Goal: Communication & Community: Answer question/provide support

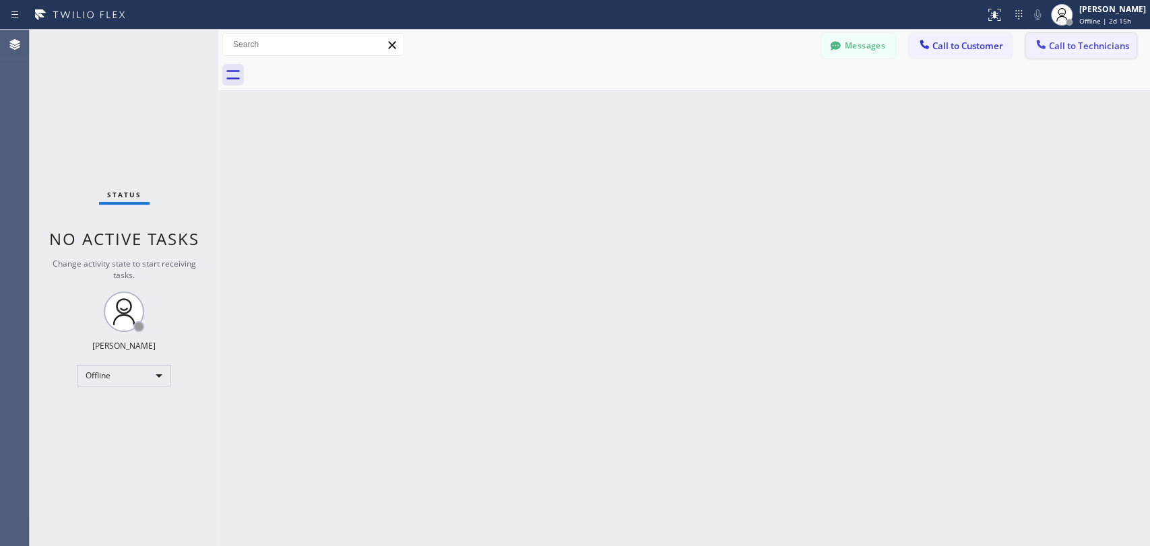
click at [1065, 44] on span "Call to Technicians" at bounding box center [1089, 46] width 80 height 12
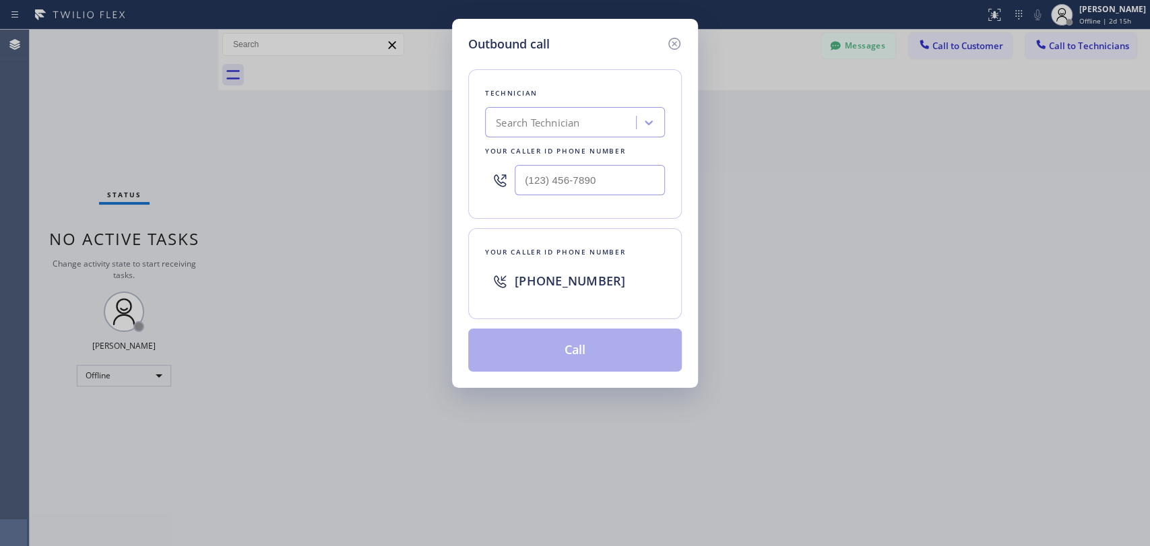
click at [593, 119] on div "Search Technician" at bounding box center [562, 123] width 147 height 24
type input "serg"
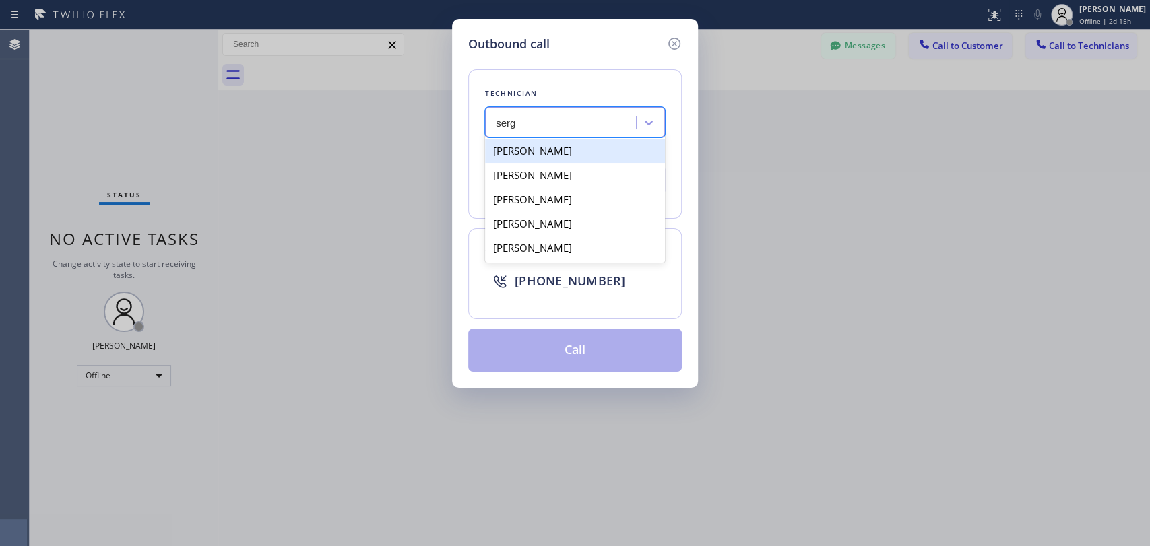
click at [572, 152] on div "[PERSON_NAME]" at bounding box center [575, 151] width 180 height 24
type input "(323) 304-1325"
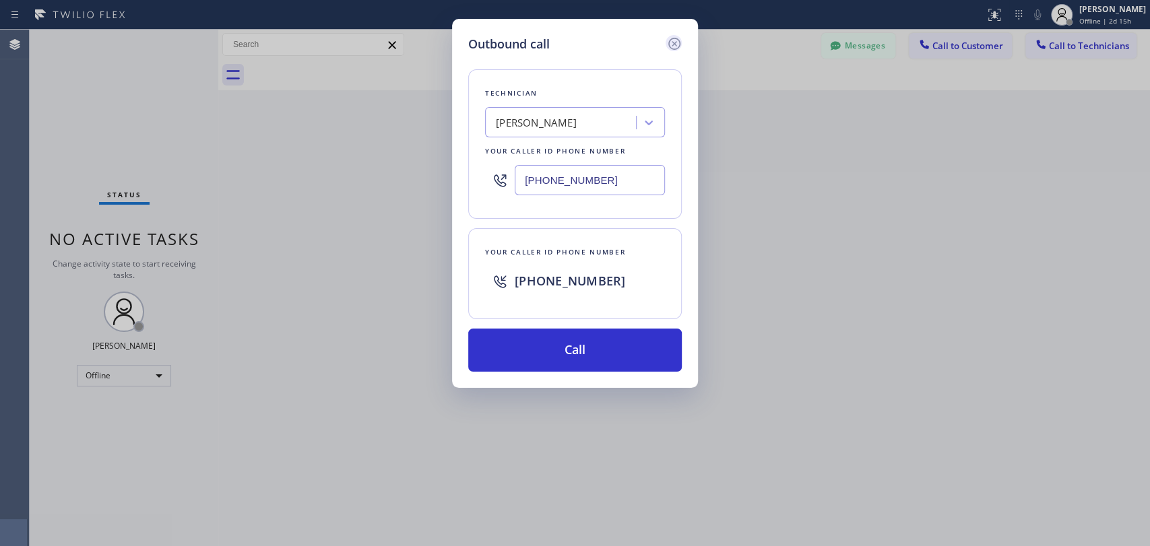
click at [670, 46] on icon at bounding box center [674, 44] width 12 height 12
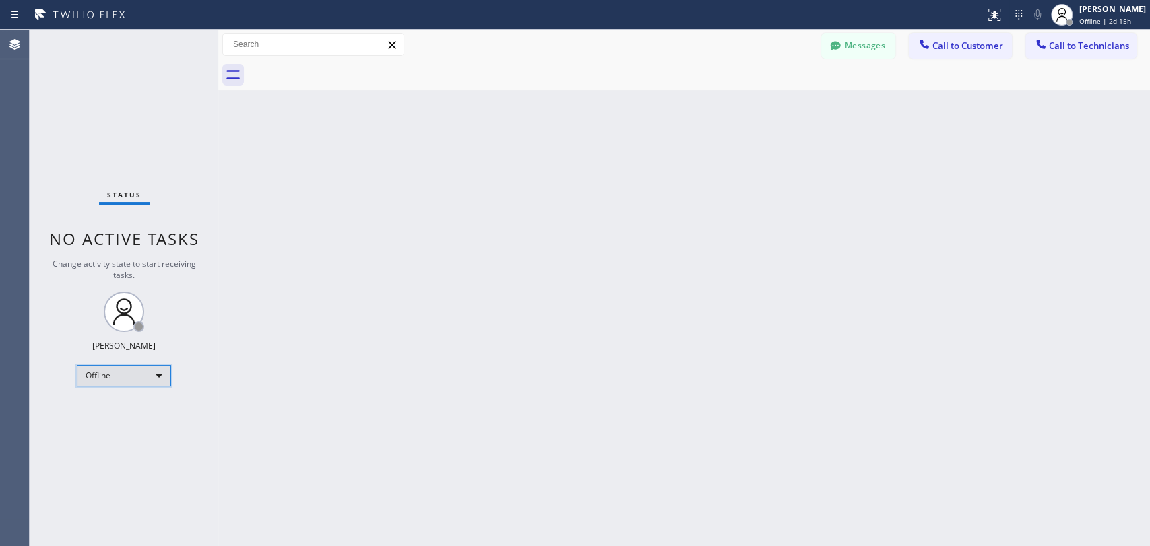
click at [129, 375] on div "Offline" at bounding box center [124, 376] width 94 height 22
click at [126, 426] on li "Unavailable" at bounding box center [123, 426] width 92 height 16
click at [150, 375] on div "Unavailable" at bounding box center [124, 376] width 94 height 22
click at [143, 410] on li "Available" at bounding box center [123, 410] width 92 height 16
click at [1046, 43] on icon at bounding box center [1040, 44] width 13 height 13
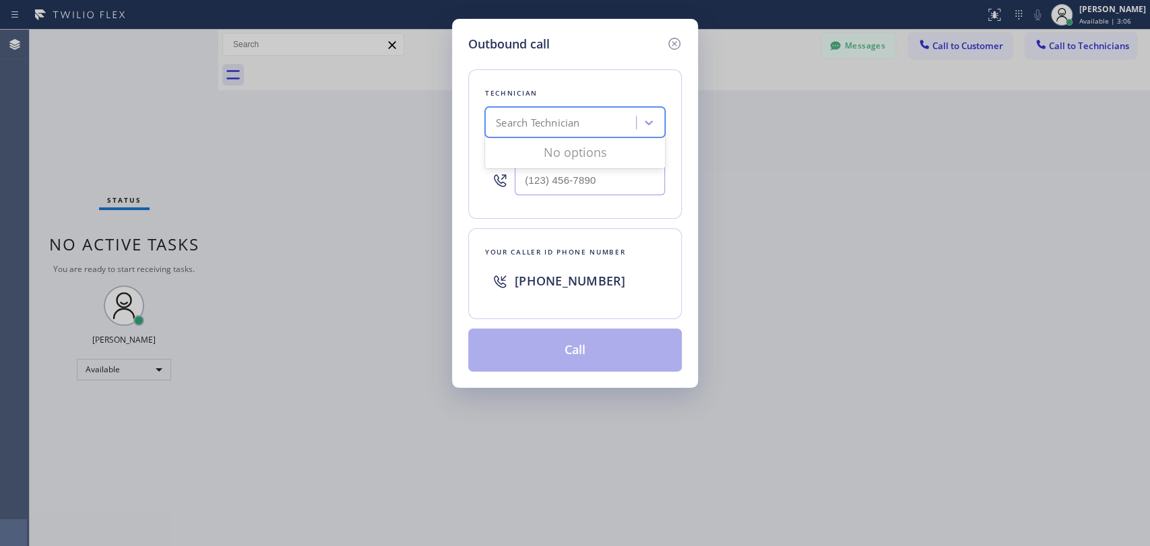
click at [582, 124] on div "Search Technician" at bounding box center [562, 123] width 147 height 24
type input "serg"
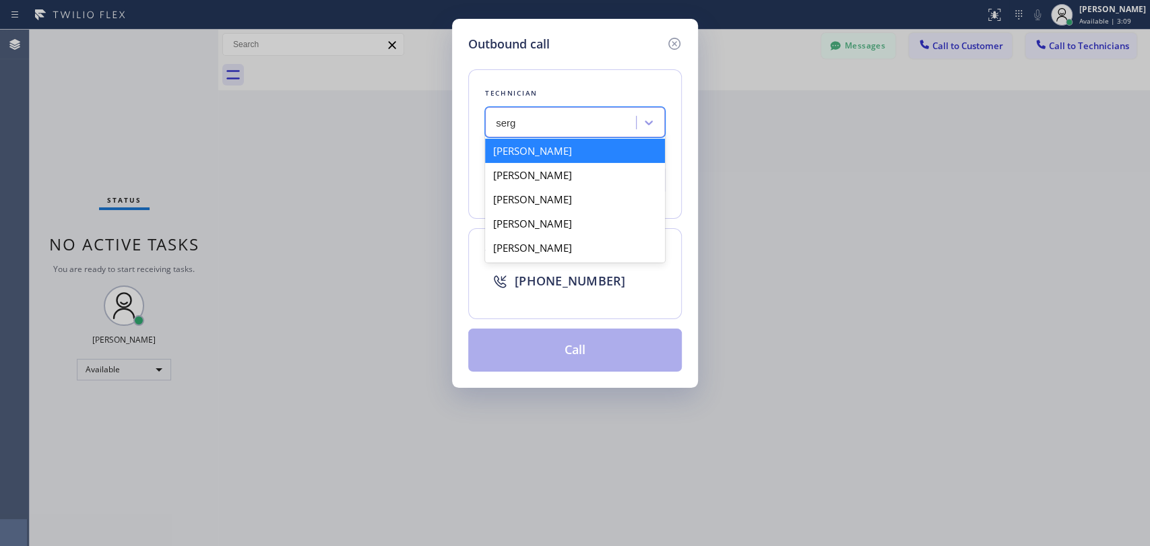
click at [585, 152] on div "[PERSON_NAME]" at bounding box center [575, 151] width 180 height 24
type input "[PHONE_NUMBER]"
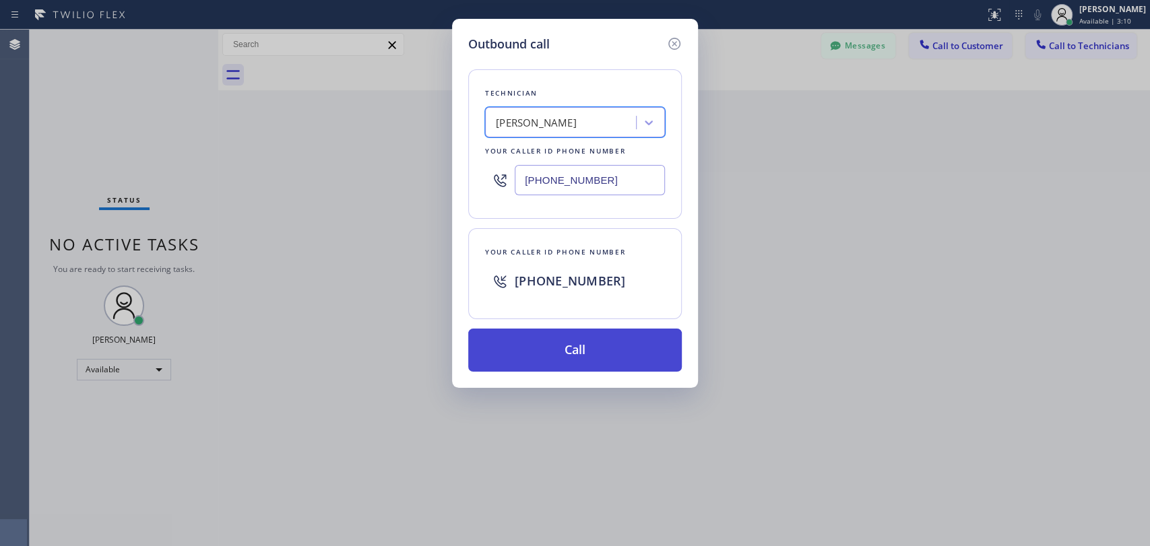
click at [579, 342] on button "Call" at bounding box center [575, 350] width 214 height 43
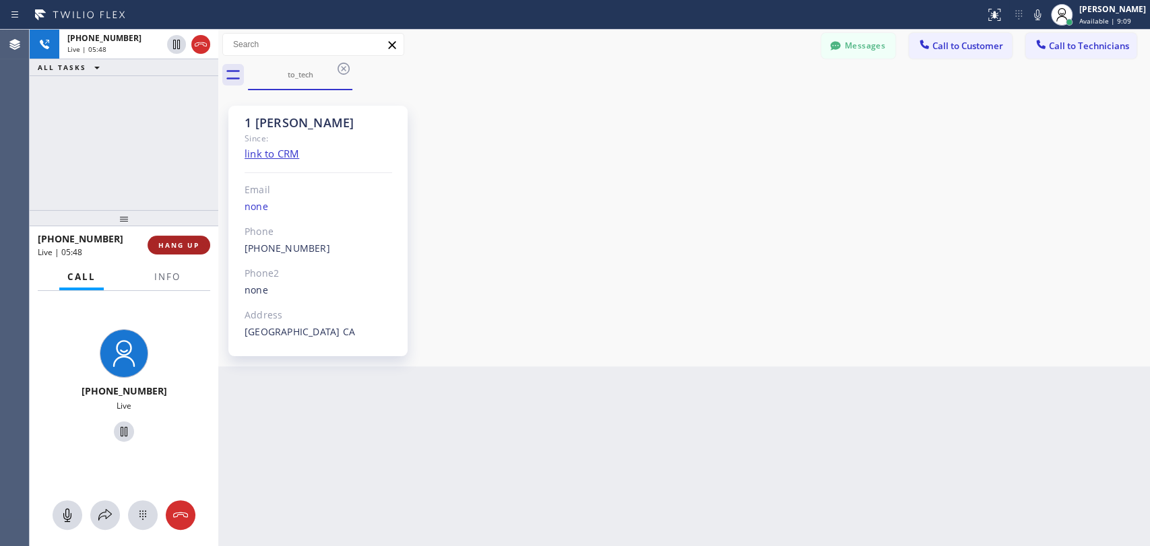
click at [191, 245] on span "HANG UP" at bounding box center [178, 245] width 41 height 9
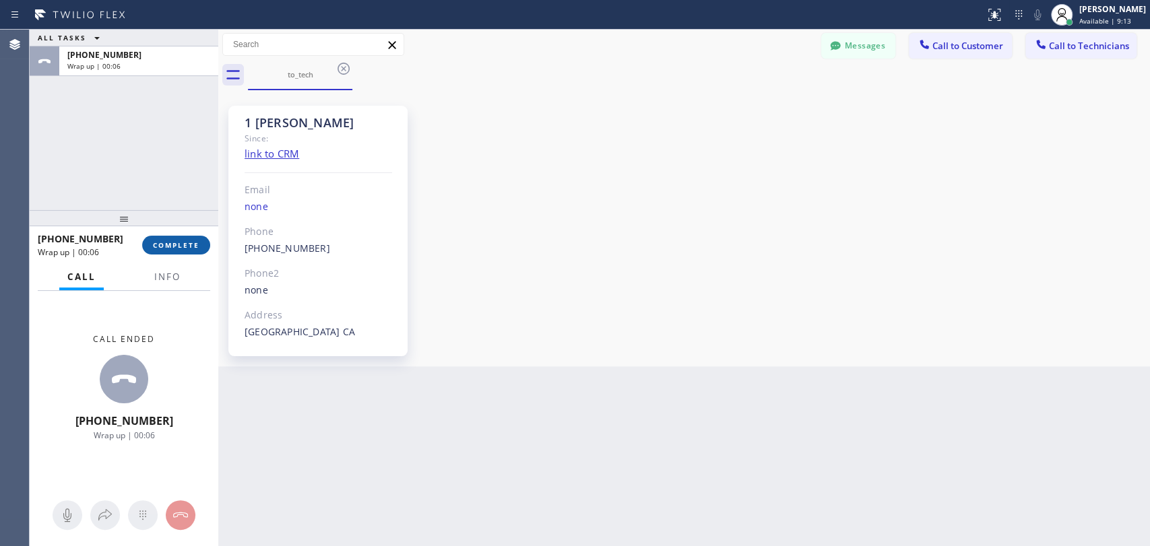
click at [163, 247] on span "COMPLETE" at bounding box center [176, 245] width 46 height 9
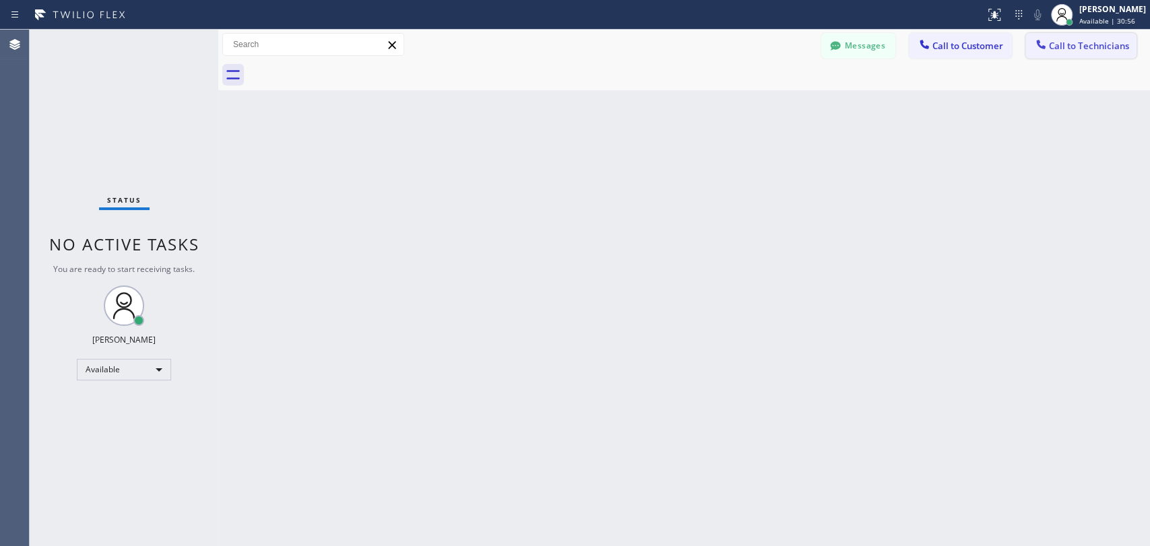
click at [1098, 51] on span "Call to Technicians" at bounding box center [1089, 46] width 80 height 12
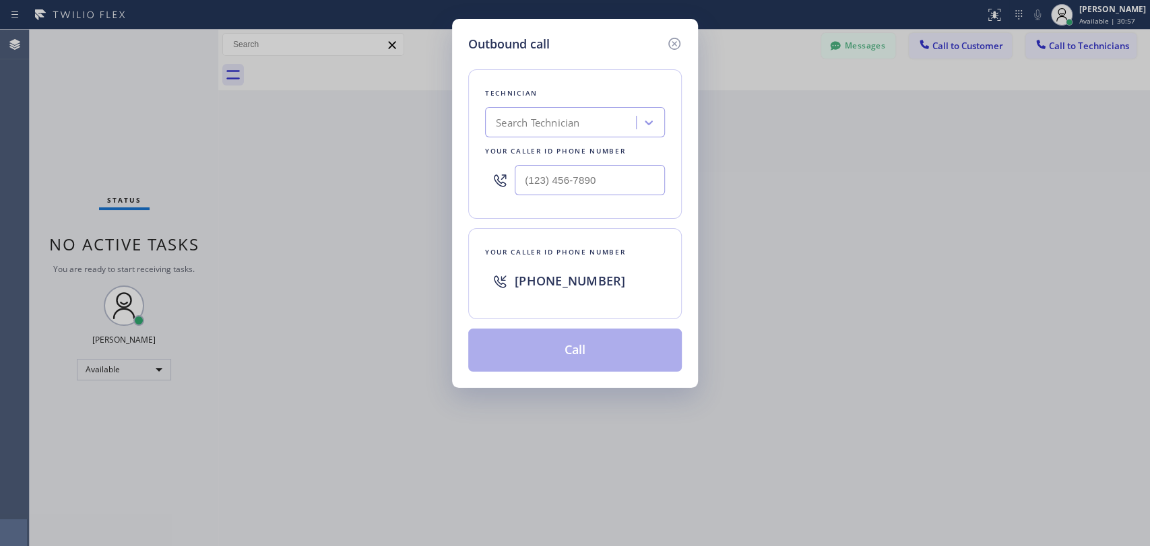
click at [566, 125] on div "Search Technician" at bounding box center [538, 122] width 84 height 15
type input "serg"
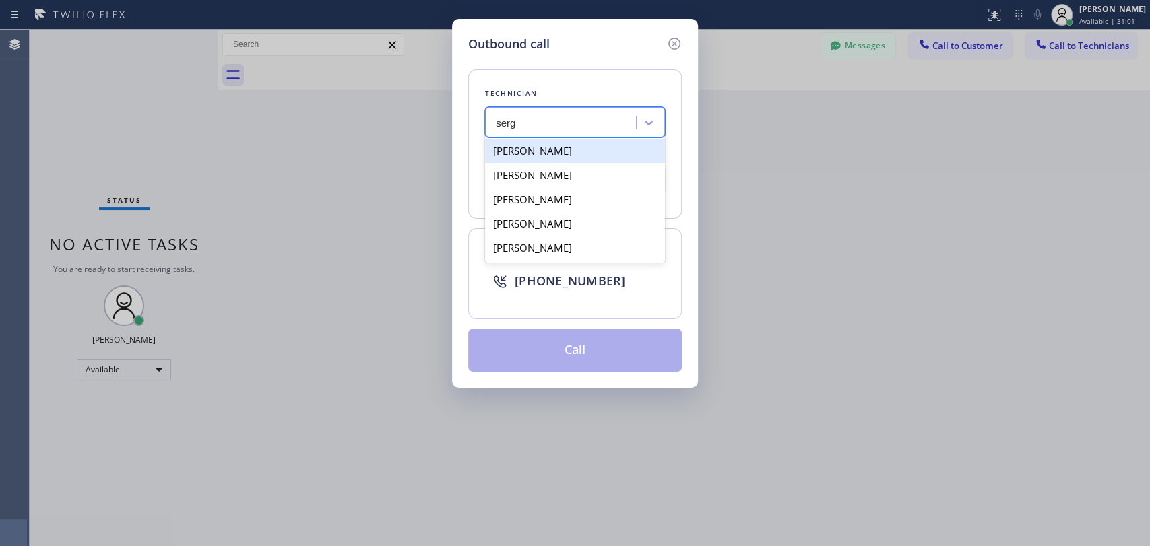
click at [585, 152] on div "[PERSON_NAME]" at bounding box center [575, 151] width 180 height 24
type input "(323) 304-1325"
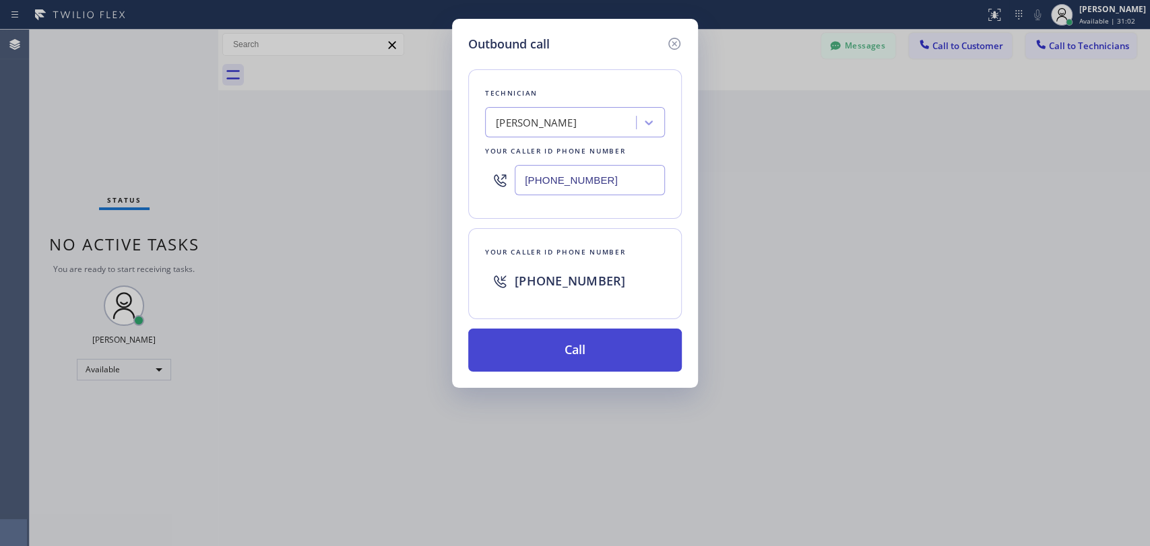
click at [588, 348] on button "Call" at bounding box center [575, 350] width 214 height 43
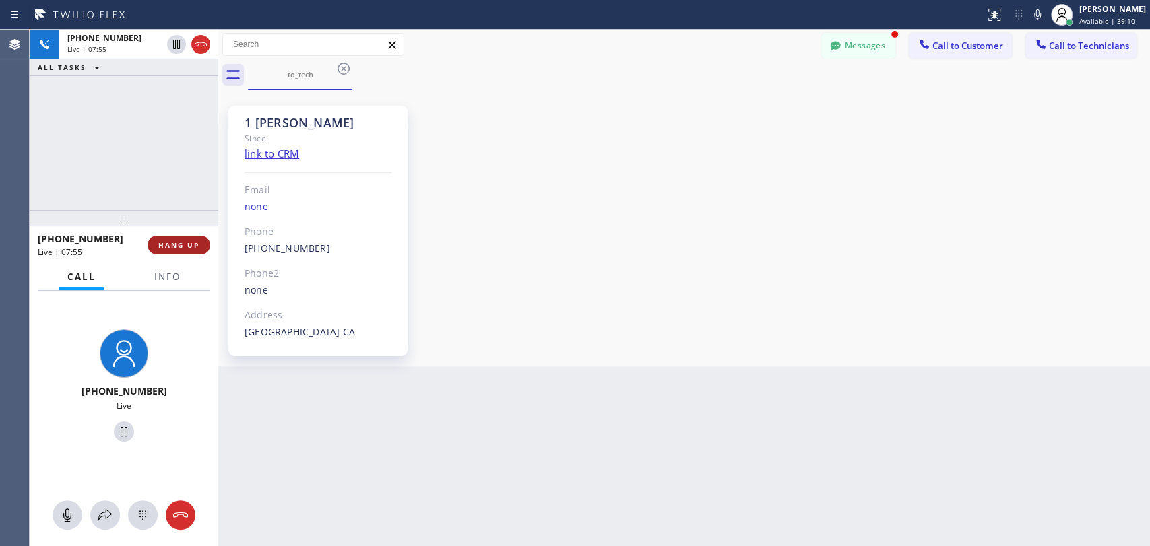
click at [181, 247] on span "HANG UP" at bounding box center [178, 245] width 41 height 9
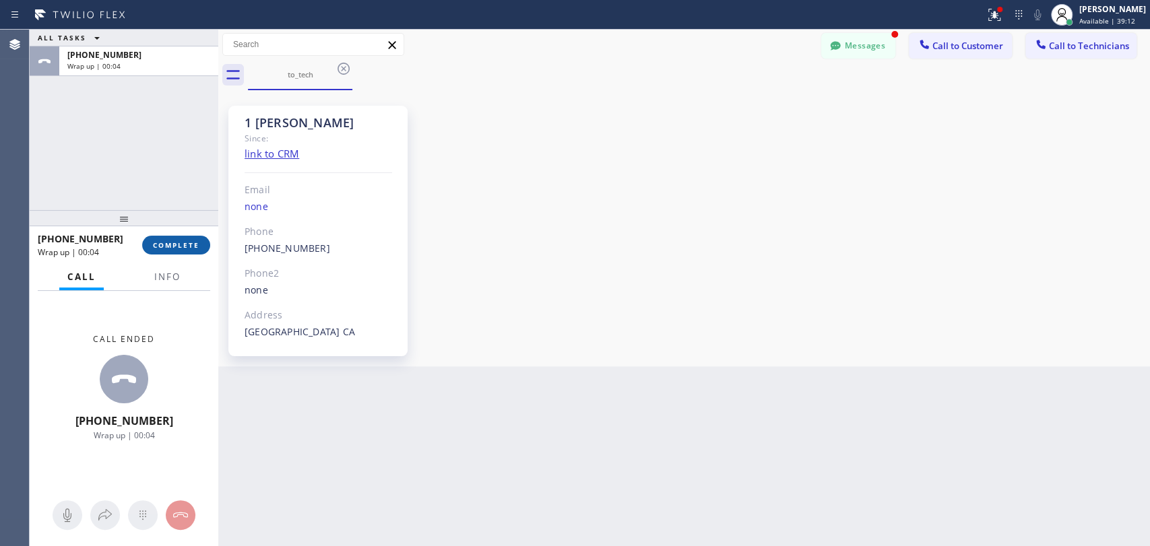
click at [168, 249] on span "COMPLETE" at bounding box center [176, 245] width 46 height 9
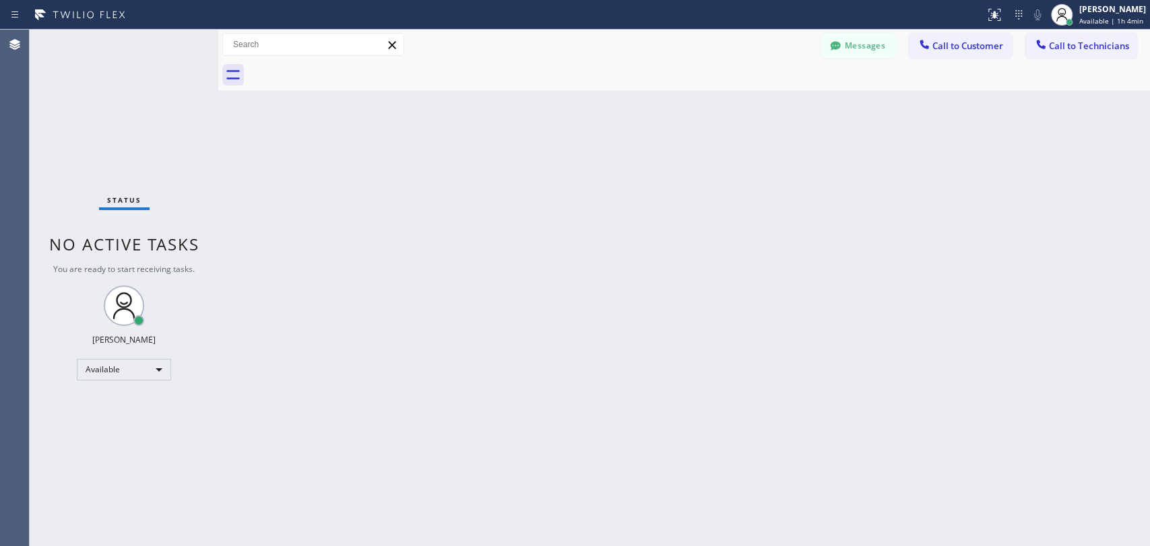
click at [1099, 57] on button "Call to Technicians" at bounding box center [1080, 46] width 111 height 26
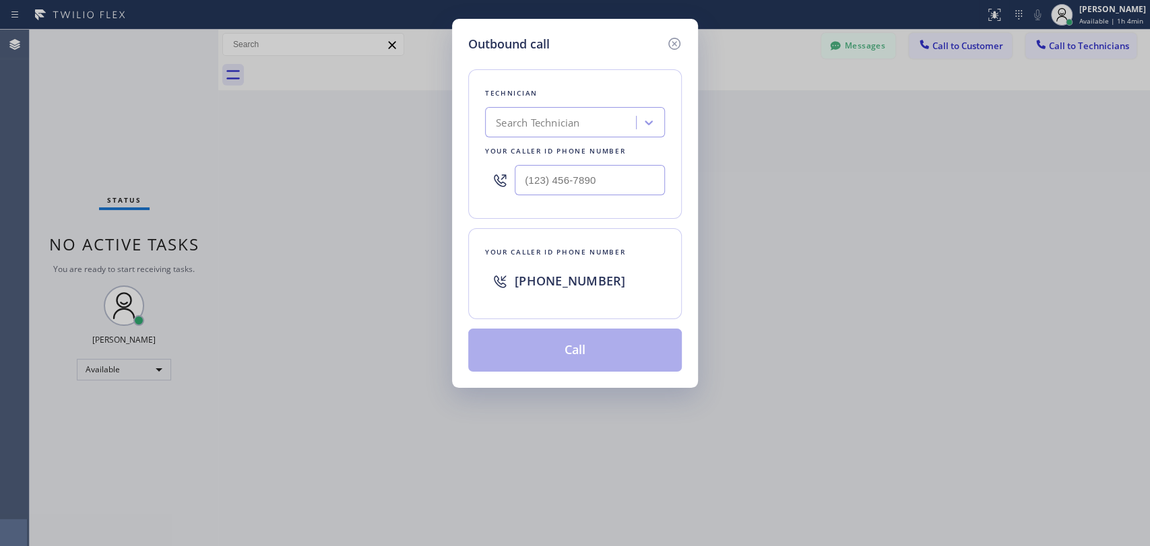
drag, startPoint x: 498, startPoint y: 148, endPoint x: 524, endPoint y: 137, distance: 28.1
click at [498, 147] on div "Your caller id phone number" at bounding box center [575, 151] width 180 height 14
click at [536, 129] on div "Search Technician" at bounding box center [538, 122] width 84 height 15
type input "[PERSON_NAME]"
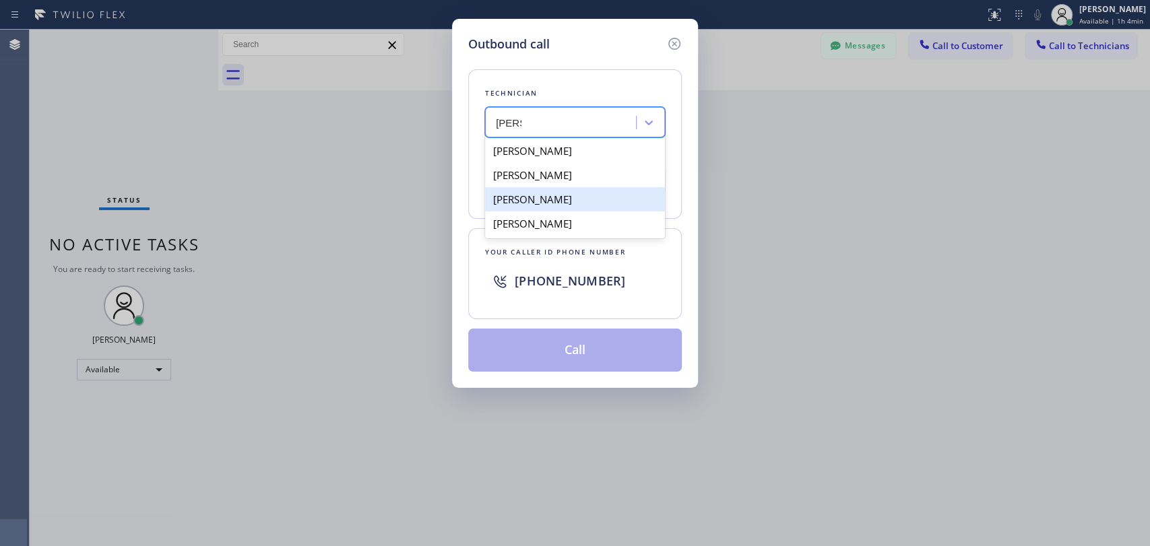
click at [591, 197] on div "[PERSON_NAME]" at bounding box center [575, 199] width 180 height 24
type input "[PHONE_NUMBER]"
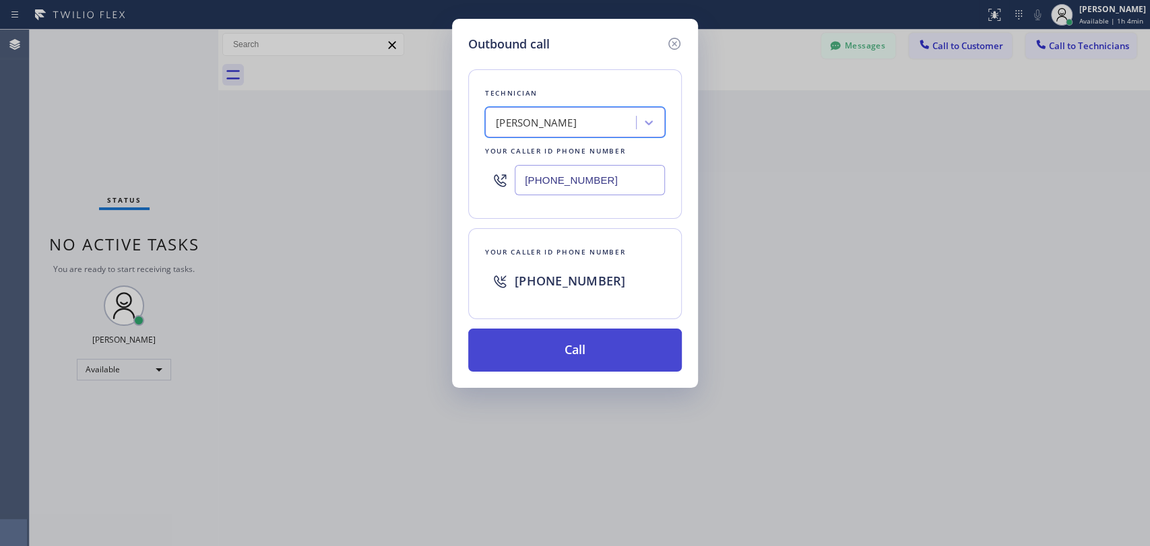
click at [591, 357] on button "Call" at bounding box center [575, 350] width 214 height 43
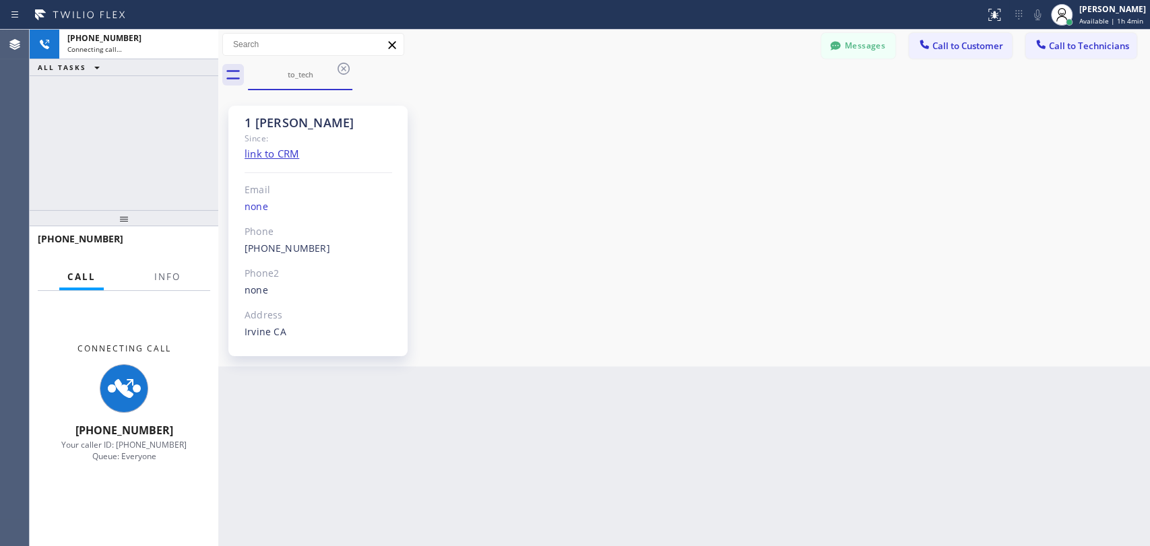
scroll to position [6145, 0]
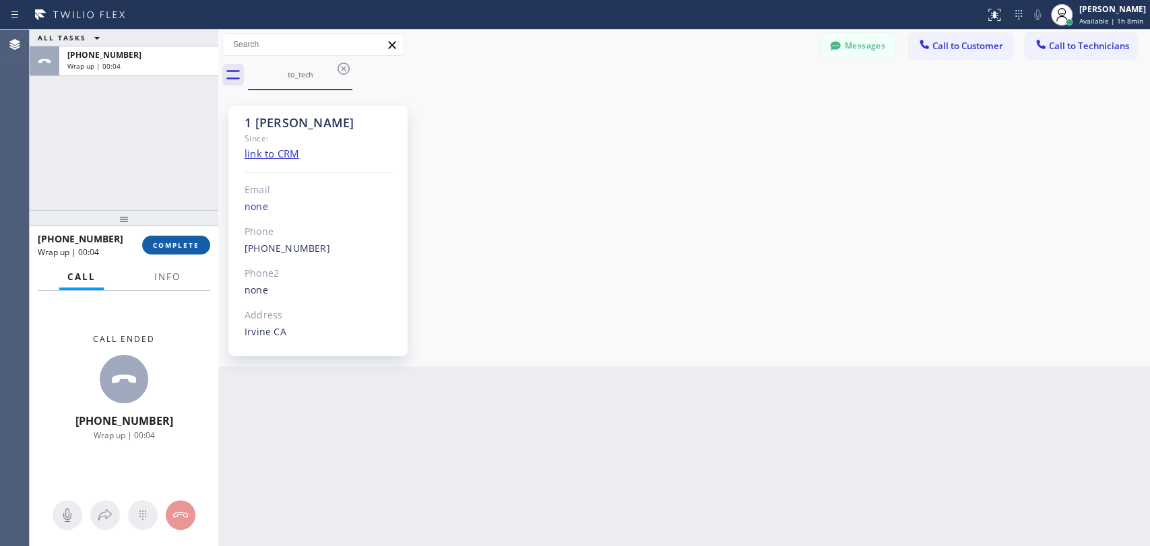
click at [183, 242] on span "COMPLETE" at bounding box center [176, 245] width 46 height 9
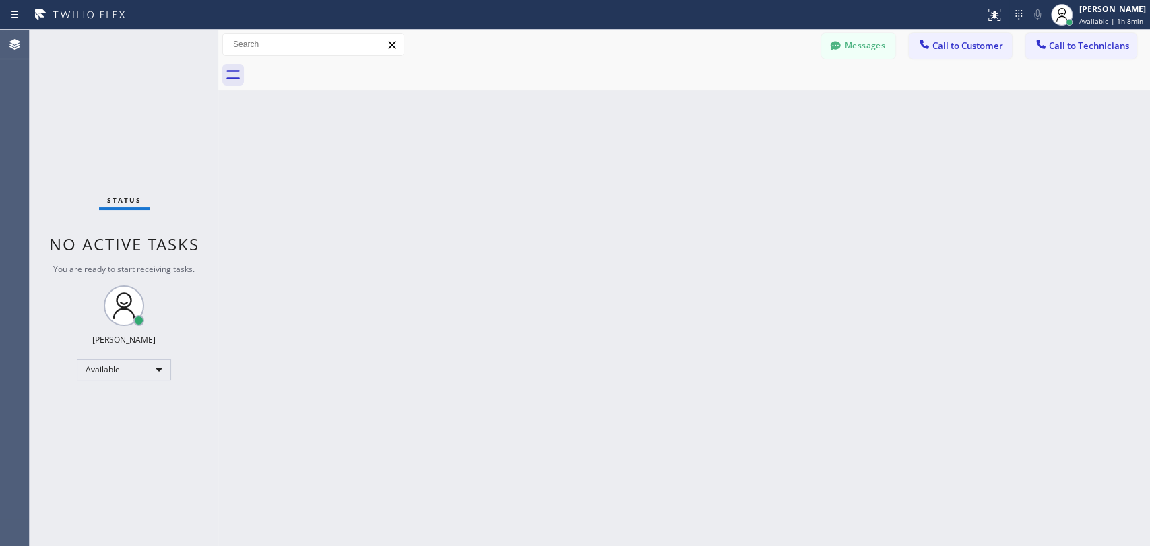
click at [1066, 133] on div "Back to Dashboard Change Sender ID Customers Technicians MM [PERSON_NAME] [DATE…" at bounding box center [684, 288] width 932 height 517
click at [1056, 44] on span "Call to Technicians" at bounding box center [1089, 46] width 80 height 12
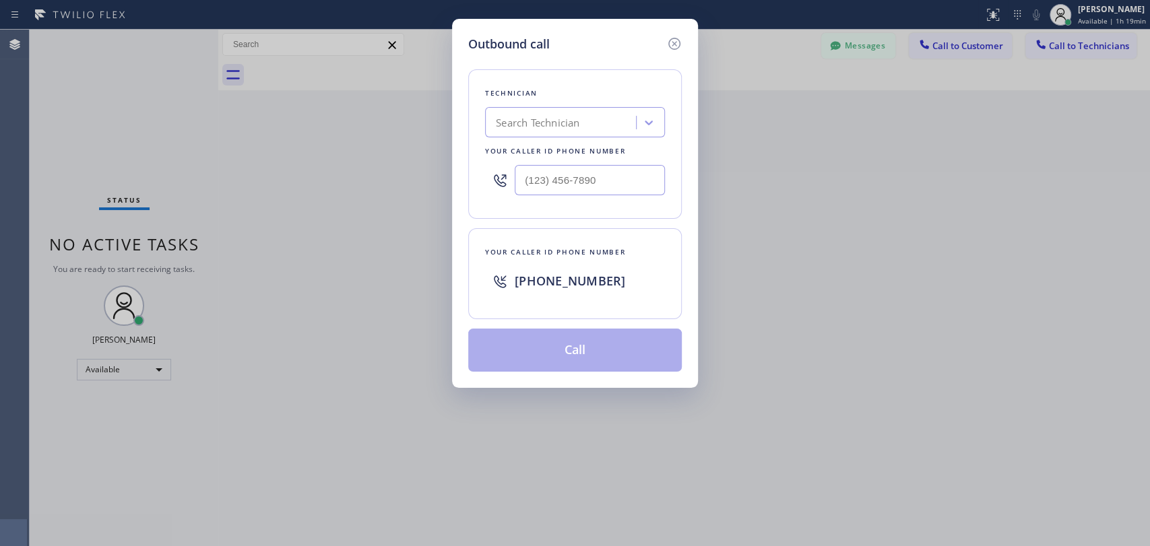
click at [573, 125] on div "Search Technician" at bounding box center [538, 122] width 84 height 15
type input "serg"
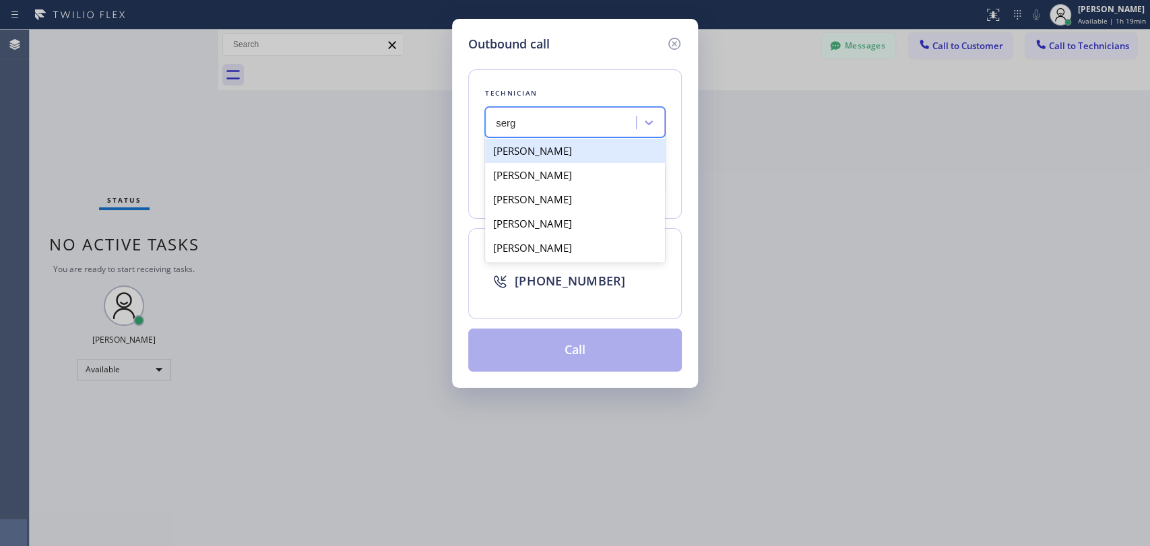
click at [569, 153] on div "[PERSON_NAME]" at bounding box center [575, 151] width 180 height 24
type input "[PHONE_NUMBER]"
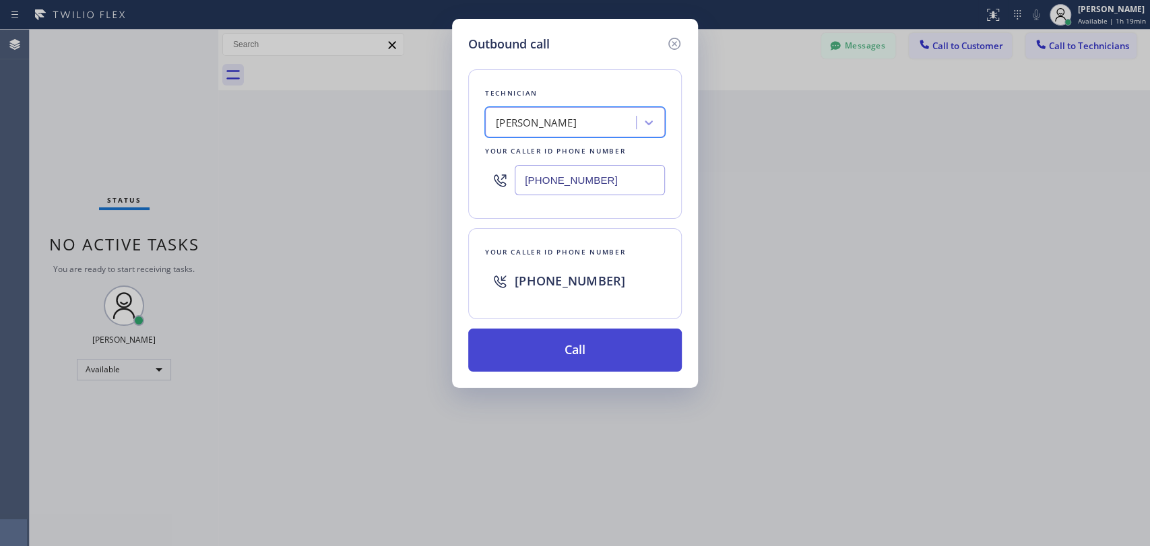
click at [548, 356] on button "Call" at bounding box center [575, 350] width 214 height 43
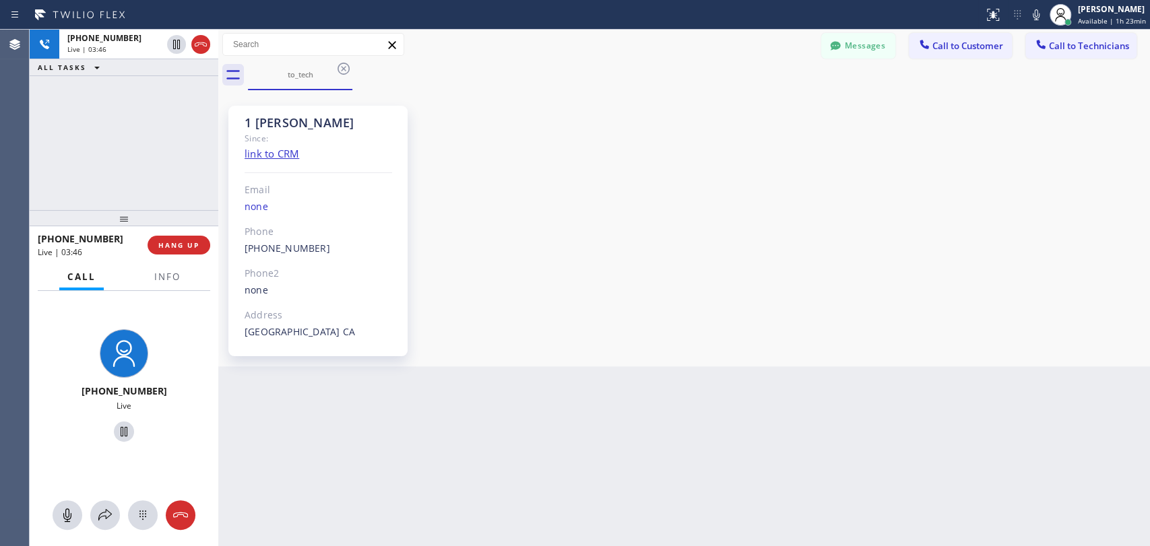
click at [183, 175] on div "+13233041325 Live | 03:46 ALL TASKS ALL TASKS ACTIVE TASKS TASKS IN WRAP UP" at bounding box center [124, 120] width 189 height 181
click at [194, 247] on span "HANG UP" at bounding box center [178, 245] width 41 height 9
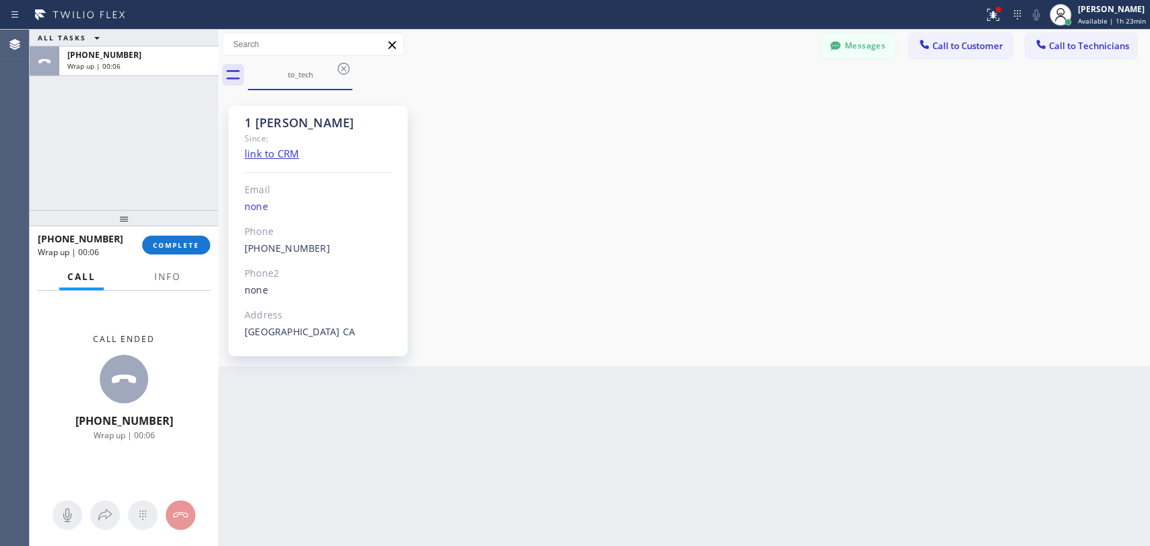
drag, startPoint x: 1050, startPoint y: 269, endPoint x: 1032, endPoint y: 284, distance: 23.5
click at [1050, 269] on div "1 Sergey Since: link to CRM Email none Phone (323) 304-1325 Outbound call Techn…" at bounding box center [684, 228] width 925 height 269
click at [165, 245] on span "COMPLETE" at bounding box center [176, 245] width 46 height 9
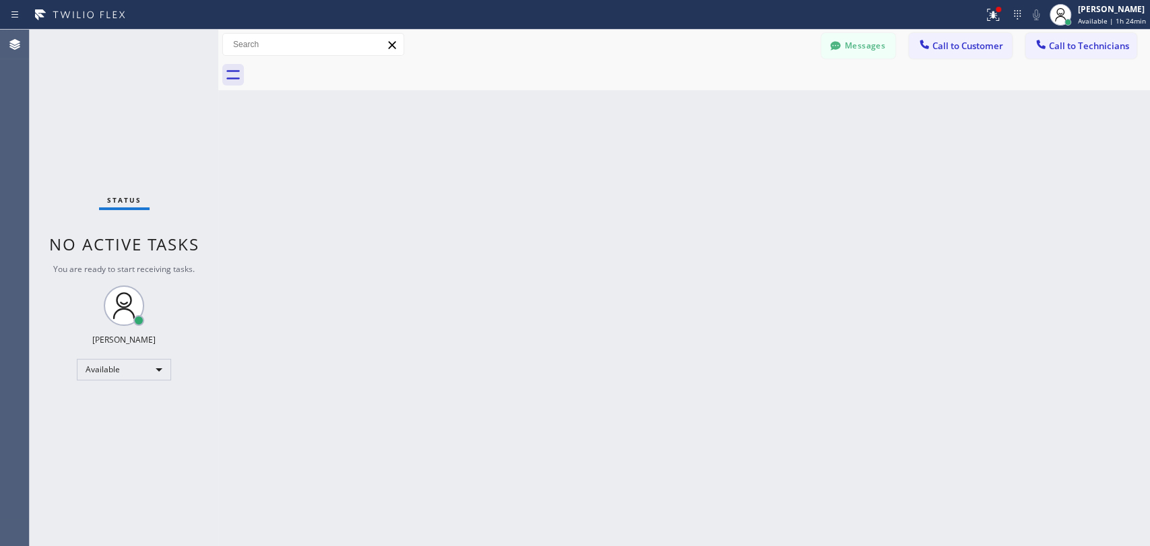
drag, startPoint x: 1056, startPoint y: 212, endPoint x: 1048, endPoint y: 206, distance: 9.2
click at [1056, 212] on div "Back to Dashboard Change Sender ID Customers Technicians MM [PERSON_NAME] [DATE…" at bounding box center [684, 288] width 932 height 517
click at [1087, 53] on button "Call to Technicians" at bounding box center [1080, 46] width 111 height 26
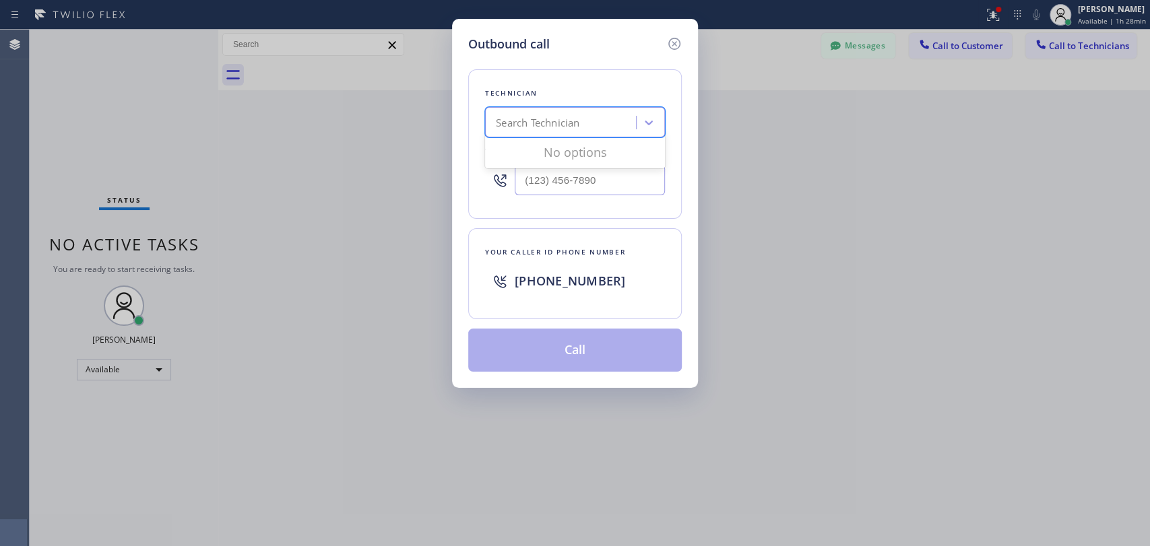
click at [624, 119] on div "Search Technician" at bounding box center [562, 123] width 147 height 24
type input "serg"
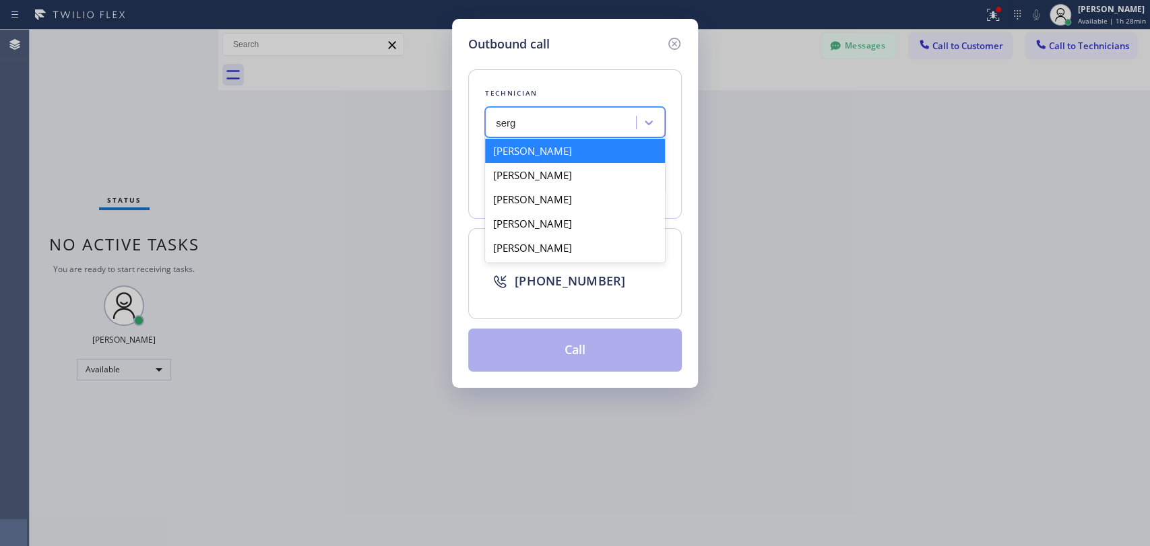
click at [594, 151] on div "[PERSON_NAME]" at bounding box center [575, 151] width 180 height 24
type input "(323) 304-1325"
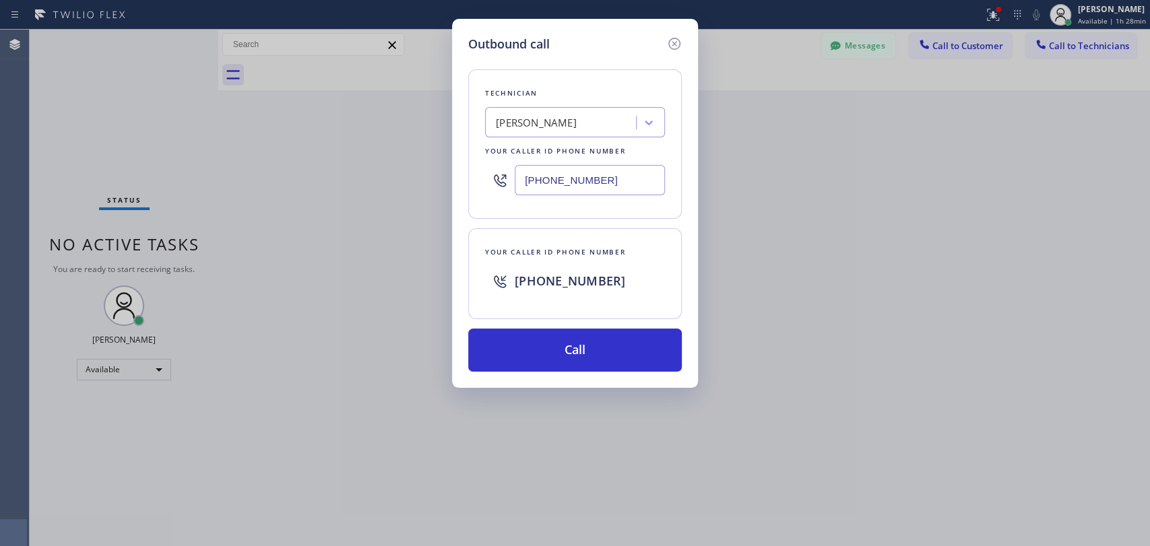
drag, startPoint x: 596, startPoint y: 358, endPoint x: 666, endPoint y: 395, distance: 79.9
click at [596, 357] on button "Call" at bounding box center [575, 350] width 214 height 43
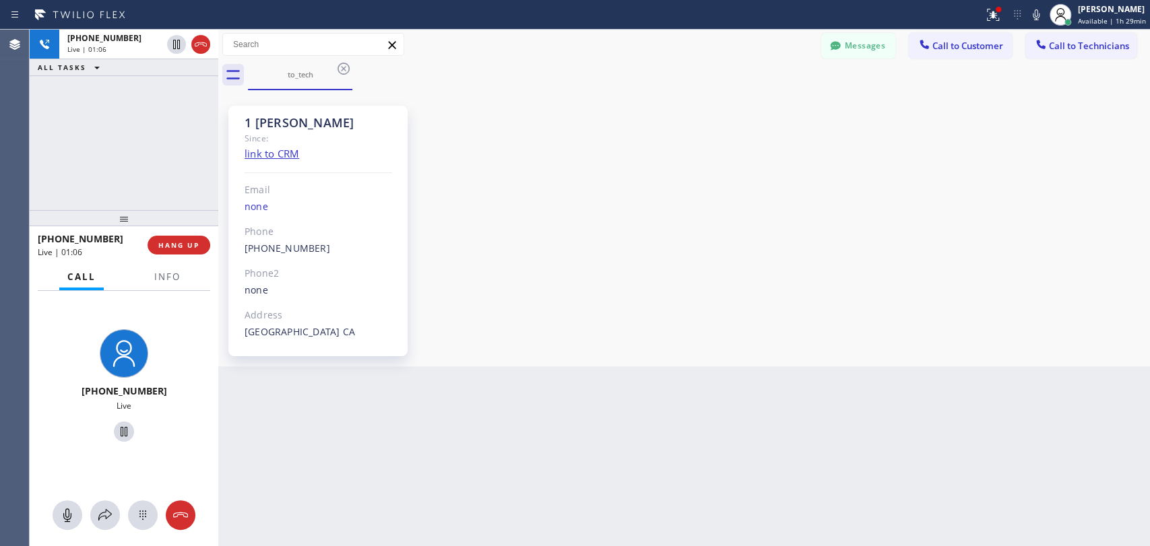
drag, startPoint x: 1000, startPoint y: 118, endPoint x: 946, endPoint y: 1, distance: 129.3
click at [1000, 117] on div "1 Sergey Since: link to CRM Email none Phone (323) 304-1325 Outbound call Techn…" at bounding box center [684, 228] width 925 height 269
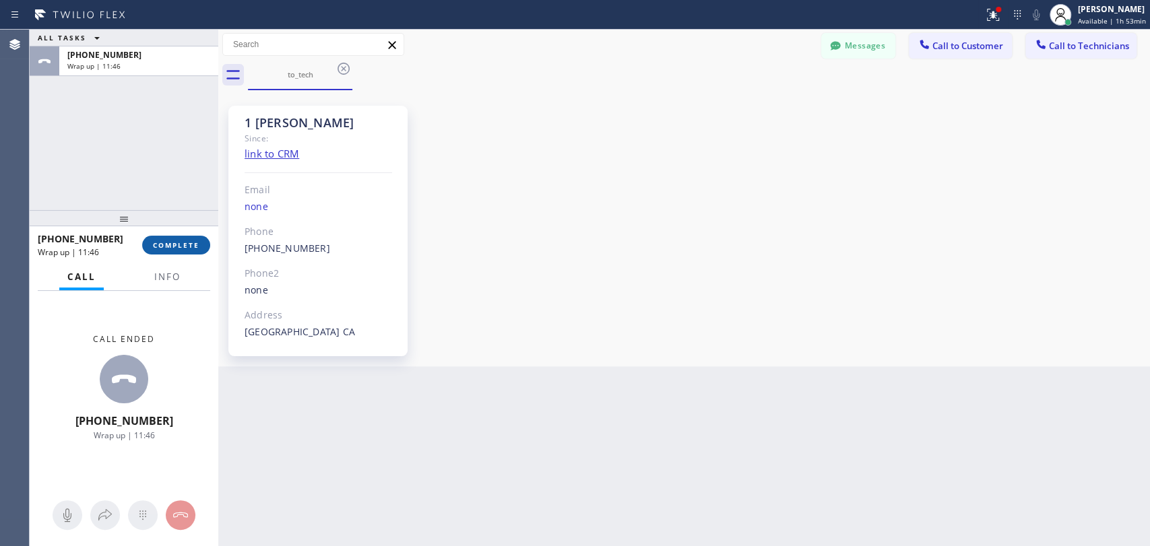
click at [172, 247] on span "COMPLETE" at bounding box center [176, 245] width 46 height 9
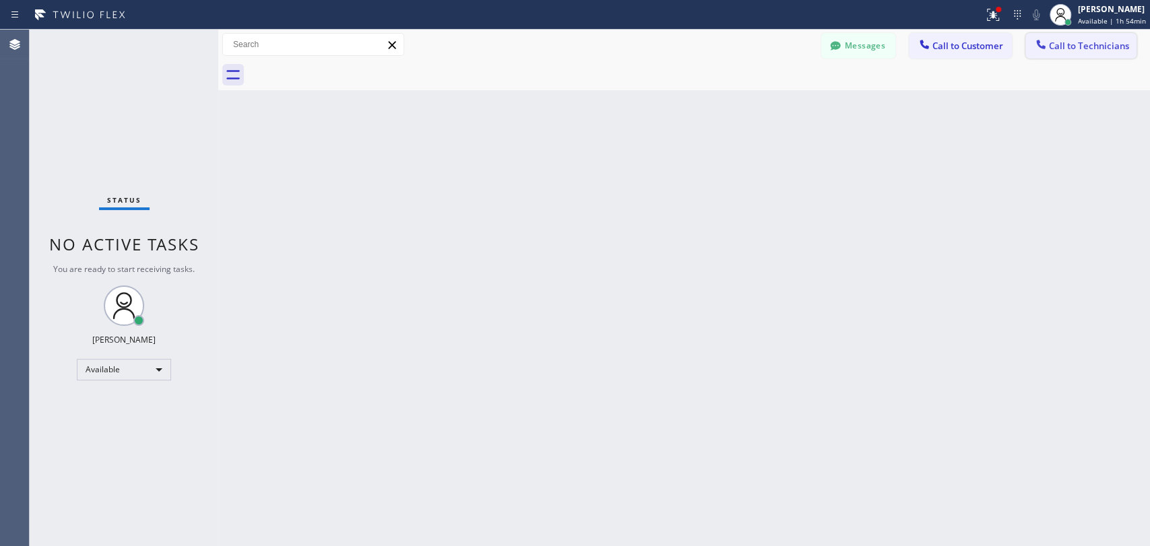
click at [1057, 49] on span "Call to Technicians" at bounding box center [1089, 46] width 80 height 12
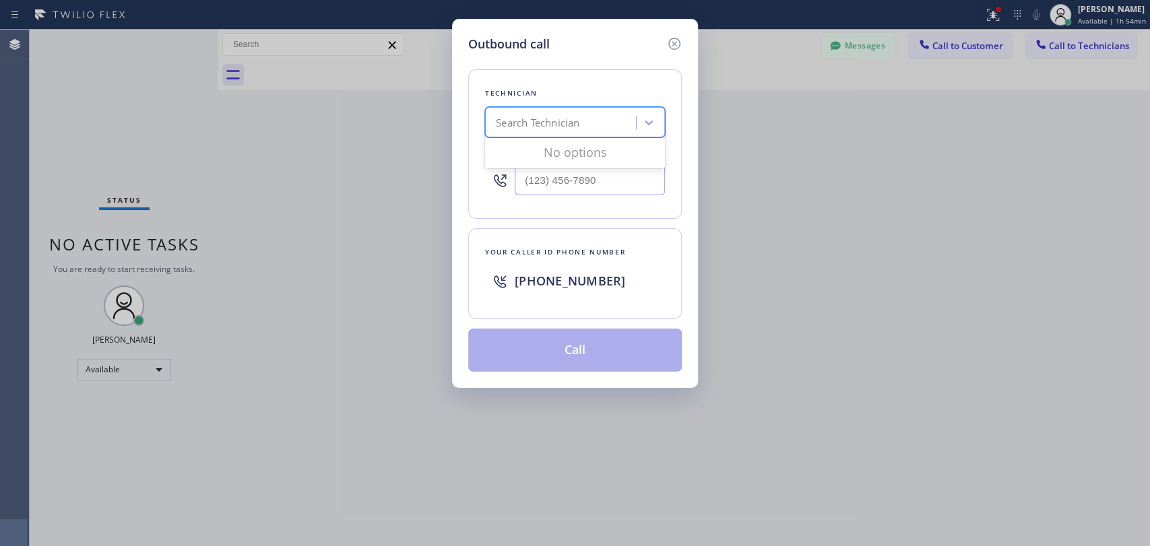
click at [535, 128] on div "Search Technician" at bounding box center [538, 122] width 84 height 15
type input "vadim"
click at [560, 156] on div "Vadim Kartunov" at bounding box center [575, 151] width 180 height 24
type input "(818) 309-0098"
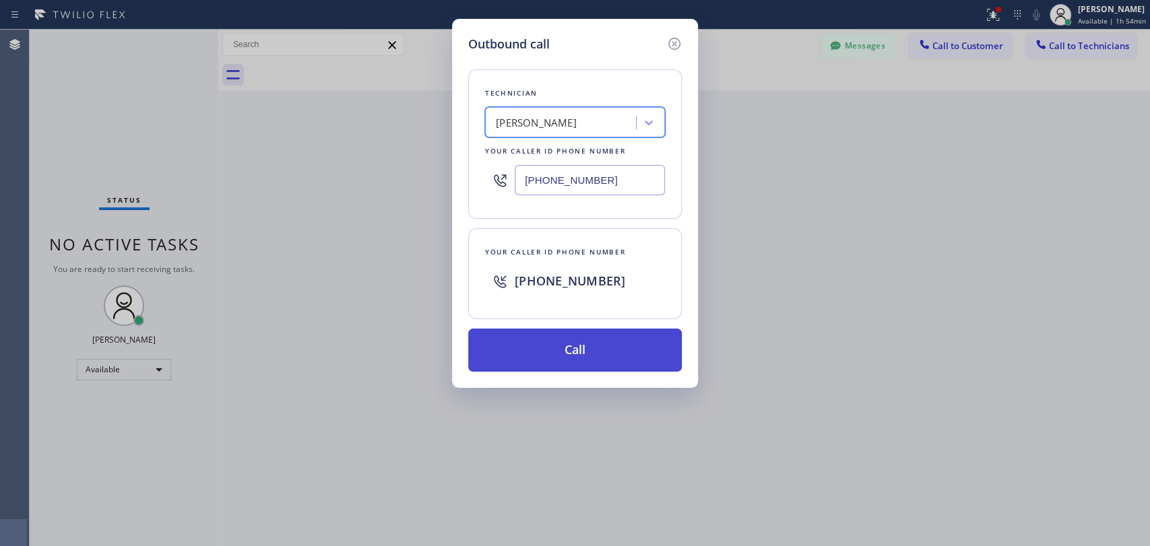
click at [598, 349] on button "Call" at bounding box center [575, 350] width 214 height 43
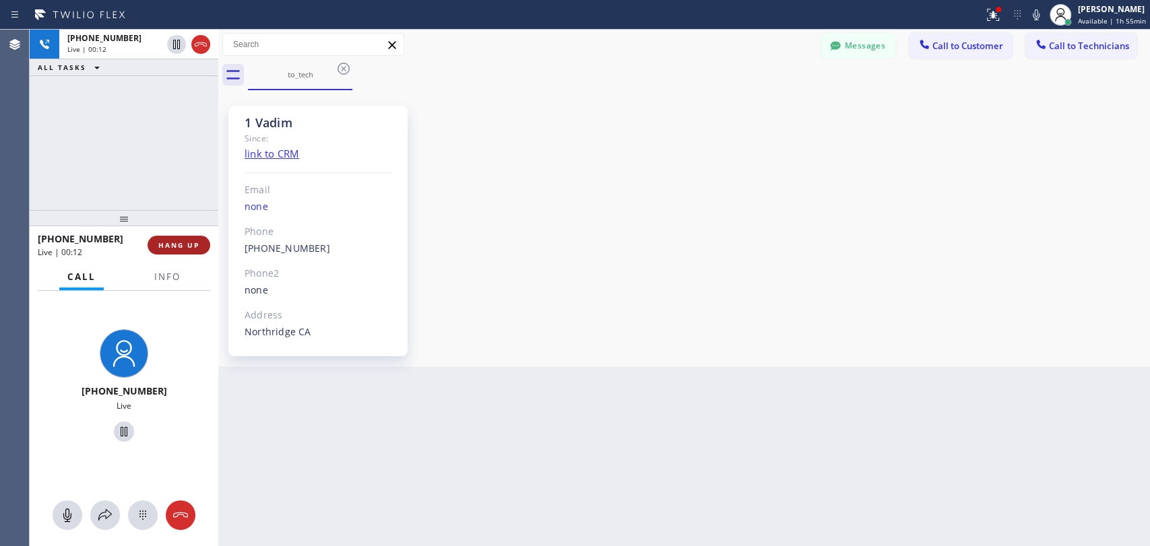
click at [177, 245] on span "HANG UP" at bounding box center [178, 245] width 41 height 9
click at [189, 244] on span "HANG UP" at bounding box center [178, 245] width 41 height 9
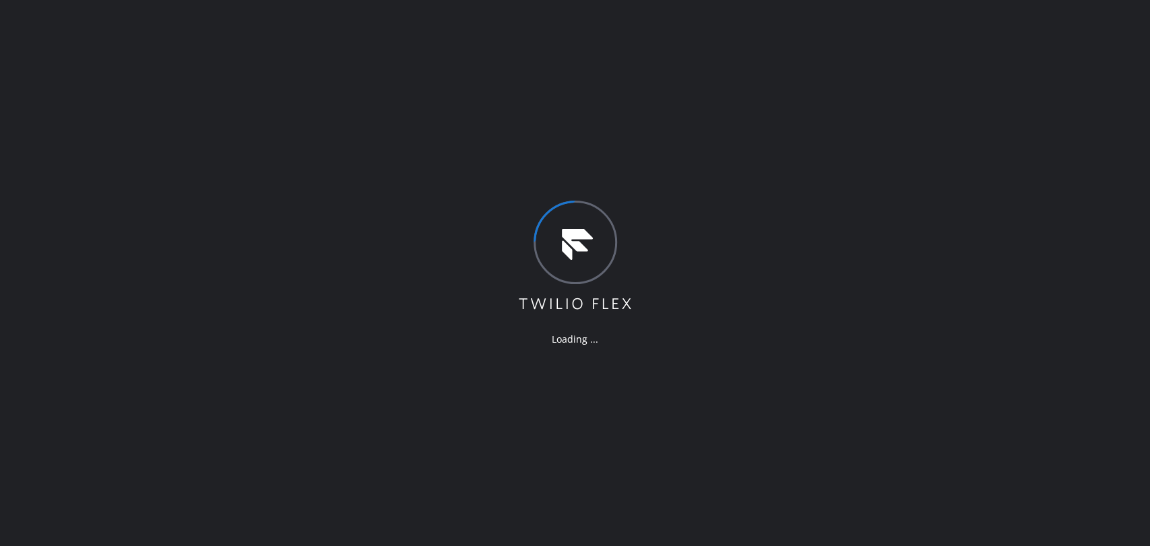
click at [1057, 223] on div "Loading ..." at bounding box center [575, 273] width 1150 height 546
drag, startPoint x: 1052, startPoint y: 181, endPoint x: 1037, endPoint y: 181, distance: 14.8
click at [1052, 181] on div "Loading ..." at bounding box center [575, 273] width 1150 height 546
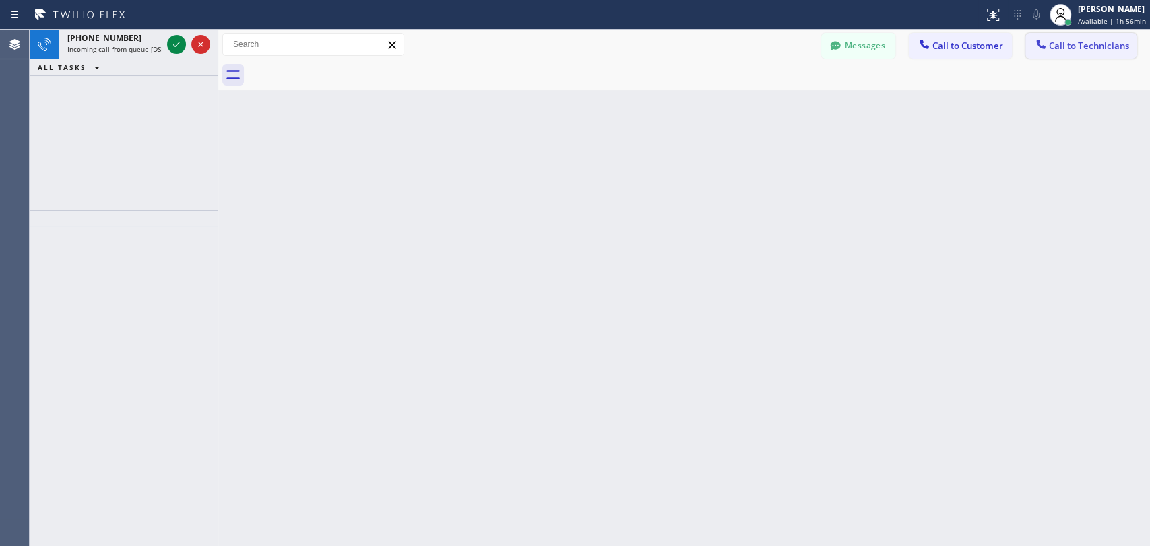
click at [1068, 54] on button "Call to Technicians" at bounding box center [1080, 46] width 111 height 26
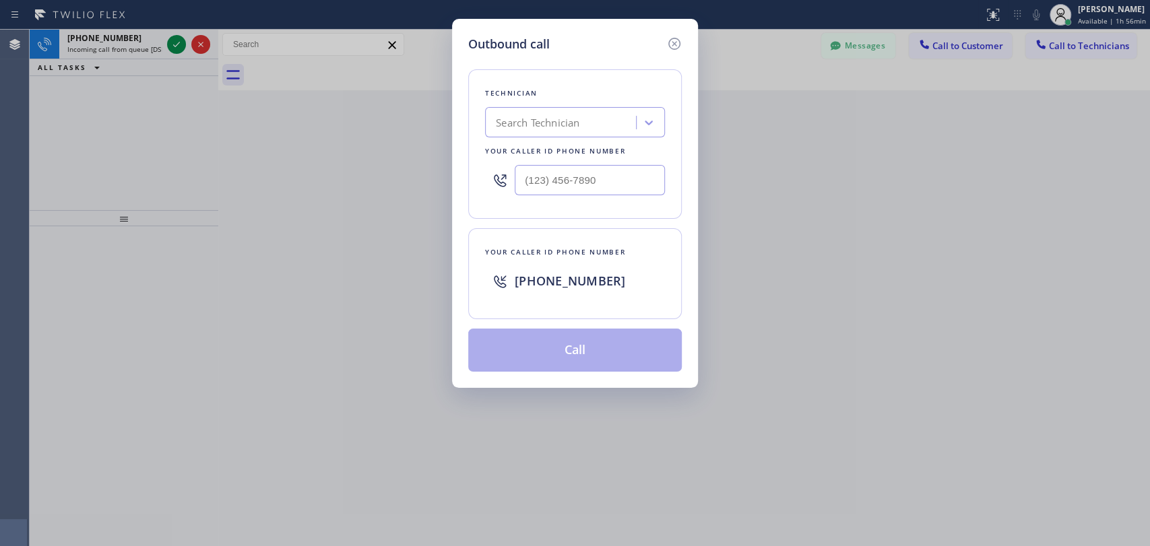
click at [544, 127] on div "Search Technician" at bounding box center [538, 122] width 84 height 15
type input "[PERSON_NAME]"
click at [577, 152] on div "[PERSON_NAME]" at bounding box center [575, 151] width 180 height 24
type input "[PHONE_NUMBER]"
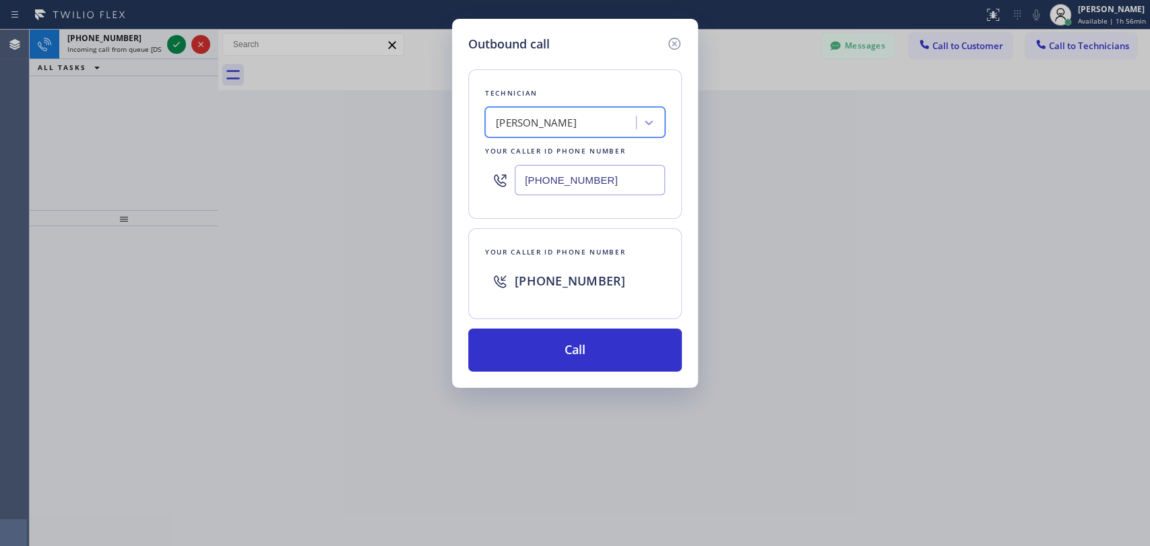
click at [571, 345] on button "Call" at bounding box center [575, 350] width 214 height 43
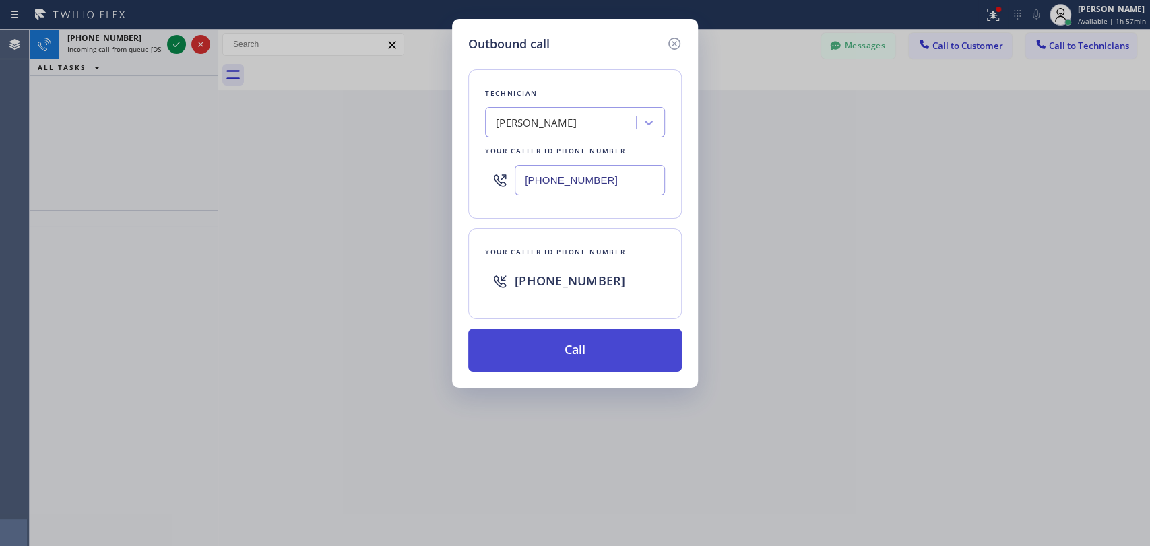
click at [556, 343] on button "Call" at bounding box center [575, 350] width 214 height 43
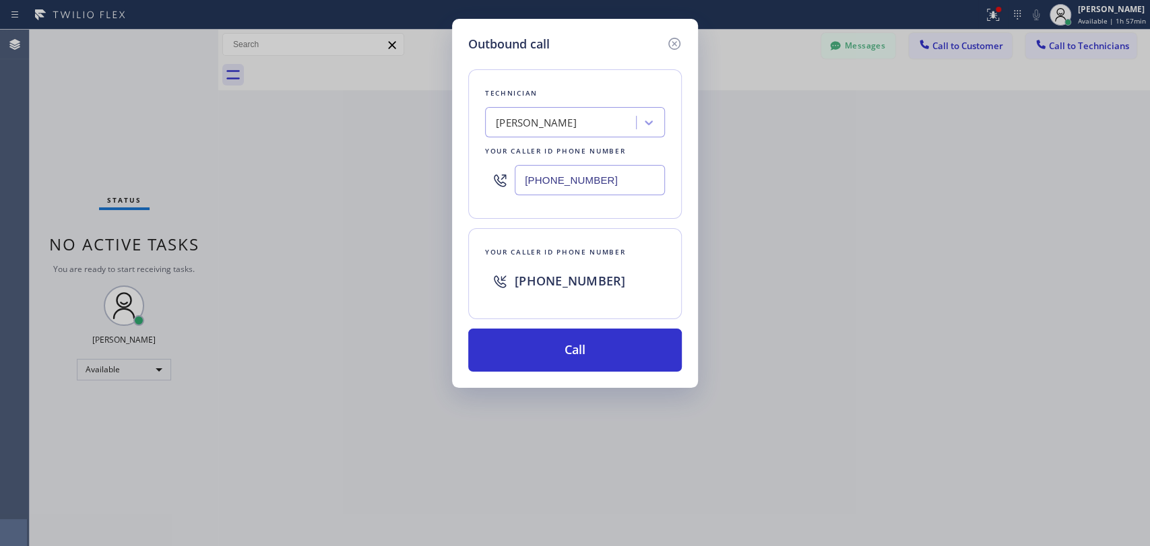
click at [704, 76] on div "Outbound call Technician [PERSON_NAME] Your caller id phone number [PHONE_NUMBE…" at bounding box center [575, 273] width 1150 height 546
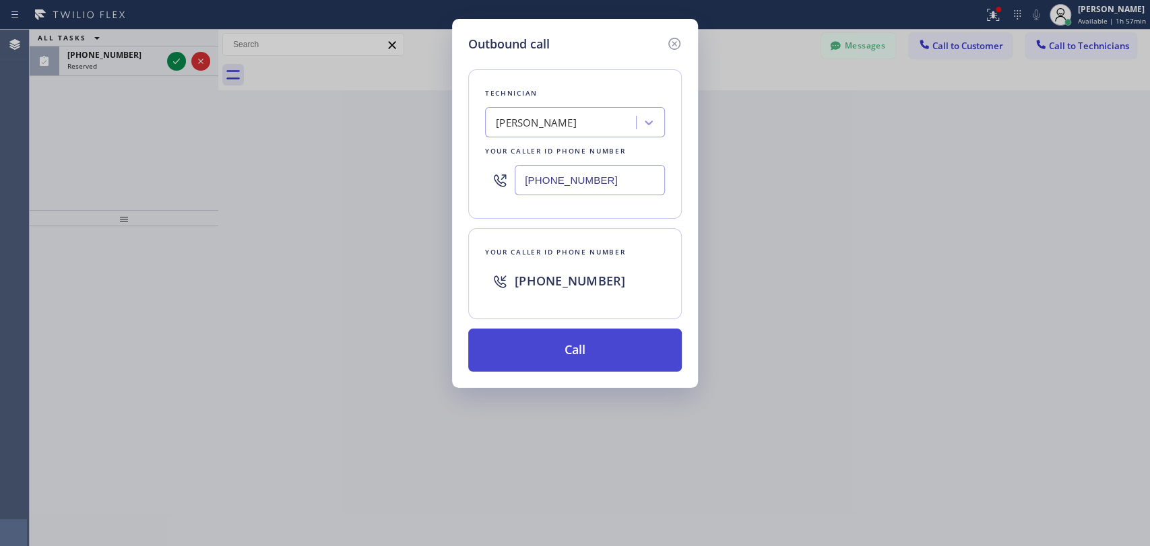
click at [586, 350] on button "Call" at bounding box center [575, 350] width 214 height 43
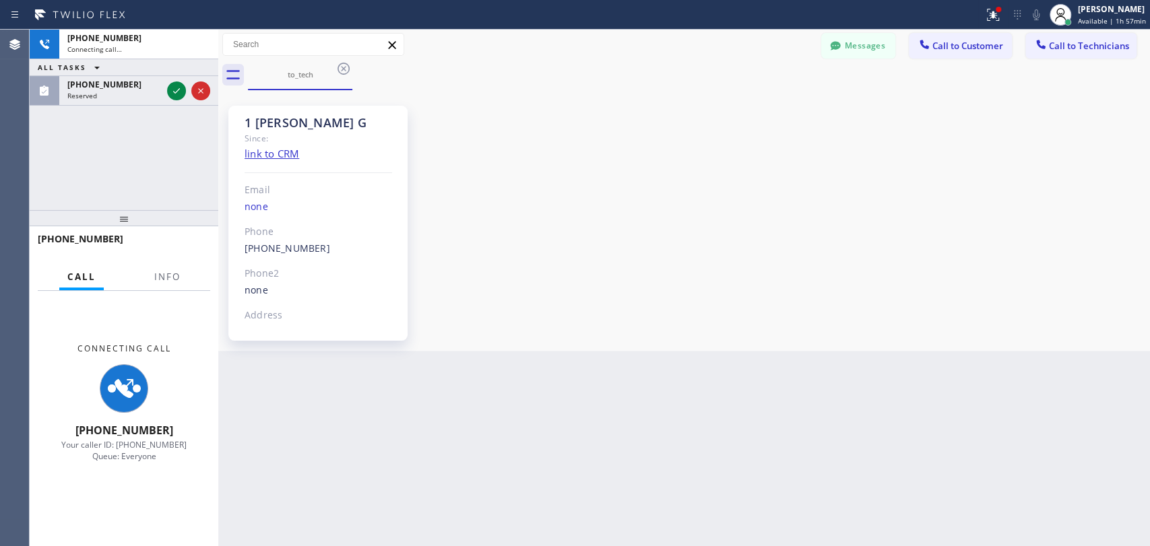
scroll to position [2540, 0]
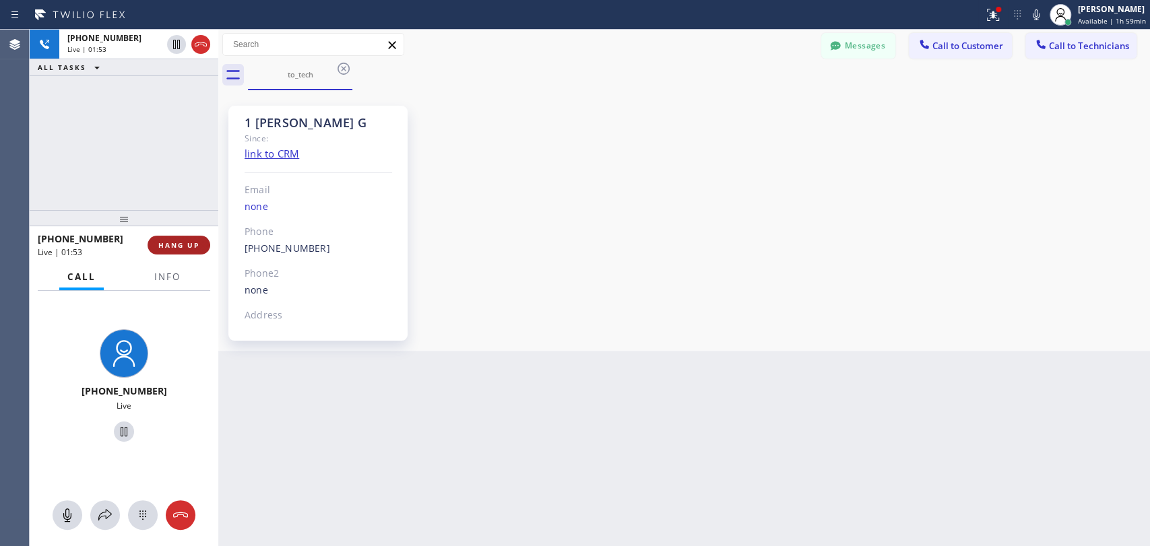
click at [184, 244] on span "HANG UP" at bounding box center [178, 245] width 41 height 9
click at [183, 244] on span "HANG UP" at bounding box center [178, 245] width 41 height 9
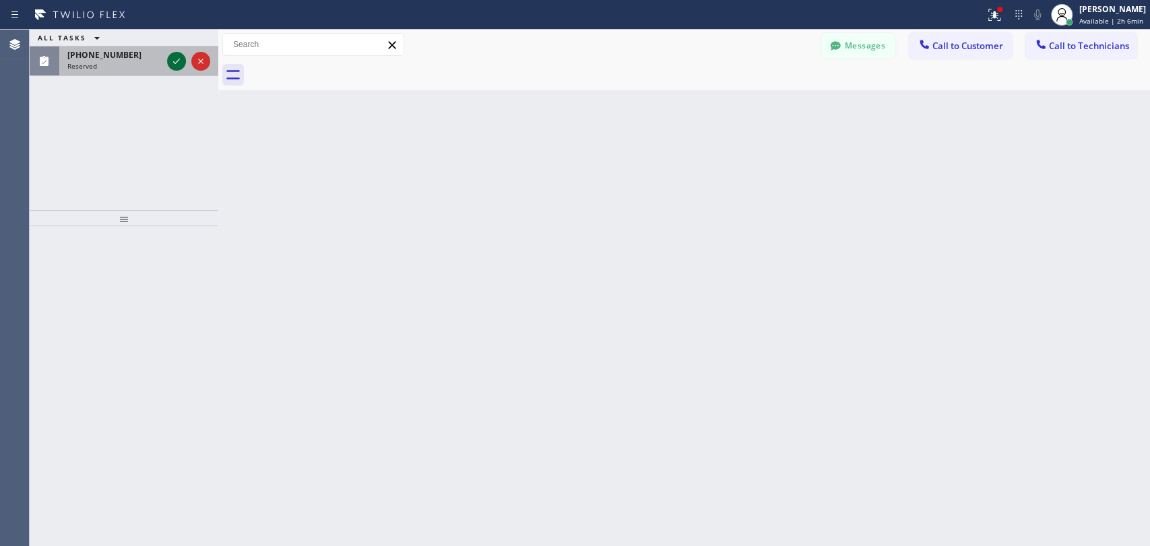
click at [180, 59] on icon at bounding box center [176, 61] width 16 height 16
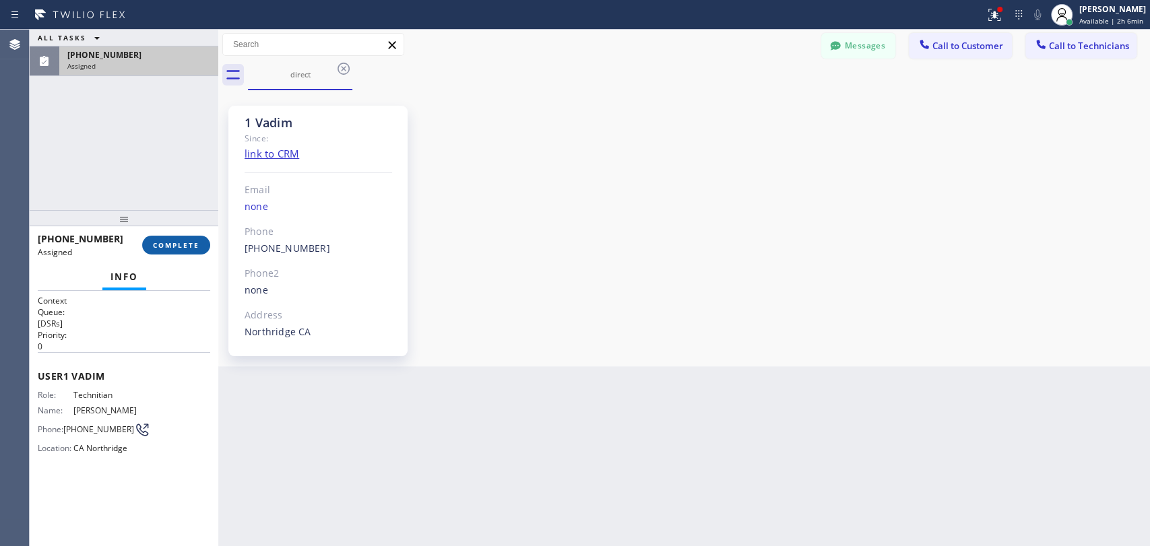
click at [164, 246] on span "COMPLETE" at bounding box center [176, 245] width 46 height 9
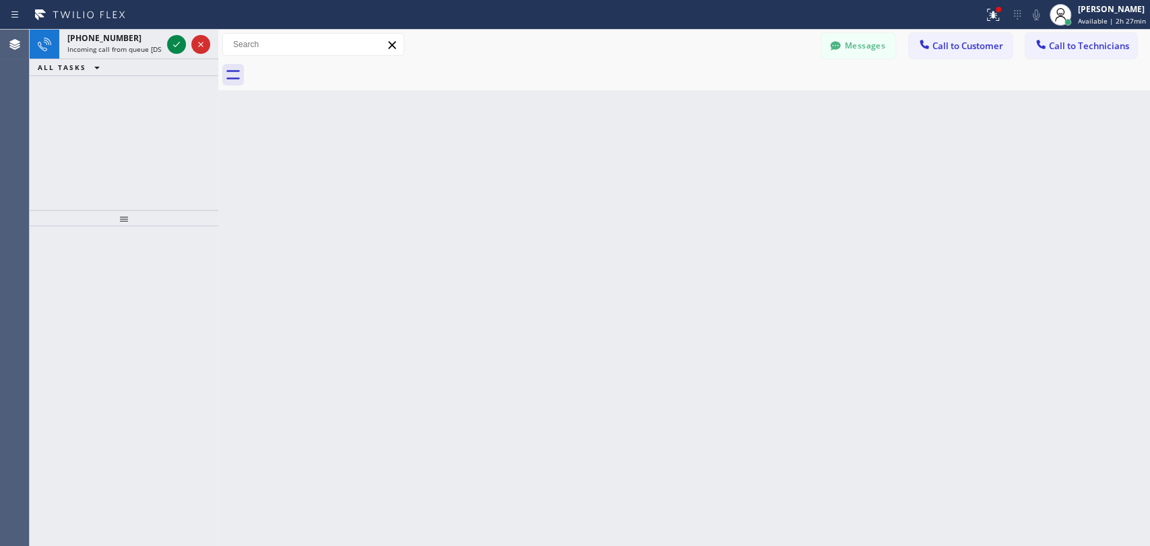
click at [115, 127] on div "+18183025971 Incoming call from queue [DSRs] ALL TASKS ALL TASKS ACTIVE TASKS T…" at bounding box center [124, 120] width 189 height 181
click at [172, 47] on icon at bounding box center [176, 44] width 16 height 16
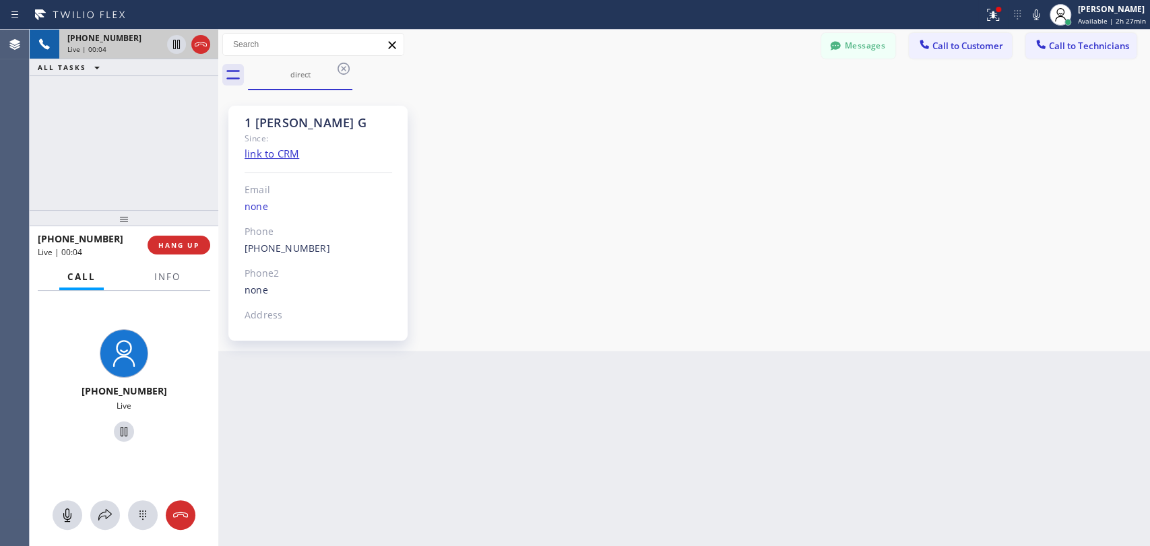
scroll to position [2540, 0]
click at [193, 164] on div "+18183025971 Live | 00:30 ALL TASKS ALL TASKS ACTIVE TASKS TASKS IN WRAP UP" at bounding box center [124, 120] width 189 height 181
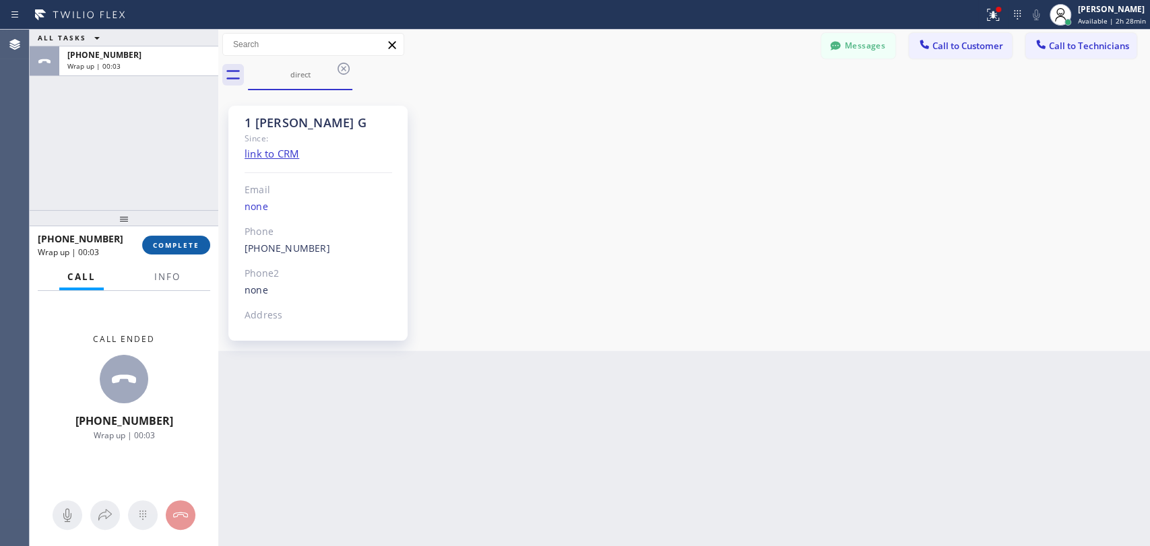
click at [197, 239] on button "COMPLETE" at bounding box center [176, 245] width 68 height 19
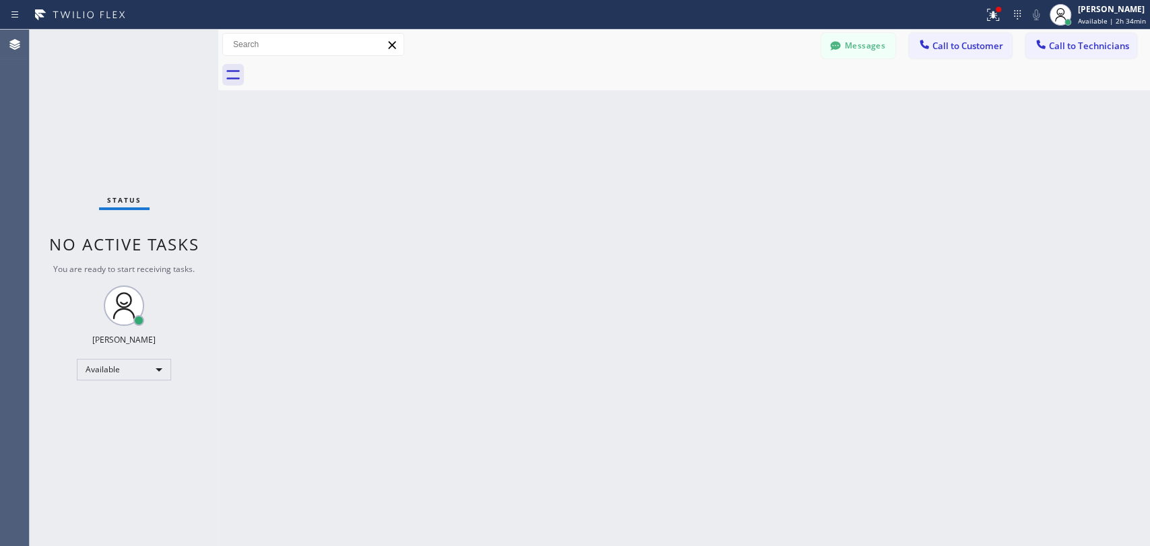
click at [1056, 61] on div at bounding box center [699, 75] width 902 height 30
click at [1055, 53] on button "Call to Technicians" at bounding box center [1080, 46] width 111 height 26
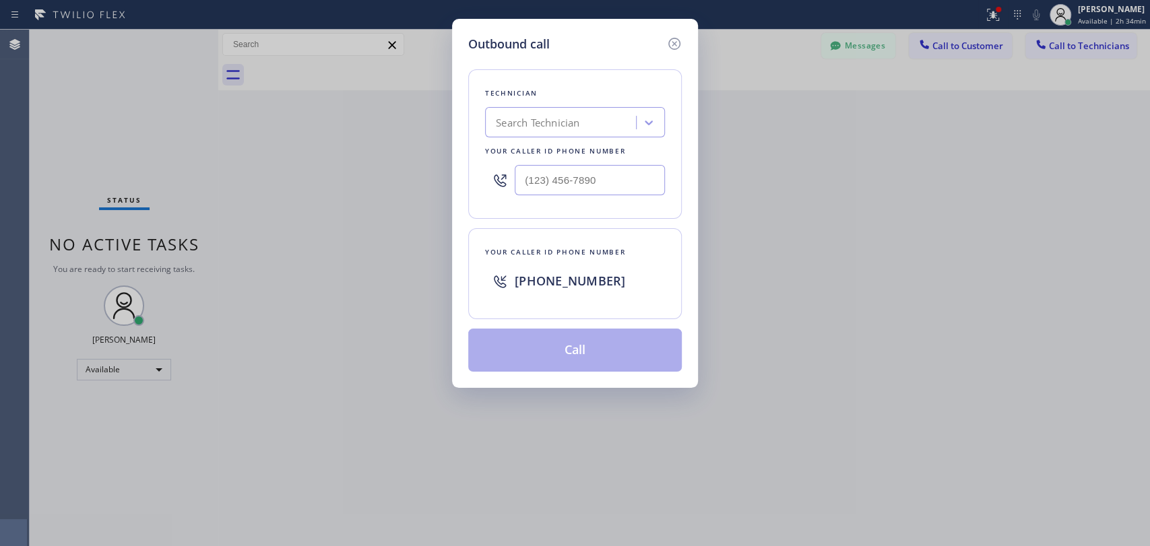
click at [517, 126] on div "Search Technician" at bounding box center [538, 122] width 84 height 15
type input "davi"
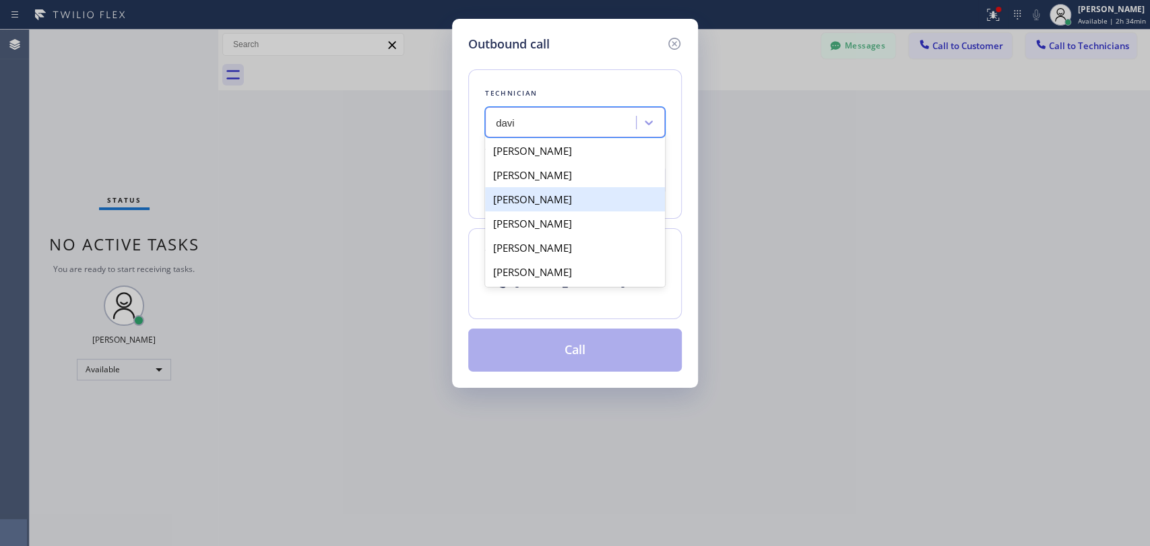
click at [574, 201] on div "David Romero" at bounding box center [575, 199] width 180 height 24
type input "(323) 579-9547"
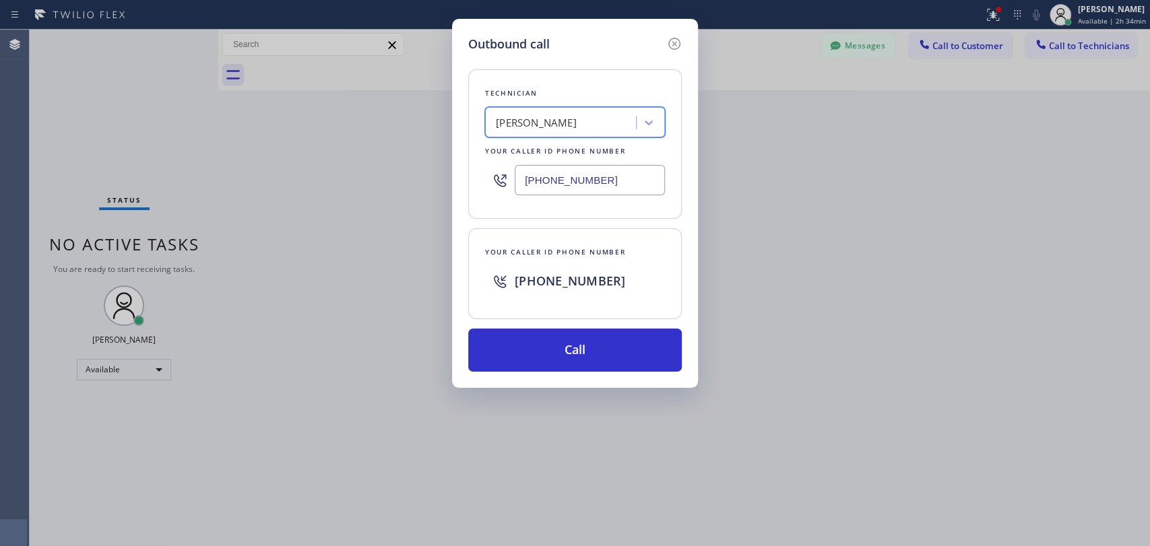
click at [555, 179] on input "(323) 579-9547" at bounding box center [590, 180] width 150 height 30
click at [642, 124] on icon at bounding box center [648, 122] width 13 height 13
type input "alex"
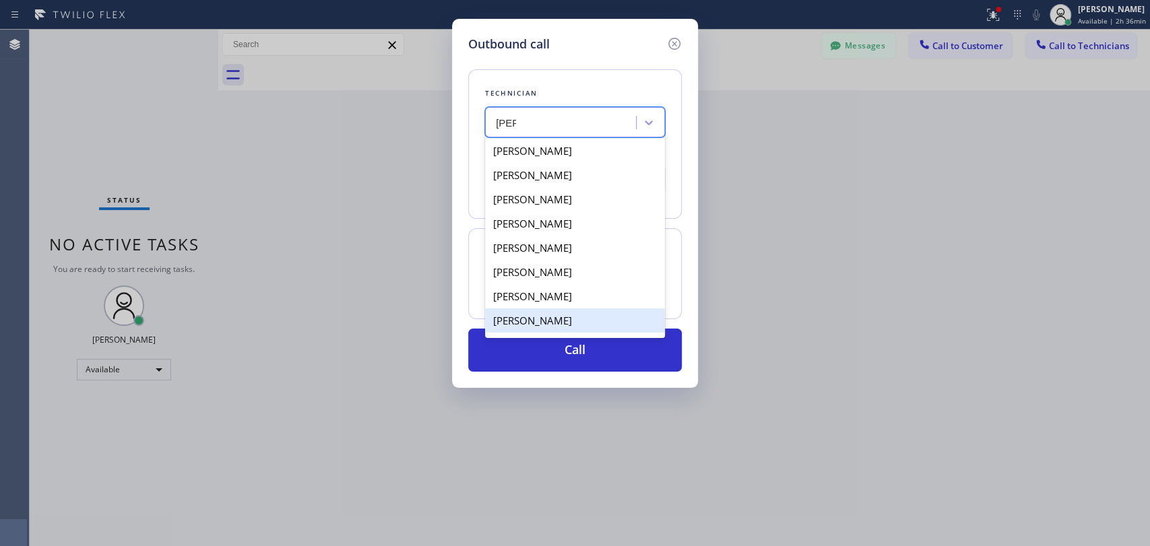
drag, startPoint x: 587, startPoint y: 276, endPoint x: 554, endPoint y: 310, distance: 47.2
click at [554, 310] on div "Alex Pikht Alex Porokhniavyi Aleksandr Geykhman Alexander Lala Alexey Pavlovsky…" at bounding box center [575, 237] width 180 height 202
click at [550, 319] on div "Alexey Galkin" at bounding box center [575, 321] width 180 height 24
type input "(858) 401-9159"
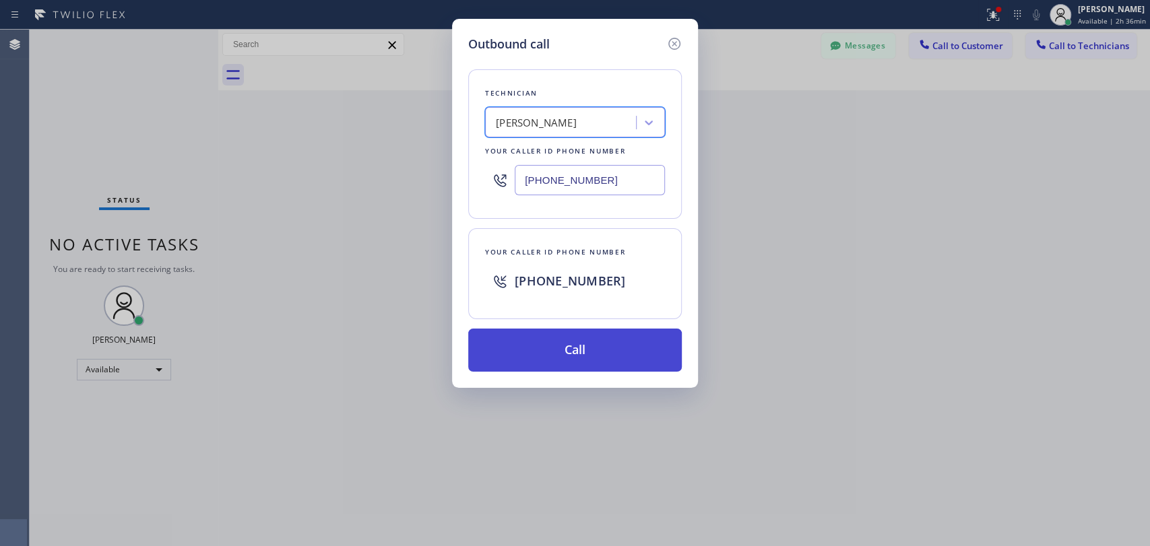
click at [576, 352] on button "Call" at bounding box center [575, 350] width 214 height 43
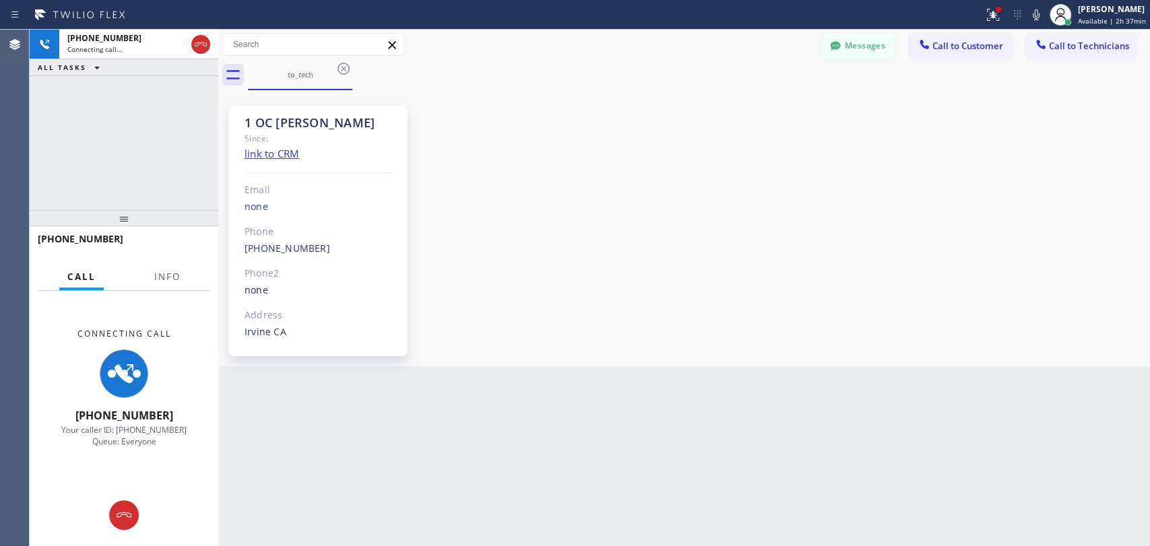
click at [133, 150] on div "+18584019159 Connecting call… ALL TASKS ALL TASKS ACTIVE TASKS TASKS IN WRAP UP" at bounding box center [124, 120] width 189 height 181
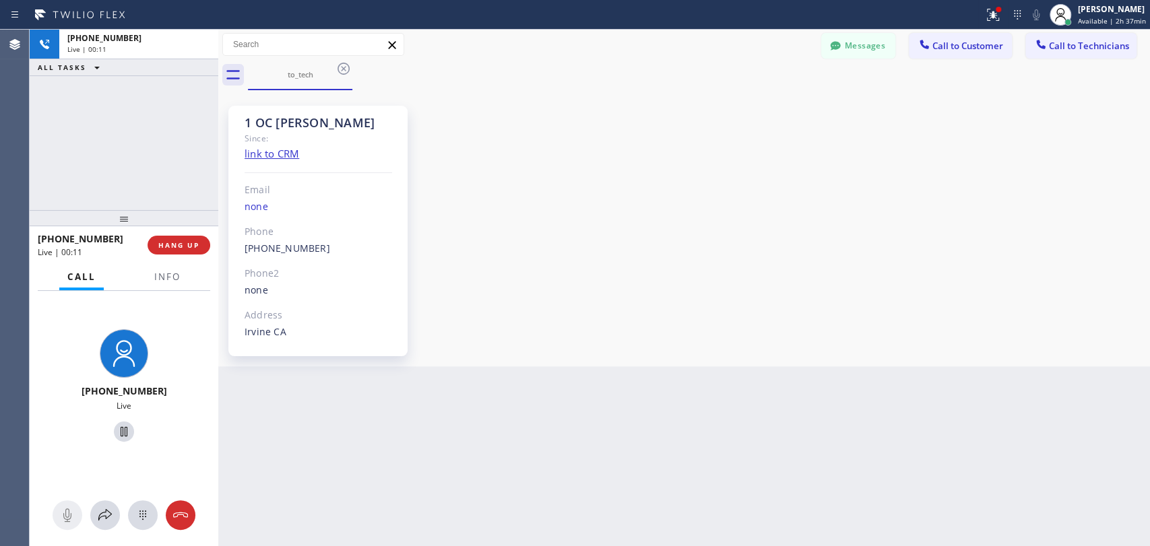
click at [88, 159] on div "+18584019159 Live | 00:11 ALL TASKS ALL TASKS ACTIVE TASKS TASKS IN WRAP UP" at bounding box center [124, 120] width 189 height 181
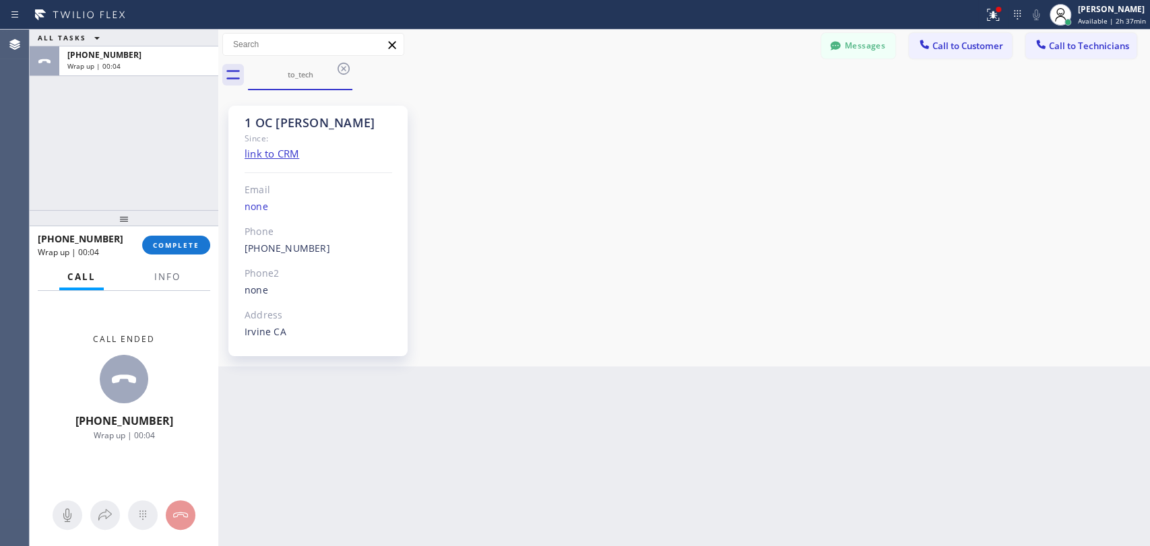
click at [195, 242] on span "COMPLETE" at bounding box center [176, 245] width 46 height 9
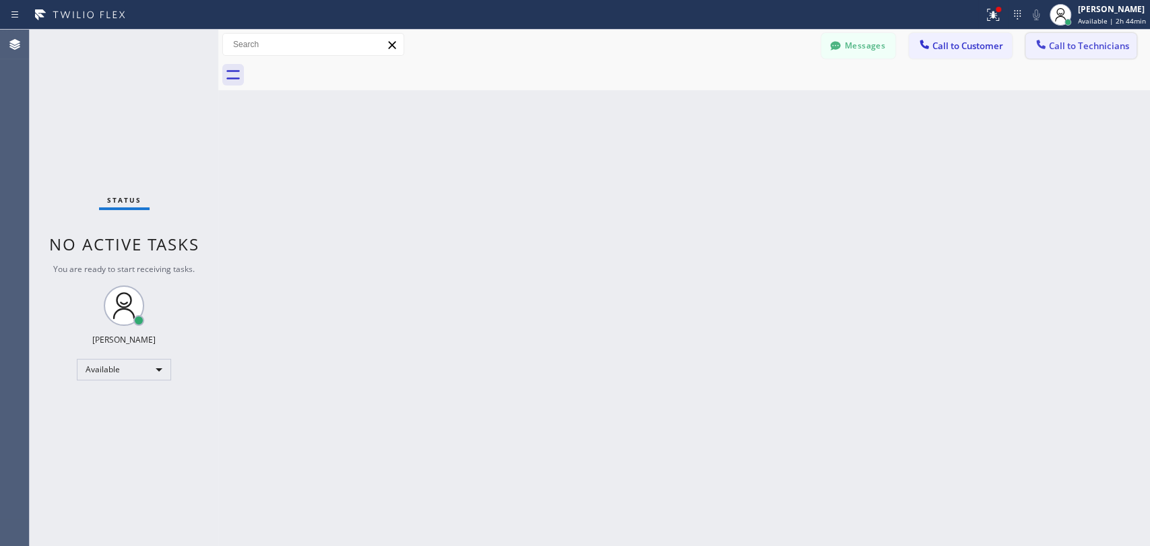
click at [1095, 53] on button "Call to Technicians" at bounding box center [1080, 46] width 111 height 26
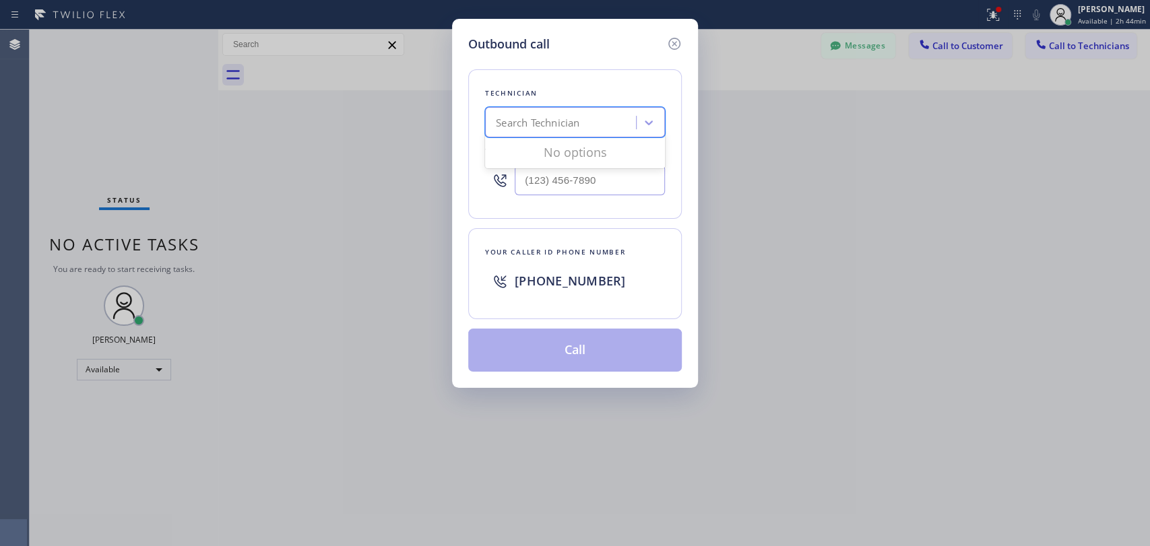
click at [539, 113] on div "Search Technician" at bounding box center [562, 123] width 147 height 24
click at [538, 125] on div "Search Technician" at bounding box center [538, 122] width 84 height 15
type input "sd"
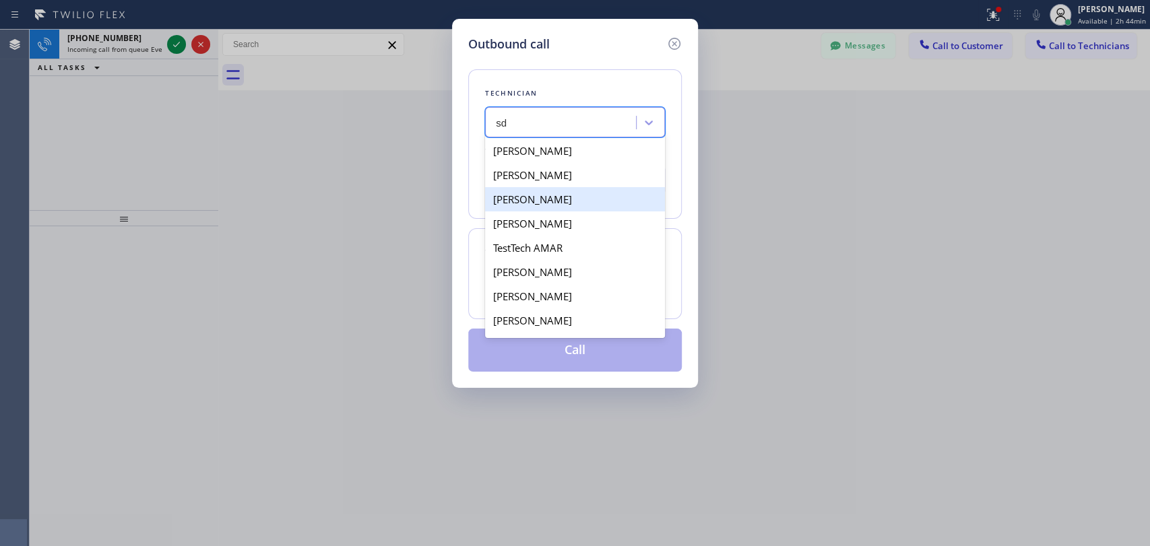
drag, startPoint x: 571, startPoint y: 212, endPoint x: 581, endPoint y: 198, distance: 17.4
click at [581, 198] on div "Pavel Morozov Sarvar Umirdinov Ivan Pleshakov Anthony Arias TestTech AMAR Roni …" at bounding box center [575, 237] width 180 height 202
click at [581, 198] on div "Ivan Pleshakov" at bounding box center [575, 199] width 180 height 24
type input "(619) 332-9051"
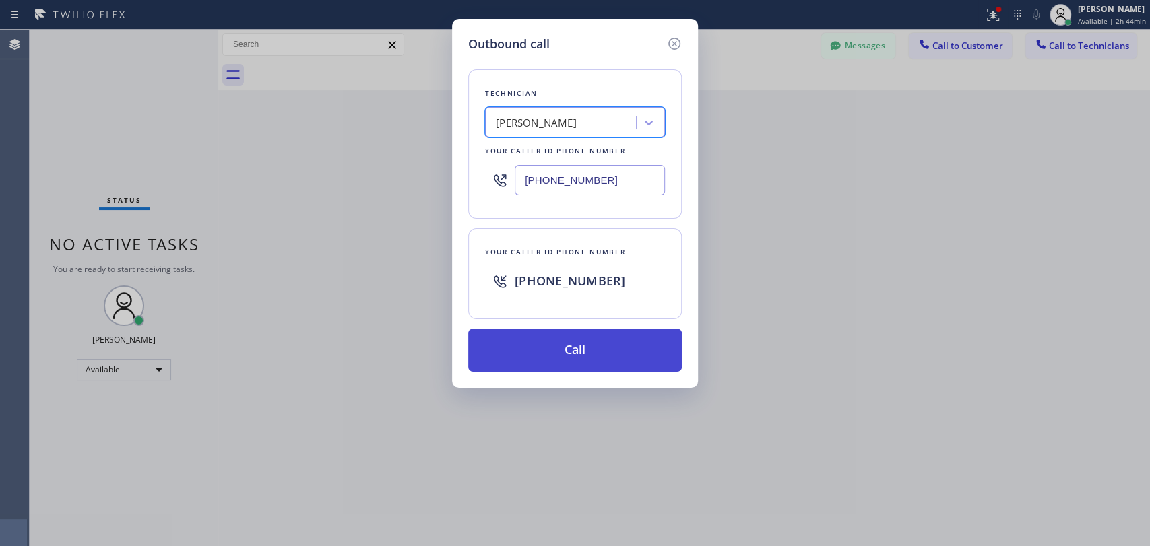
click at [576, 353] on button "Call" at bounding box center [575, 350] width 214 height 43
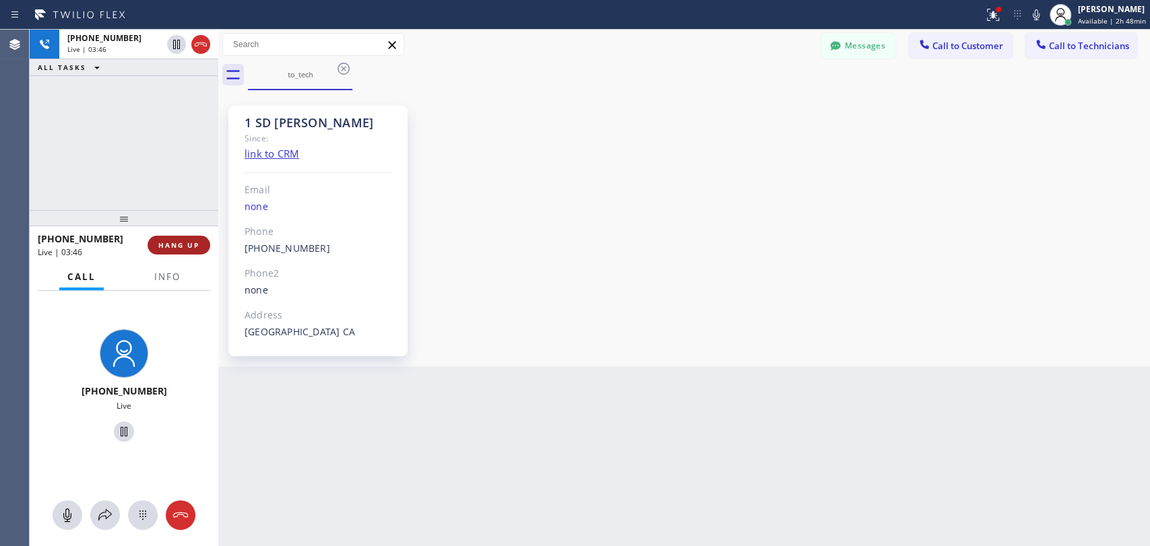
click at [197, 247] on span "HANG UP" at bounding box center [178, 245] width 41 height 9
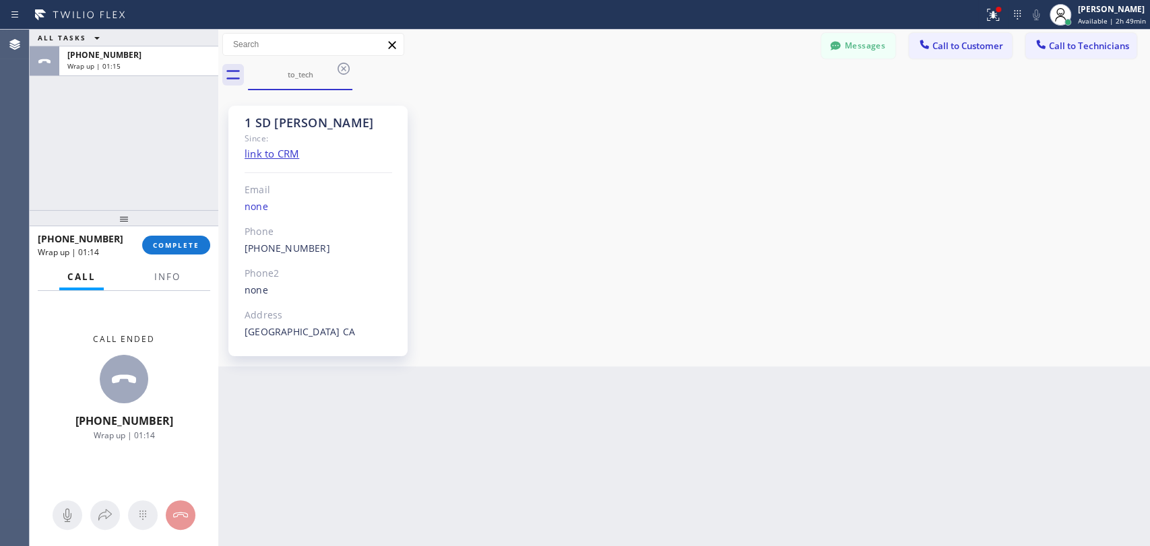
drag, startPoint x: 97, startPoint y: 163, endPoint x: 129, endPoint y: 179, distance: 36.2
click at [97, 163] on div "ALL TASKS ALL TASKS ACTIVE TASKS TASKS IN WRAP UP +16193329051 Wrap up | 01:15" at bounding box center [124, 120] width 189 height 181
click at [180, 249] on span "COMPLETE" at bounding box center [176, 245] width 46 height 9
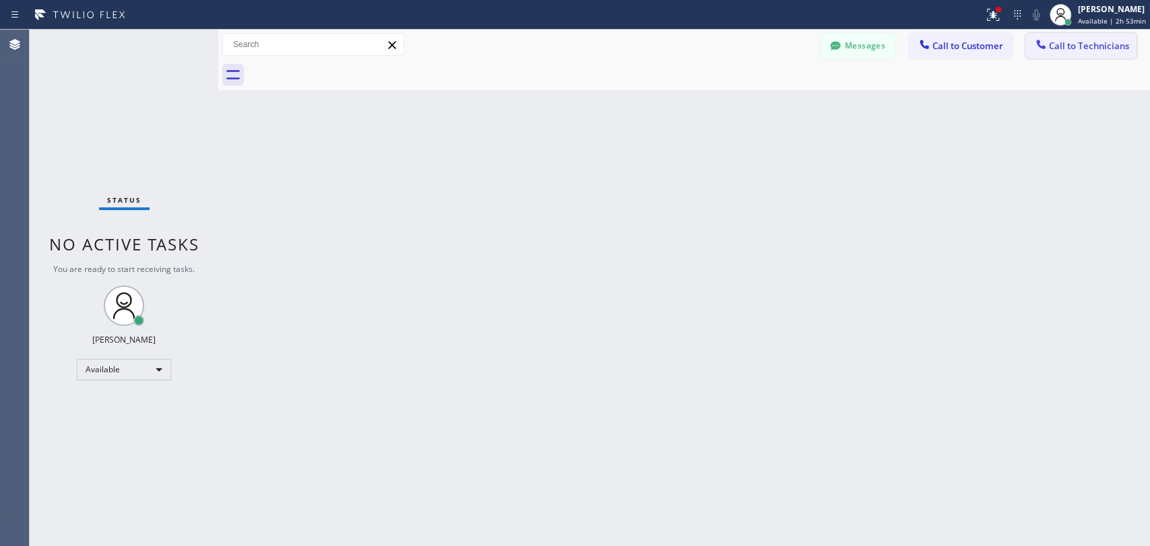
click at [1069, 49] on span "Call to Technicians" at bounding box center [1089, 46] width 80 height 12
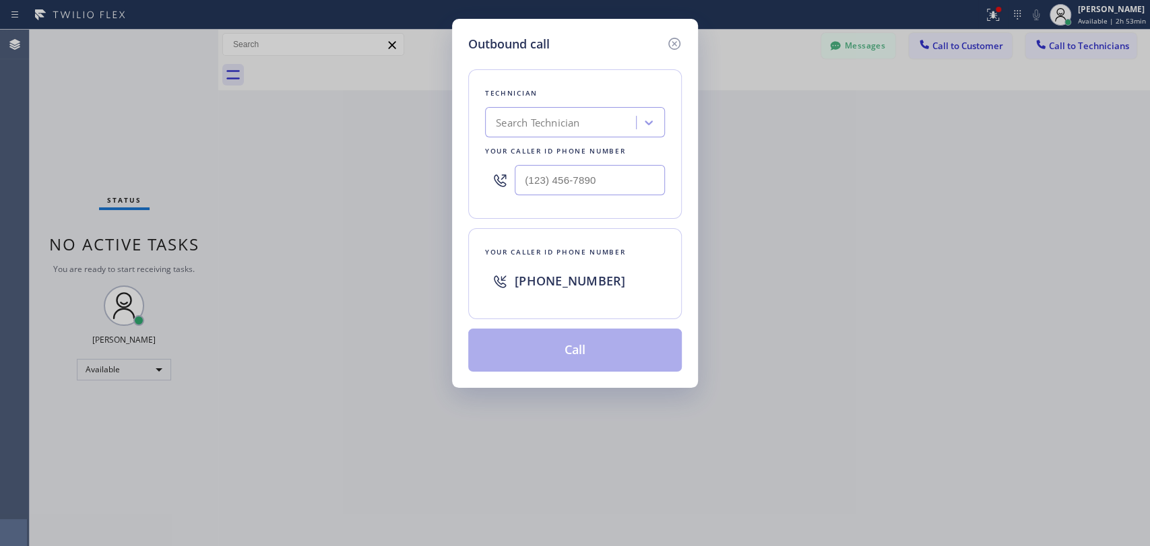
click at [579, 133] on div "Search Technician" at bounding box center [562, 123] width 147 height 24
type input "sd"
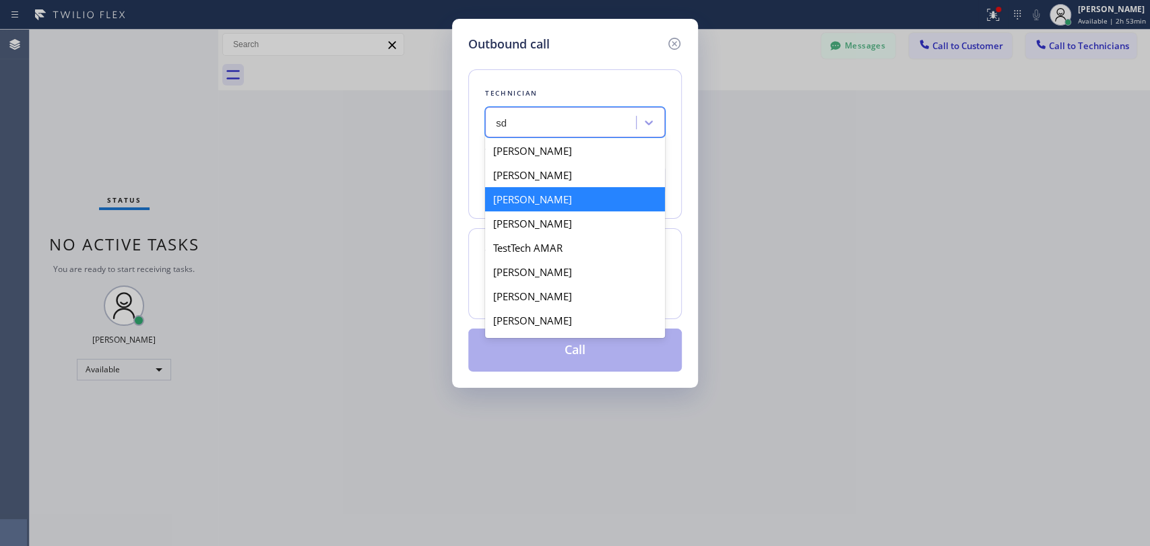
click at [558, 208] on div "Ivan Pleshakov" at bounding box center [575, 199] width 180 height 24
type input "(619) 332-9051"
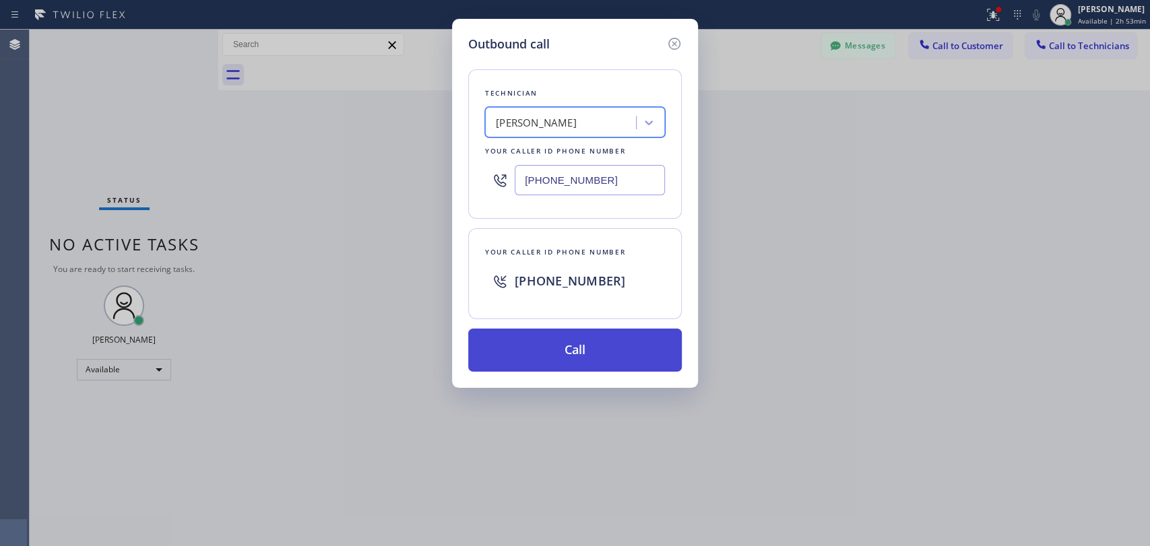
click at [566, 348] on button "Call" at bounding box center [575, 350] width 214 height 43
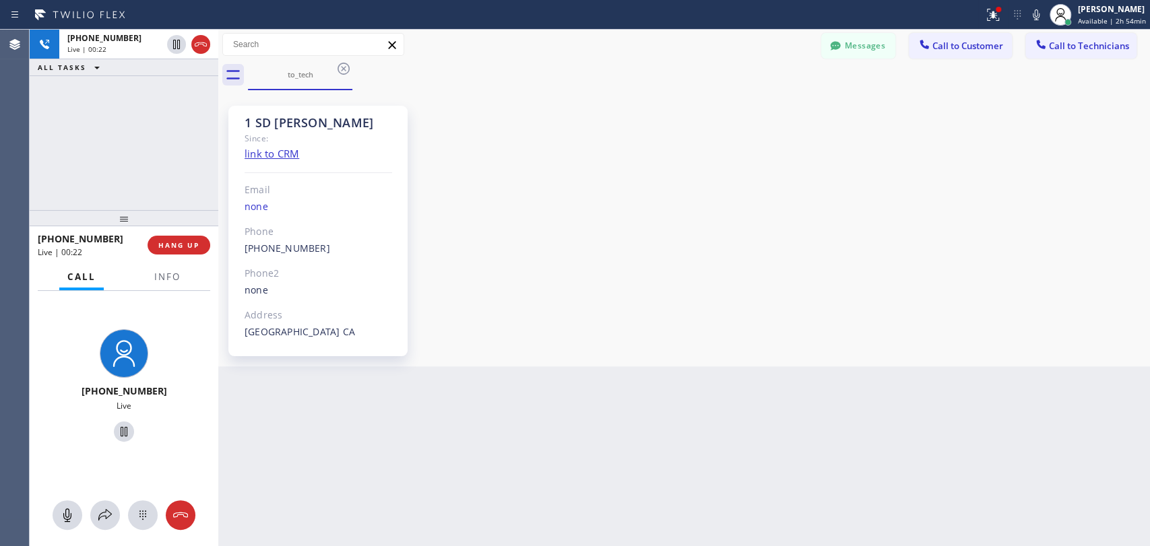
click at [90, 152] on div "+16193329051 Live | 00:22 ALL TASKS ALL TASKS ACTIVE TASKS TASKS IN WRAP UP" at bounding box center [124, 120] width 189 height 181
click at [199, 241] on span "HANG UP" at bounding box center [178, 245] width 41 height 9
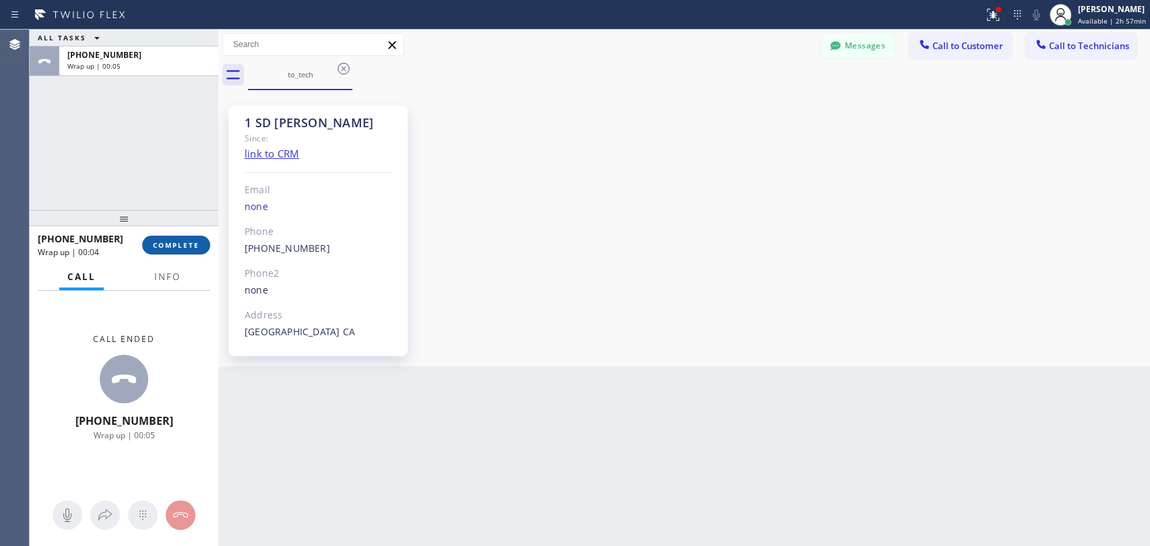
click at [162, 255] on button "COMPLETE" at bounding box center [176, 245] width 68 height 19
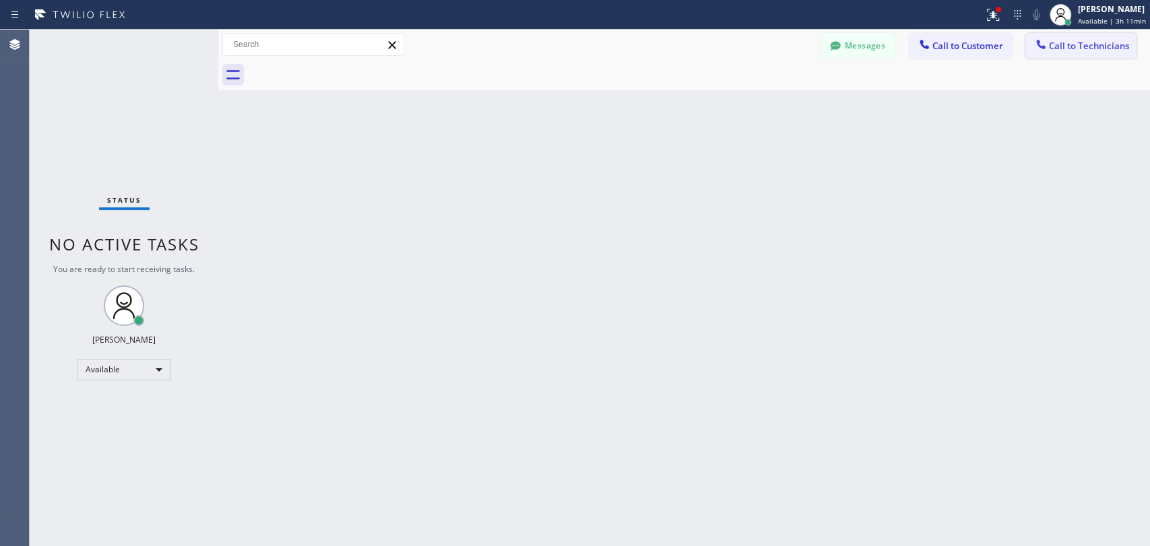
click at [1052, 42] on span "Call to Technicians" at bounding box center [1089, 46] width 80 height 12
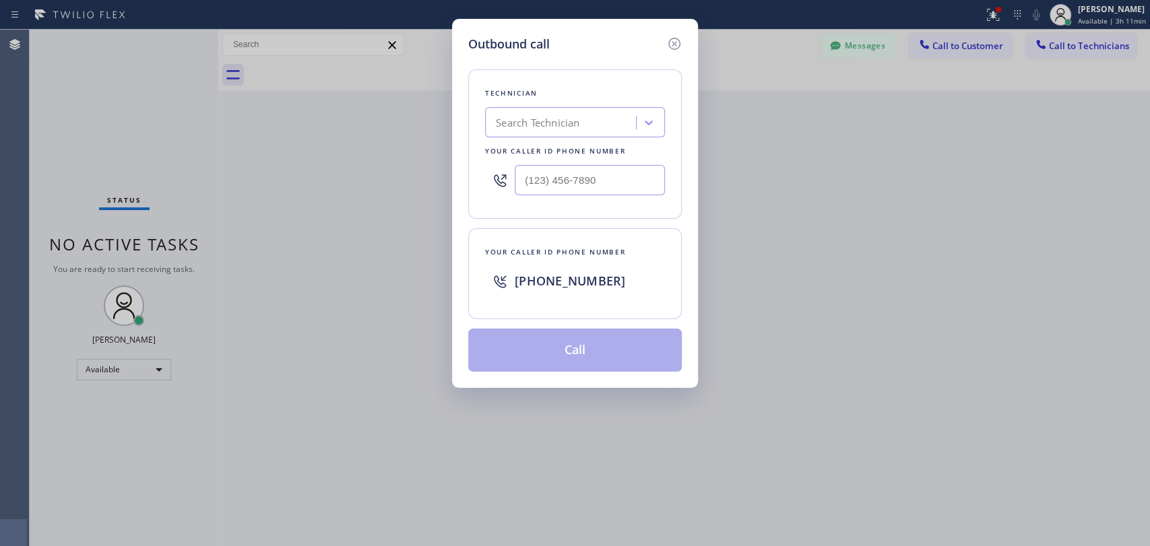
click at [523, 119] on div "Search Technician" at bounding box center [538, 122] width 84 height 15
click at [541, 125] on div "Search Technician" at bounding box center [538, 122] width 84 height 15
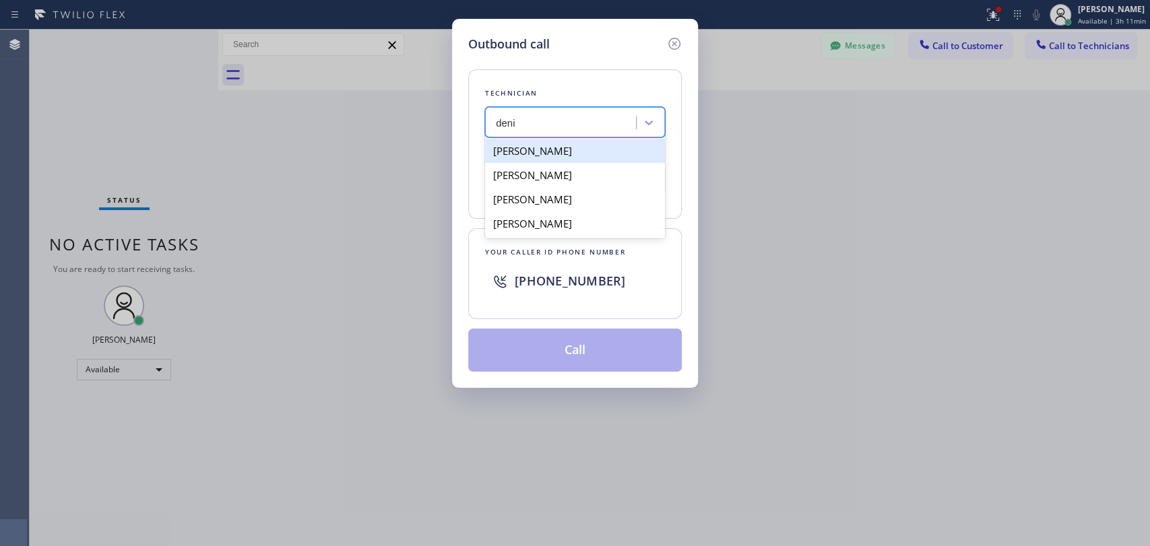
type input "denis"
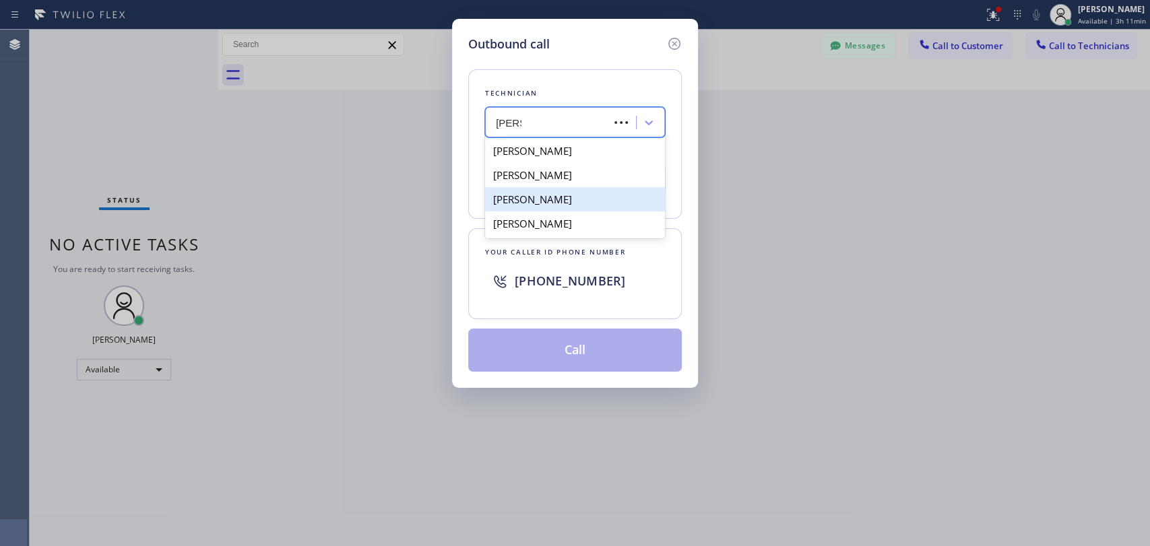
click at [579, 199] on div "Denis Nikolayevich Bolshunov" at bounding box center [575, 199] width 180 height 24
type input "(949) 394-0845"
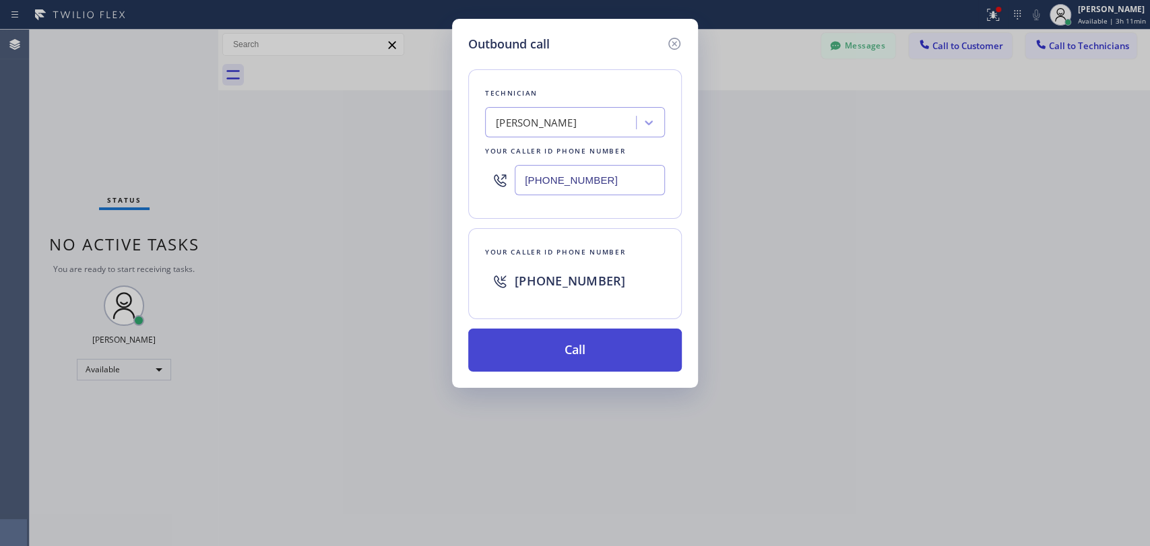
click at [576, 346] on button "Call" at bounding box center [575, 350] width 214 height 43
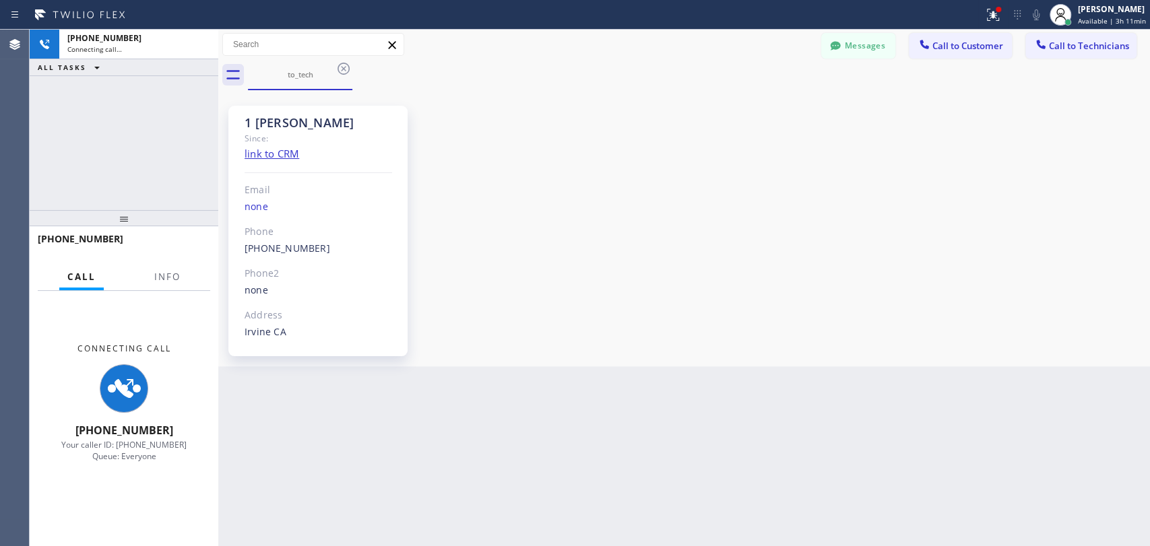
scroll to position [6145, 0]
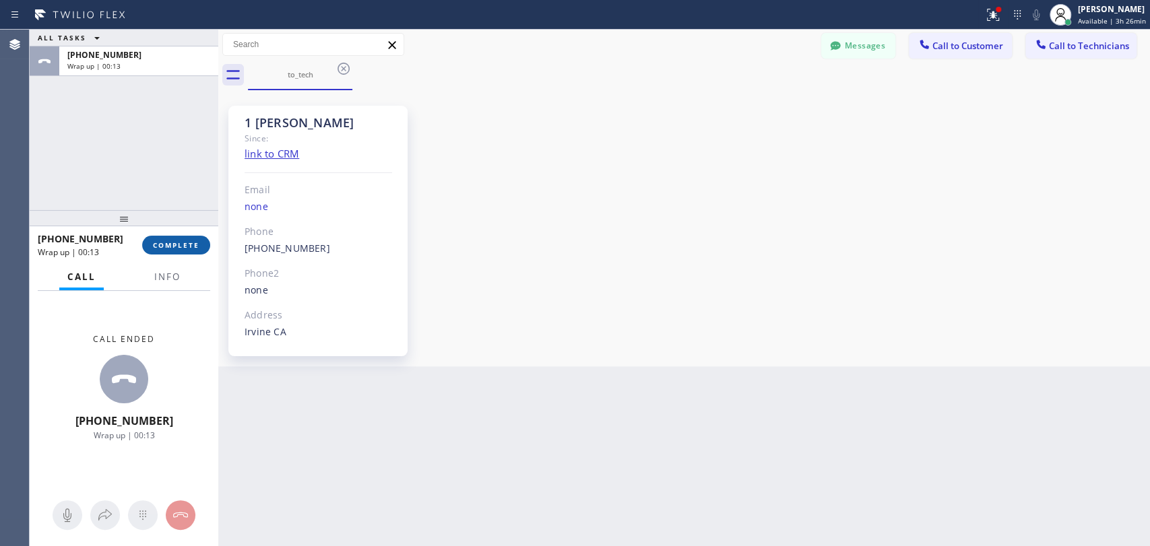
click at [172, 247] on span "COMPLETE" at bounding box center [176, 245] width 46 height 9
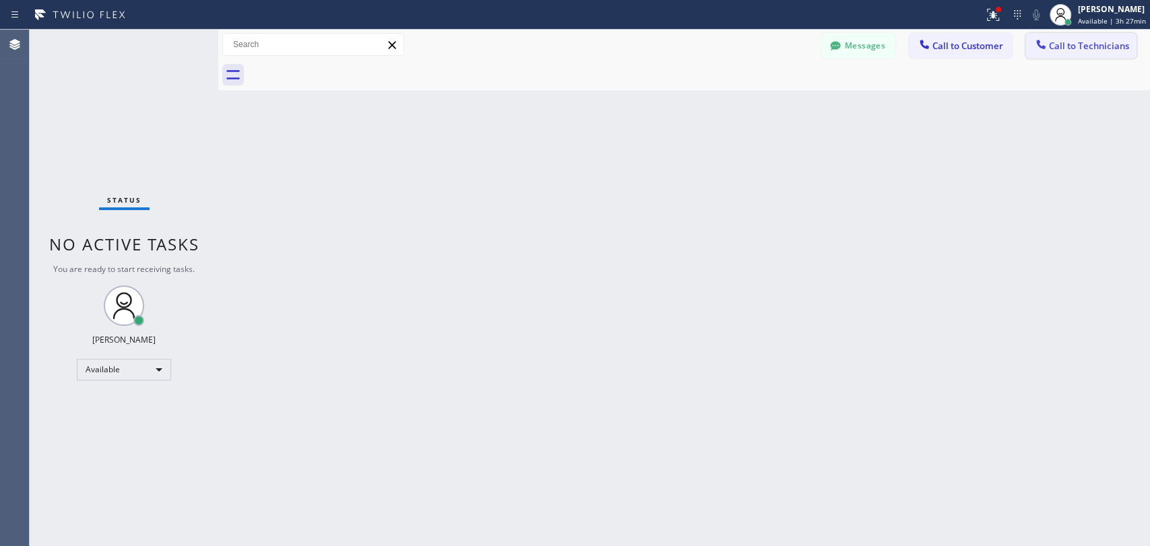
click at [1043, 38] on icon at bounding box center [1040, 44] width 13 height 13
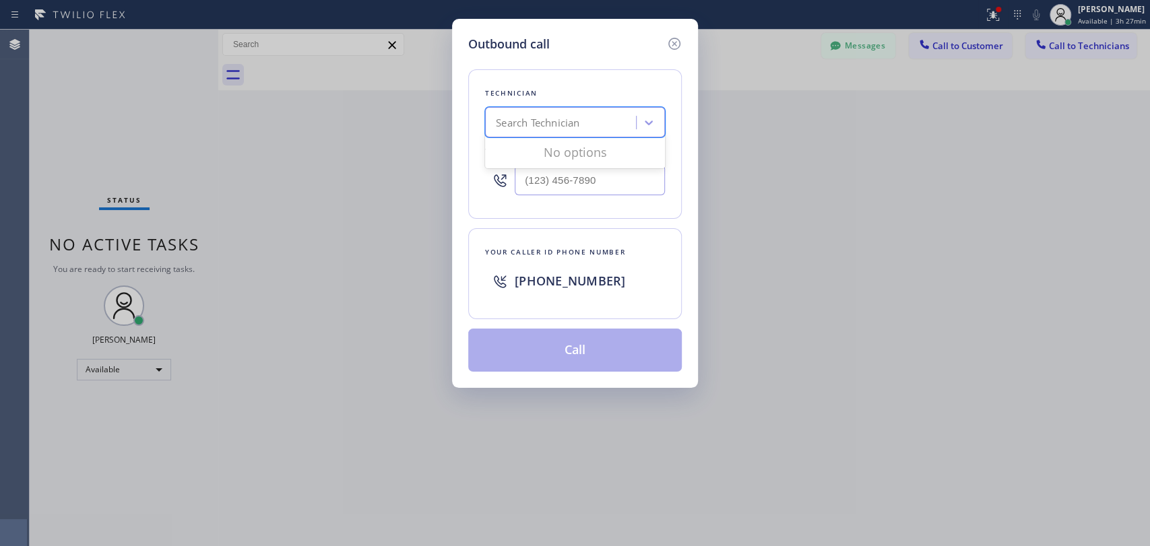
click at [522, 119] on div "Search Technician" at bounding box center [538, 122] width 84 height 15
type input "f"
type input "david"
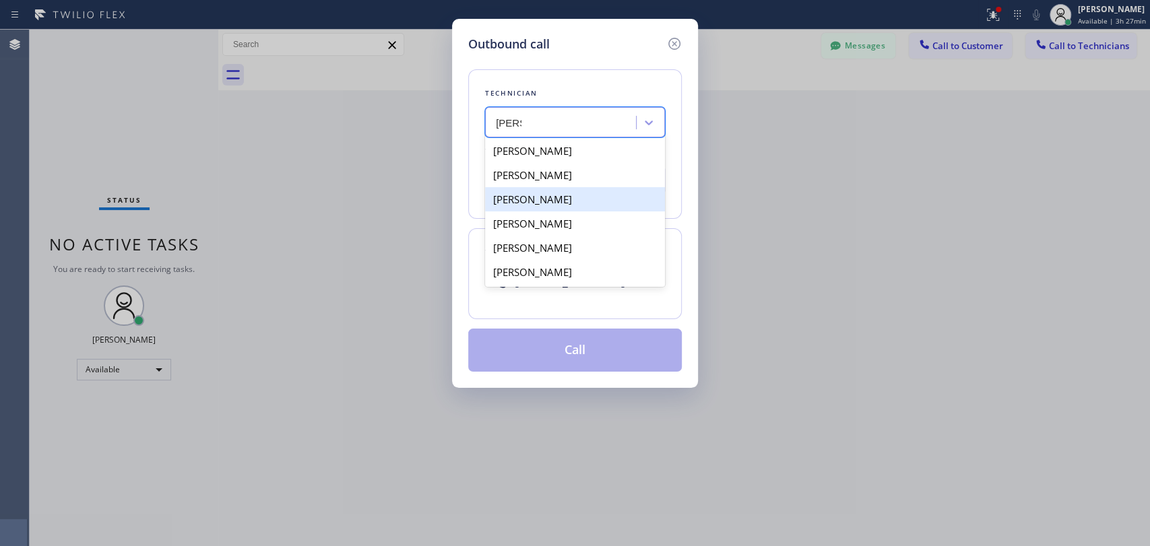
drag, startPoint x: 569, startPoint y: 205, endPoint x: 582, endPoint y: 240, distance: 37.5
click at [569, 204] on div "David Romero" at bounding box center [575, 199] width 180 height 24
type input "(323) 579-9547"
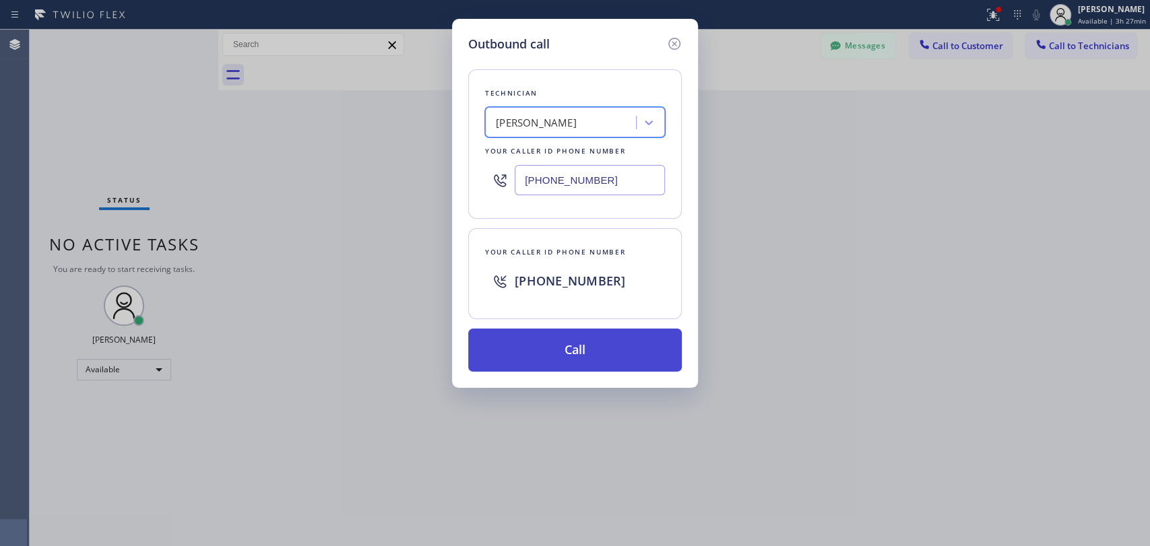
click at [598, 336] on button "Call" at bounding box center [575, 350] width 214 height 43
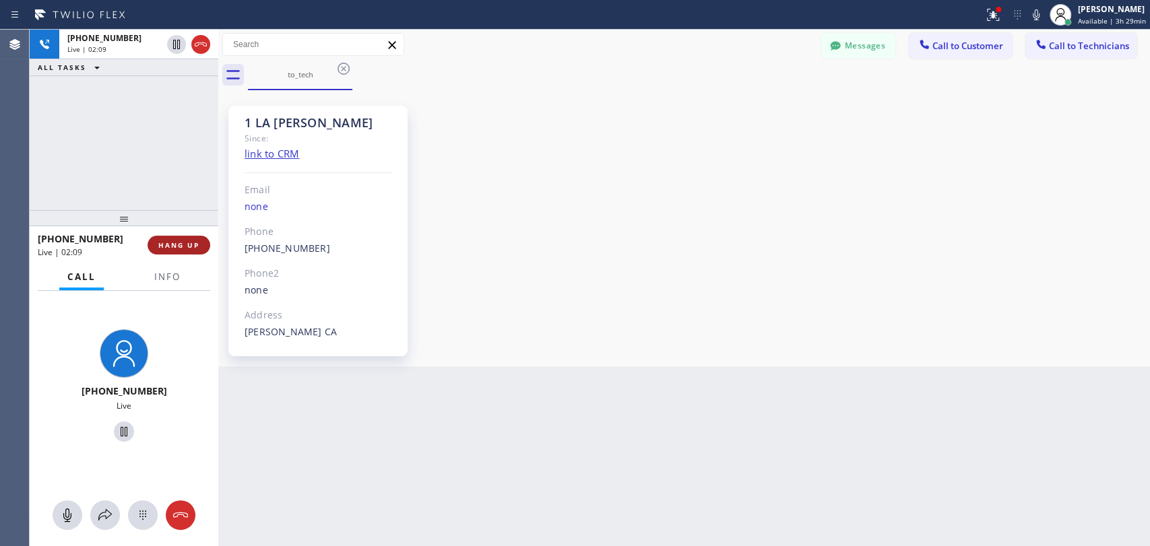
click at [197, 249] on span "HANG UP" at bounding box center [178, 245] width 41 height 9
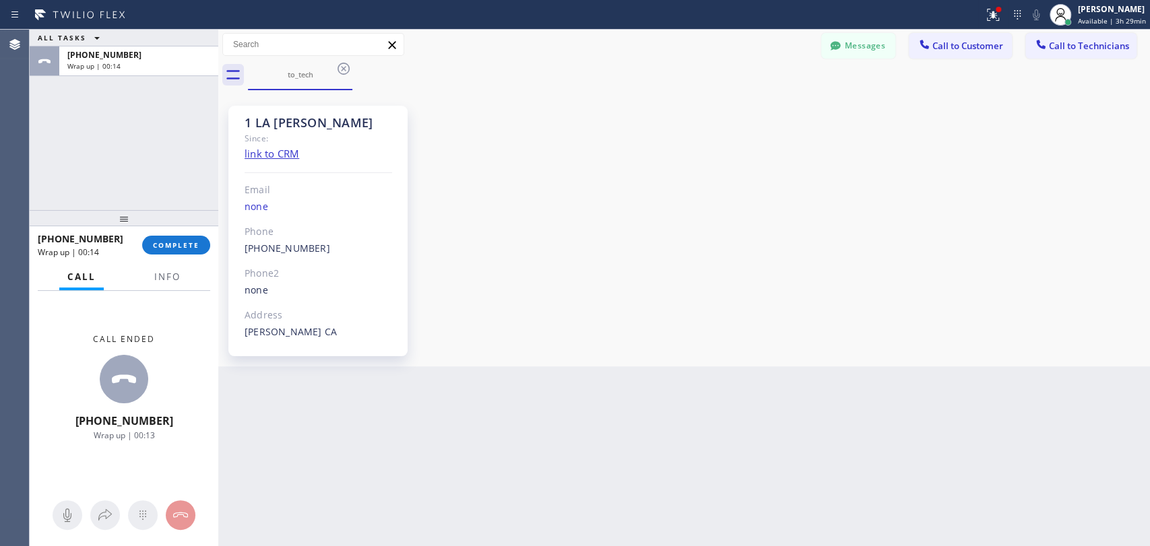
click at [3, 169] on div "Agent Desktop" at bounding box center [14, 288] width 29 height 517
click at [177, 239] on button "COMPLETE" at bounding box center [176, 245] width 68 height 19
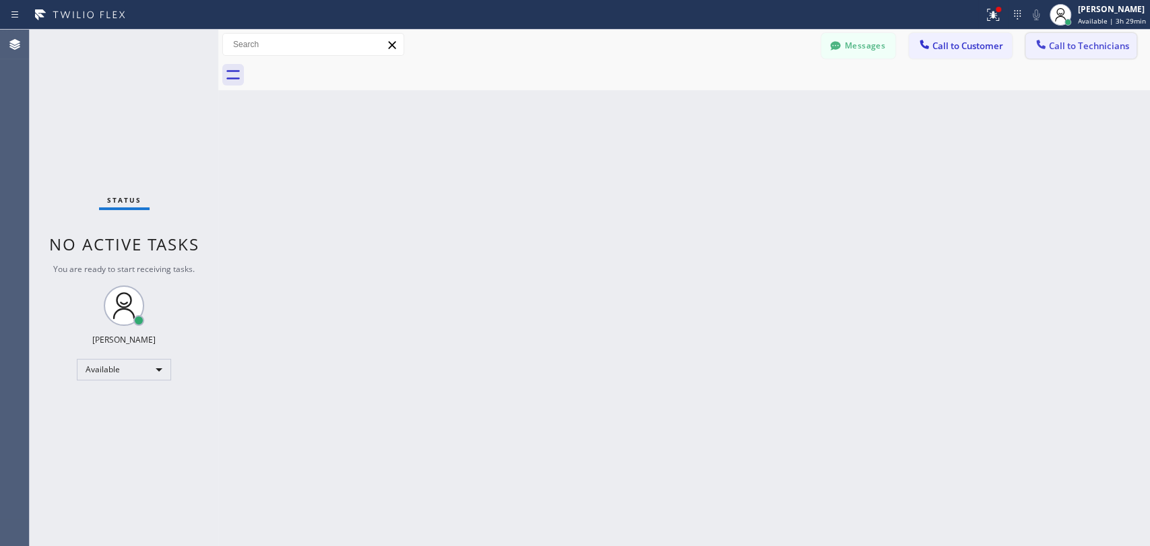
click at [1056, 48] on span "Call to Technicians" at bounding box center [1089, 46] width 80 height 12
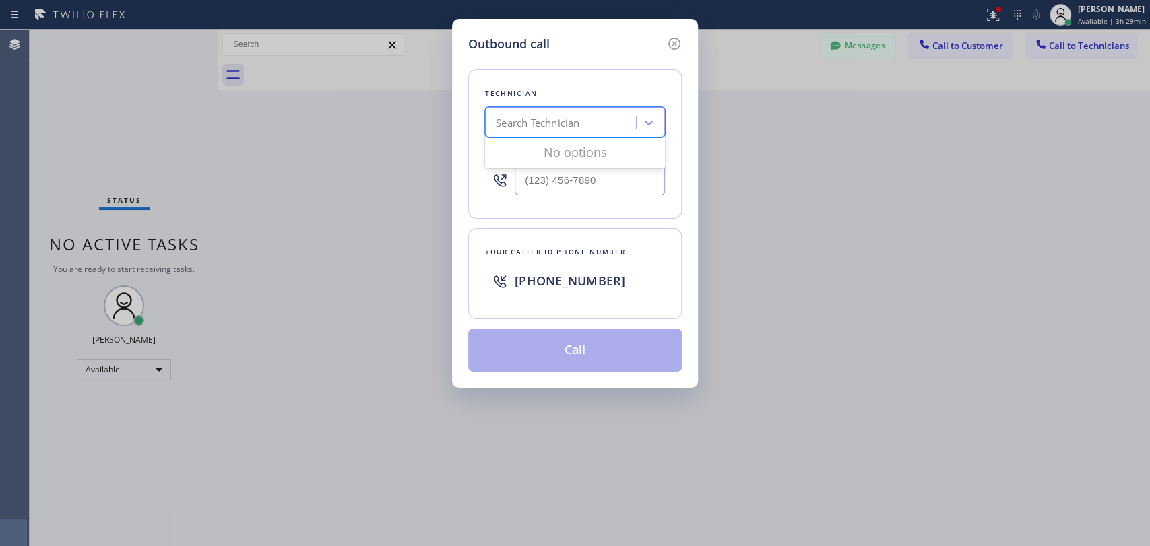
click at [528, 118] on div "Search Technician" at bounding box center [538, 122] width 84 height 15
drag, startPoint x: 496, startPoint y: 122, endPoint x: 571, endPoint y: 123, distance: 75.5
click at [571, 123] on div "щду щду" at bounding box center [549, 123] width 120 height 24
type input "ole"
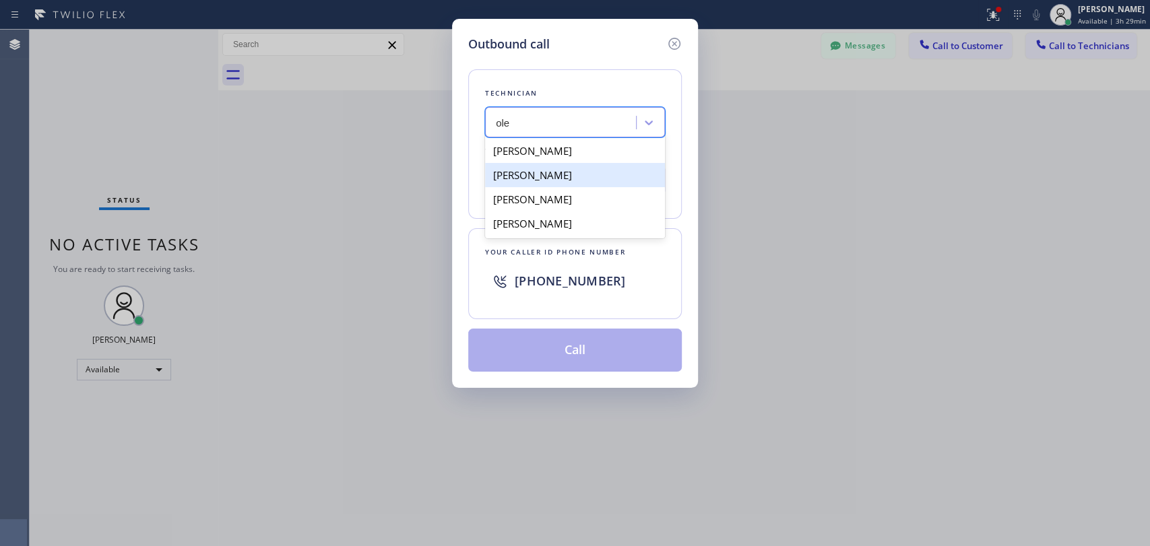
click at [578, 172] on div "Oleksandr Karbuiev" at bounding box center [575, 175] width 180 height 24
type input "(408) 303-0065"
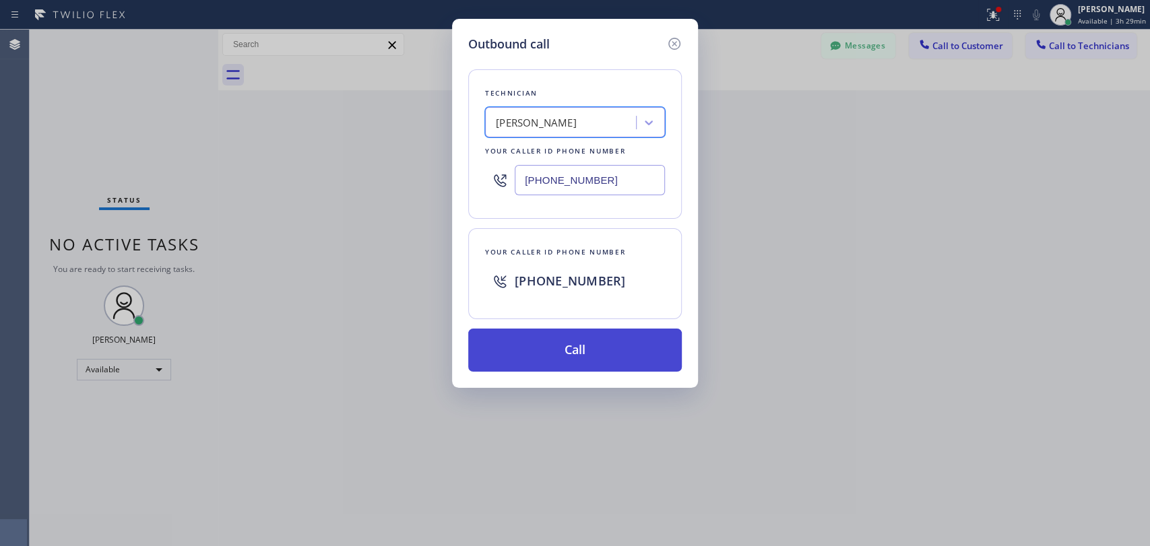
click at [598, 350] on button "Call" at bounding box center [575, 350] width 214 height 43
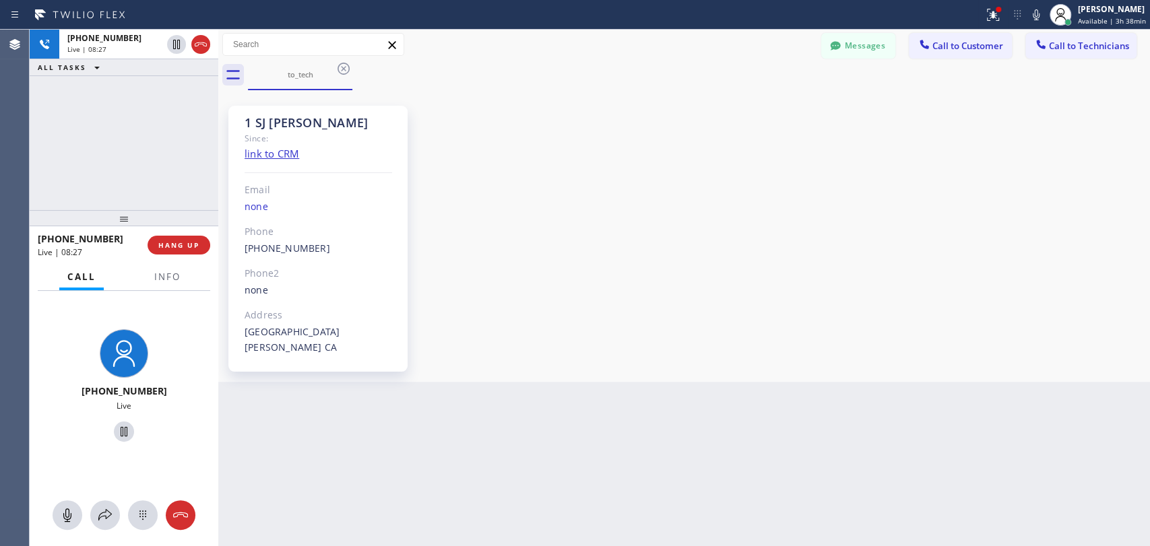
click at [142, 176] on div "+14083030065 Live | 08:27 ALL TASKS ALL TASKS ACTIVE TASKS TASKS IN WRAP UP" at bounding box center [124, 120] width 189 height 181
click at [183, 243] on span "HANG UP" at bounding box center [178, 245] width 41 height 9
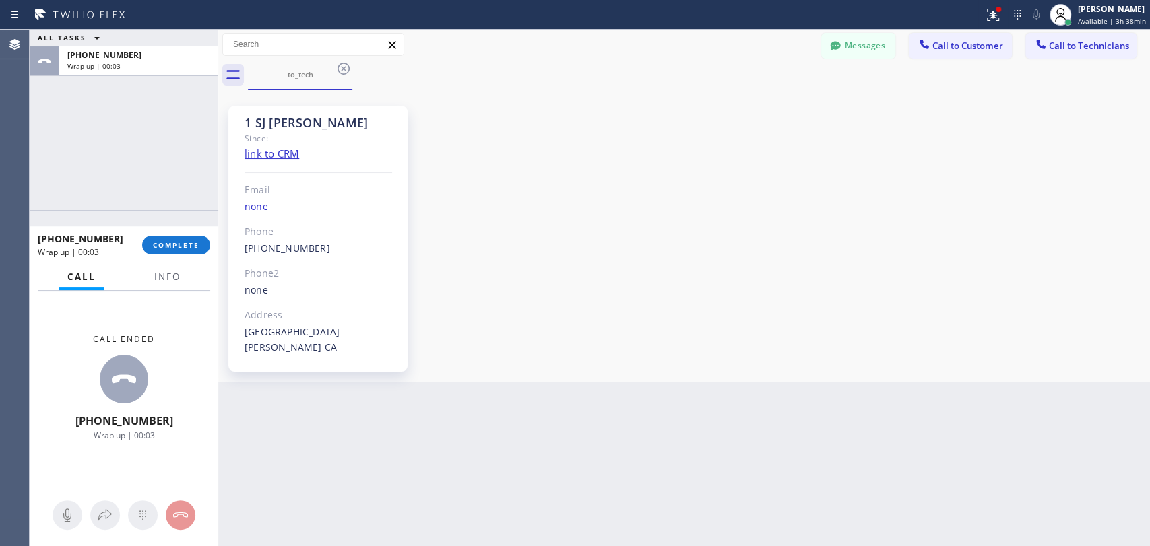
drag, startPoint x: 181, startPoint y: 241, endPoint x: 454, endPoint y: 357, distance: 297.3
click at [181, 239] on button "COMPLETE" at bounding box center [176, 245] width 68 height 19
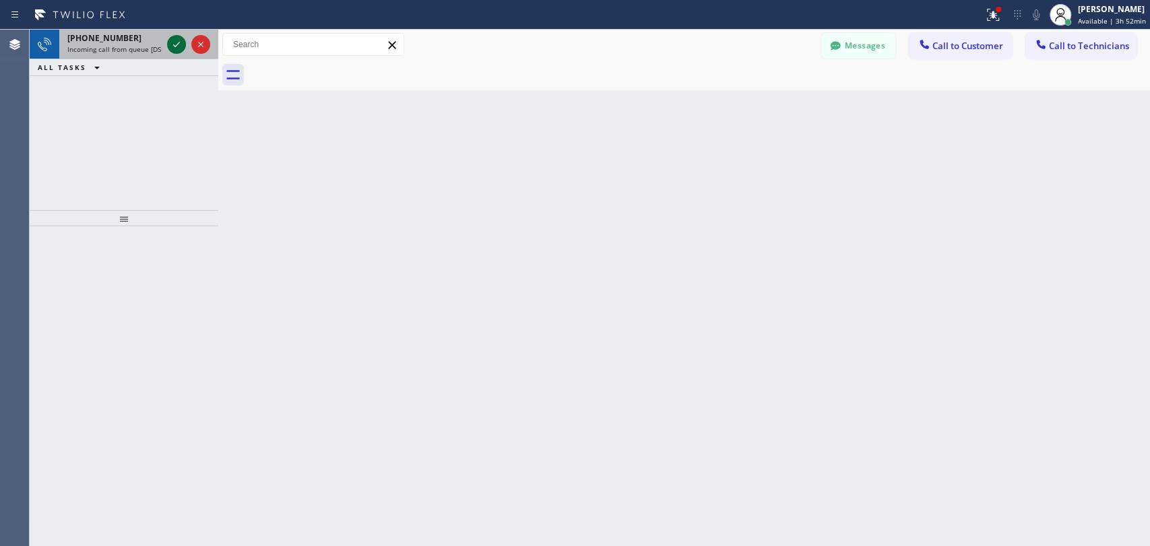
click at [172, 40] on icon at bounding box center [176, 44] width 16 height 16
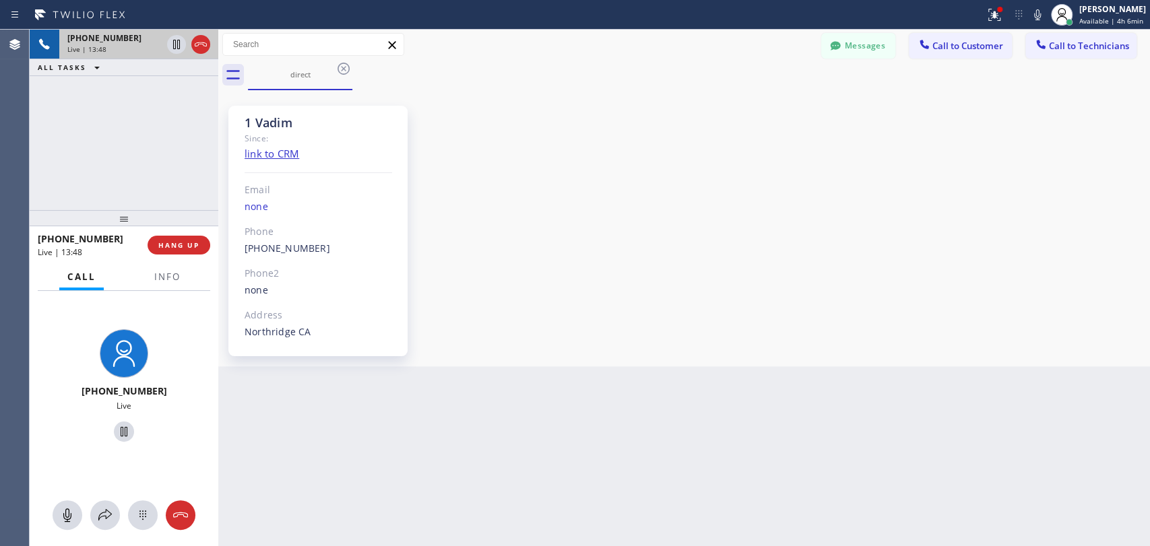
click at [83, 171] on div "+18183090098 Live | 13:48 ALL TASKS ALL TASKS ACTIVE TASKS TASKS IN WRAP UP" at bounding box center [124, 120] width 189 height 181
click at [195, 247] on span "HANG UP" at bounding box center [178, 245] width 41 height 9
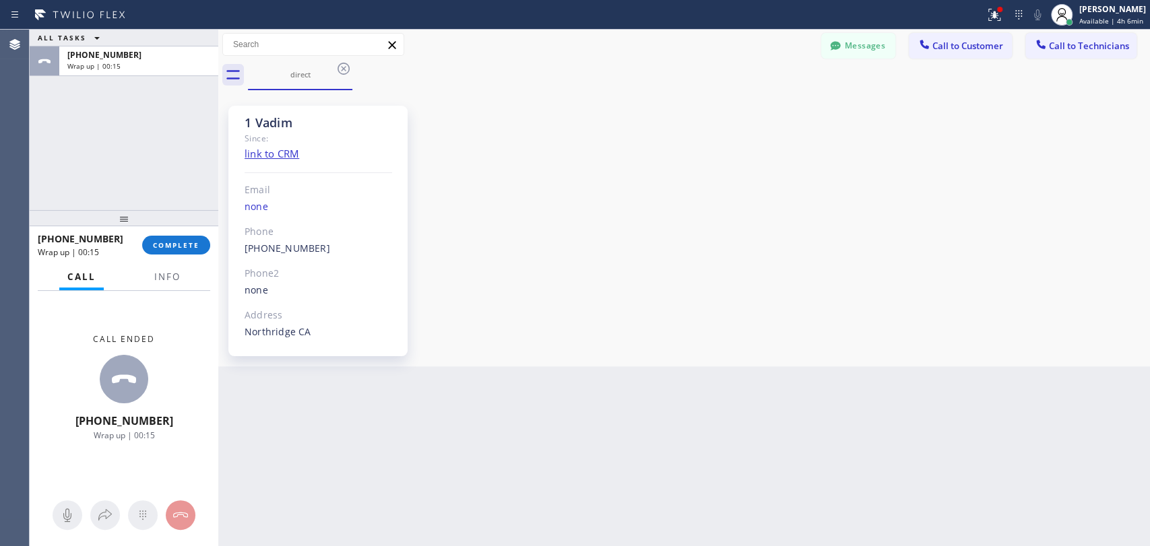
click at [121, 180] on div "ALL TASKS ALL TASKS ACTIVE TASKS TASKS IN WRAP UP +18183090098 Wrap up | 00:15" at bounding box center [124, 120] width 189 height 181
click at [164, 245] on span "COMPLETE" at bounding box center [176, 245] width 46 height 9
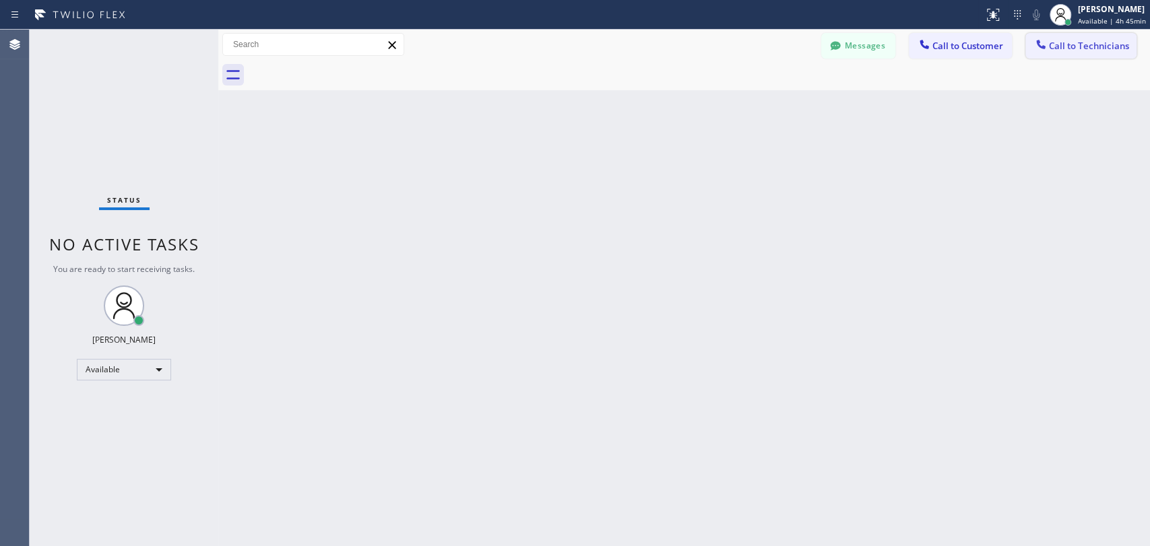
click at [1053, 50] on span "Call to Technicians" at bounding box center [1089, 46] width 80 height 12
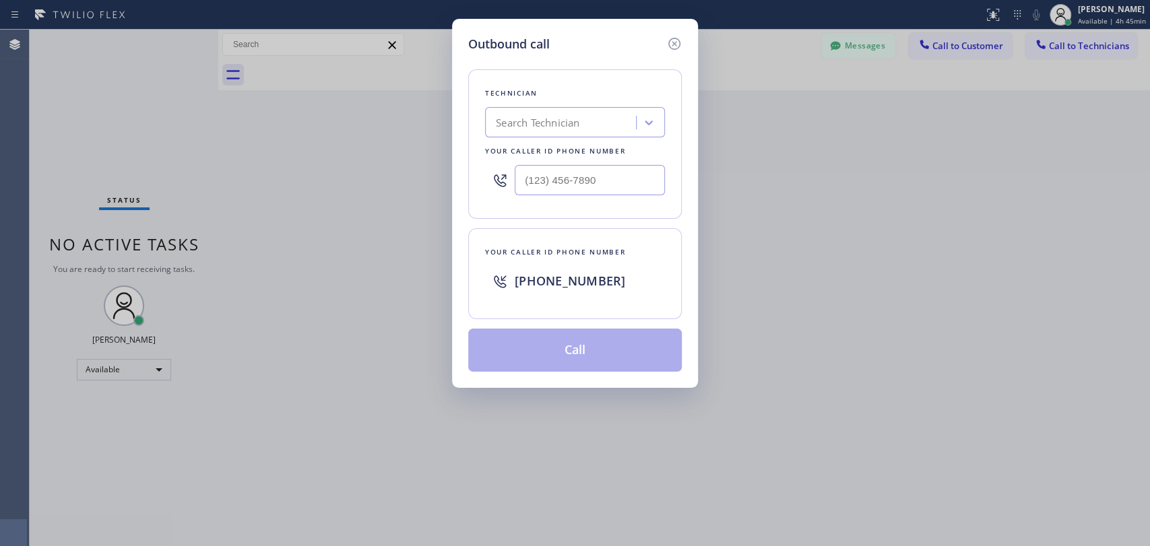
click at [592, 123] on div "Search Technician" at bounding box center [562, 123] width 147 height 24
type input "arm"
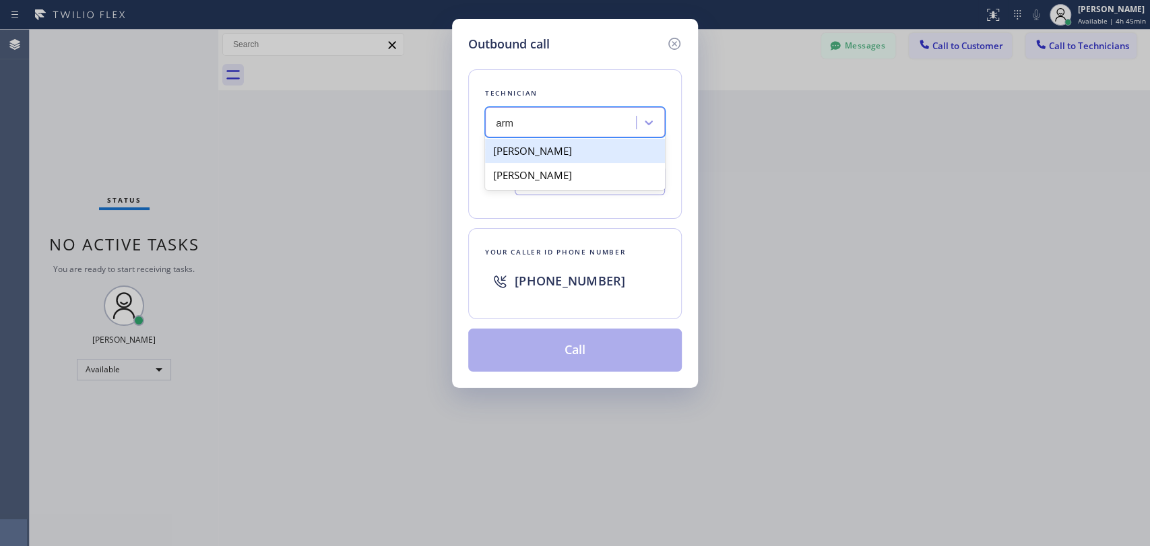
click at [577, 141] on div "[PERSON_NAME]" at bounding box center [575, 151] width 180 height 24
type input "[PHONE_NUMBER]"
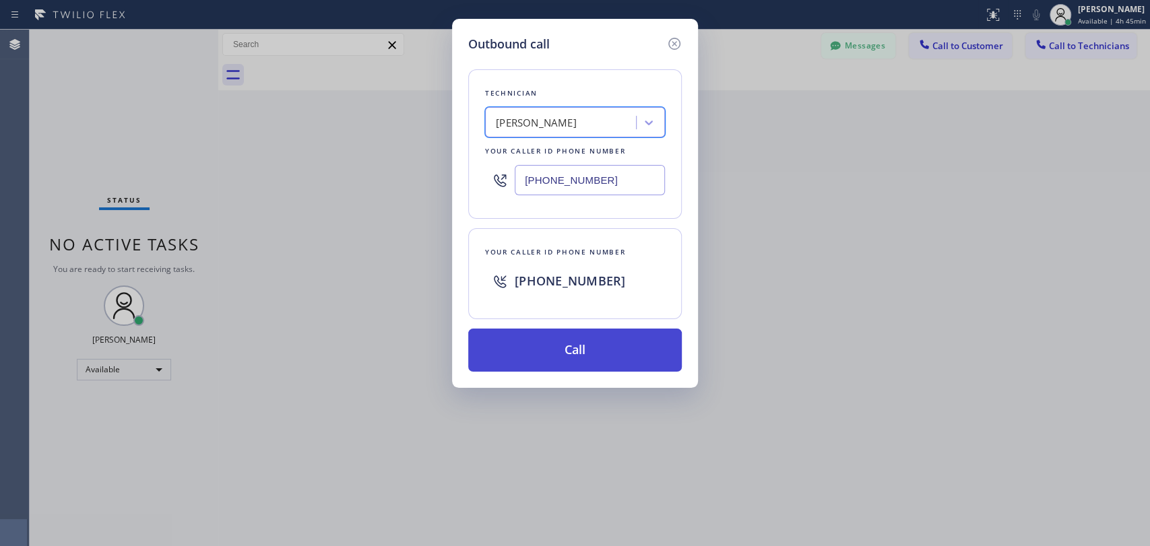
click at [554, 351] on button "Call" at bounding box center [575, 350] width 214 height 43
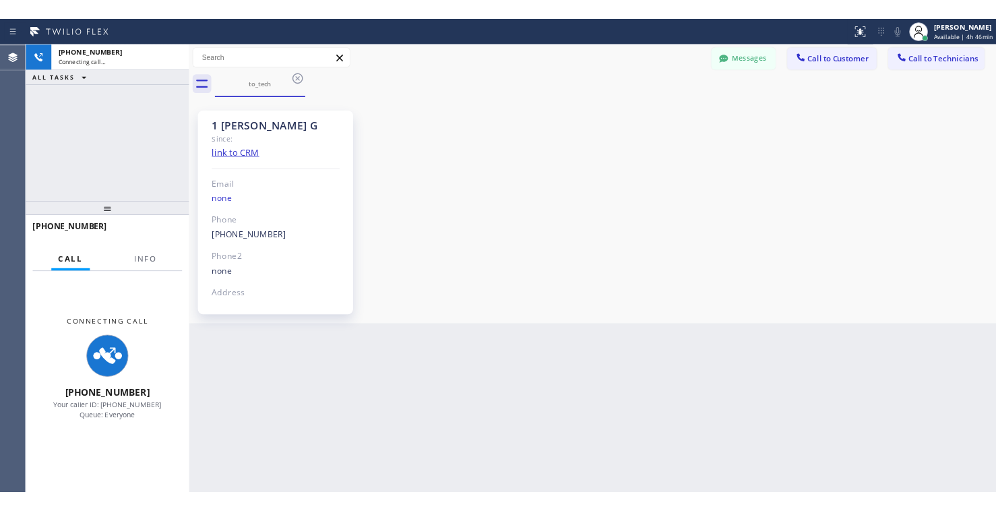
scroll to position [2540, 0]
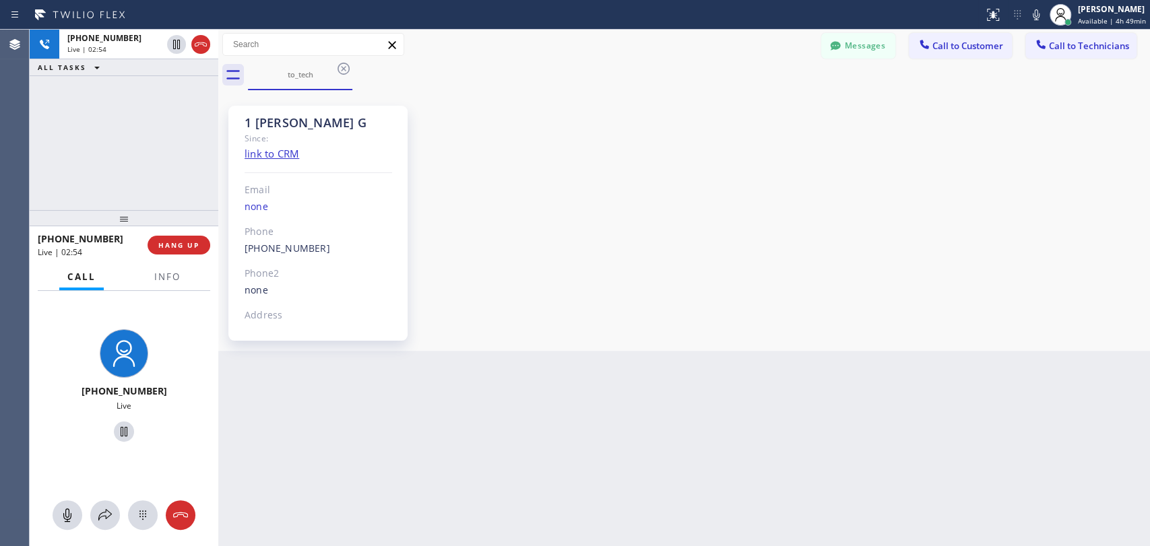
click at [174, 162] on div "[PHONE_NUMBER] Live | 02:54 ALL TASKS ALL TASKS ACTIVE TASKS TASKS IN WRAP UP" at bounding box center [124, 120] width 189 height 181
click at [56, 190] on div "[PHONE_NUMBER] Live | 03:32 ALL TASKS ALL TASKS ACTIVE TASKS TASKS IN WRAP UP" at bounding box center [124, 120] width 189 height 181
click at [51, 133] on div "[PHONE_NUMBER] Live | 03:38 ALL TASKS ALL TASKS ACTIVE TASKS TASKS IN WRAP UP" at bounding box center [124, 120] width 189 height 181
click at [168, 238] on button "HANG UP" at bounding box center [179, 245] width 63 height 19
click at [170, 246] on span "HANG UP" at bounding box center [178, 245] width 41 height 9
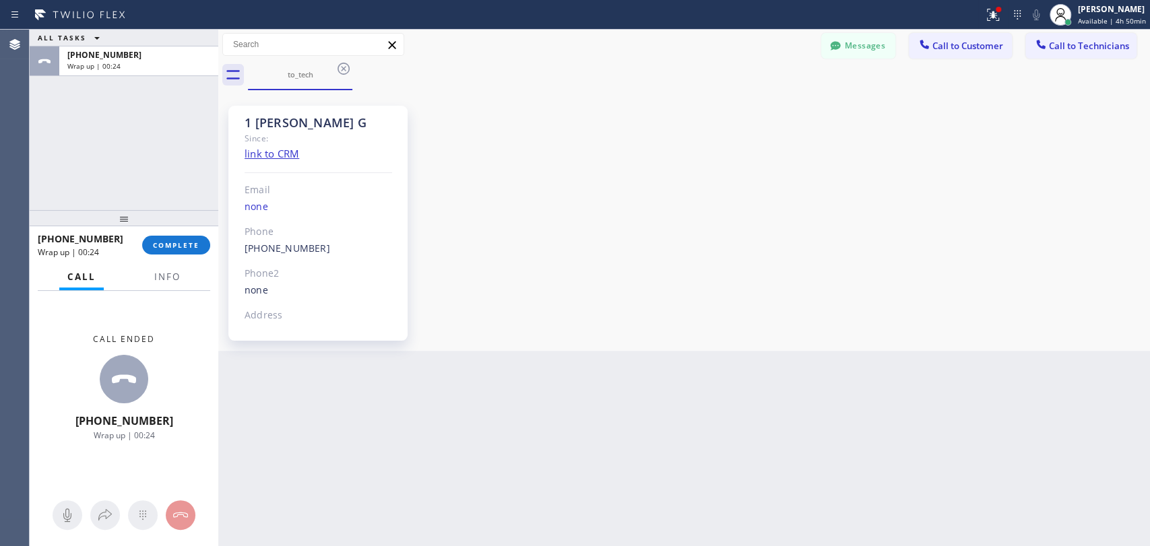
click at [67, 185] on div "ALL TASKS ALL TASKS ACTIVE TASKS TASKS IN WRAP UP +18183025971 Wrap up | 00:24" at bounding box center [124, 120] width 189 height 181
click at [167, 246] on span "COMPLETE" at bounding box center [176, 245] width 46 height 9
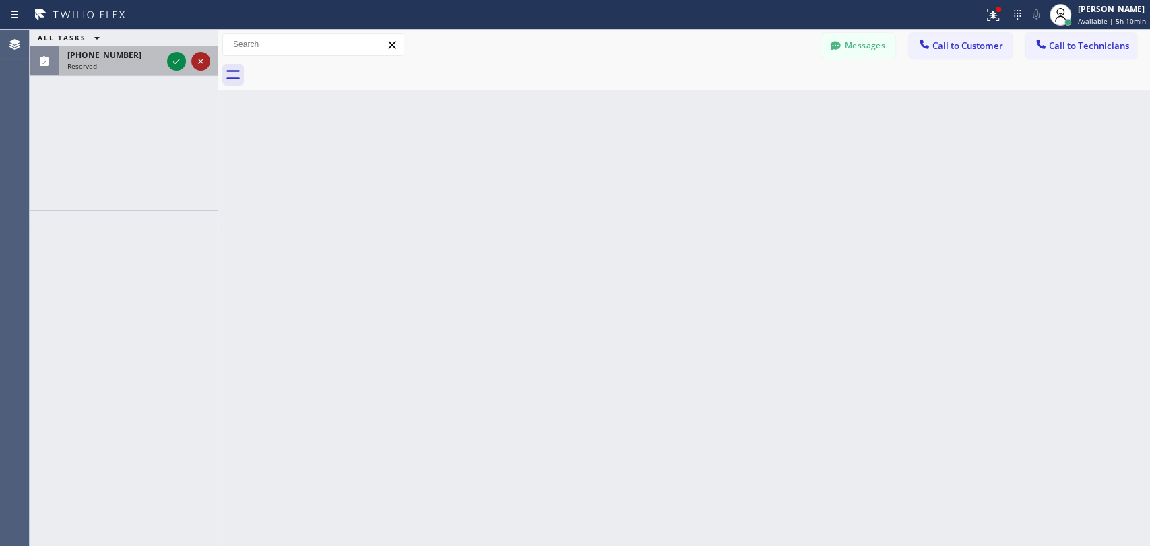
click at [195, 61] on icon at bounding box center [201, 61] width 16 height 16
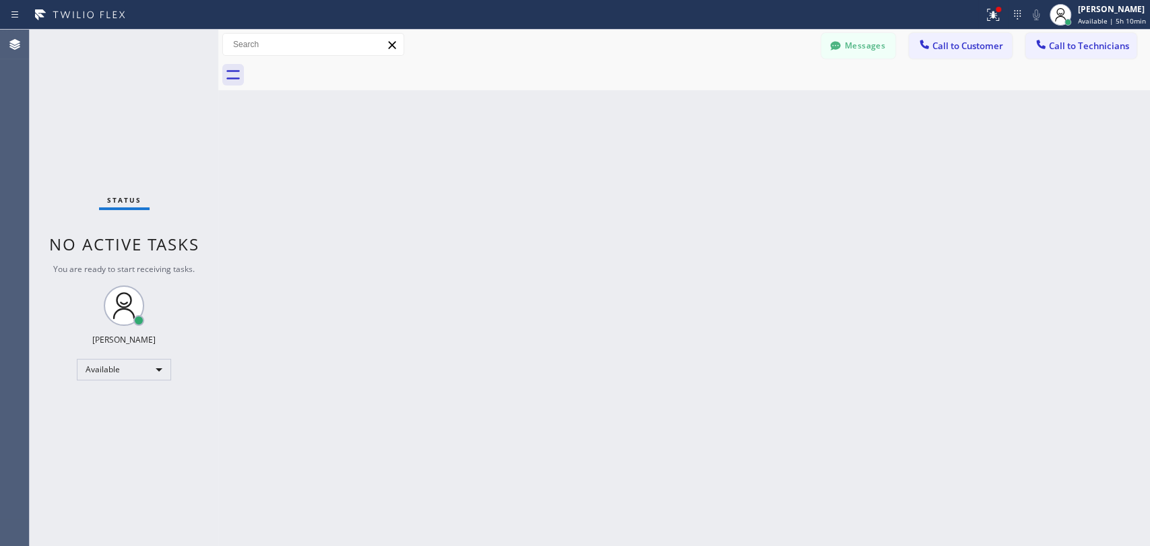
drag, startPoint x: 1122, startPoint y: 50, endPoint x: 1113, endPoint y: 56, distance: 10.7
click at [1122, 53] on button "Call to Technicians" at bounding box center [1080, 46] width 111 height 26
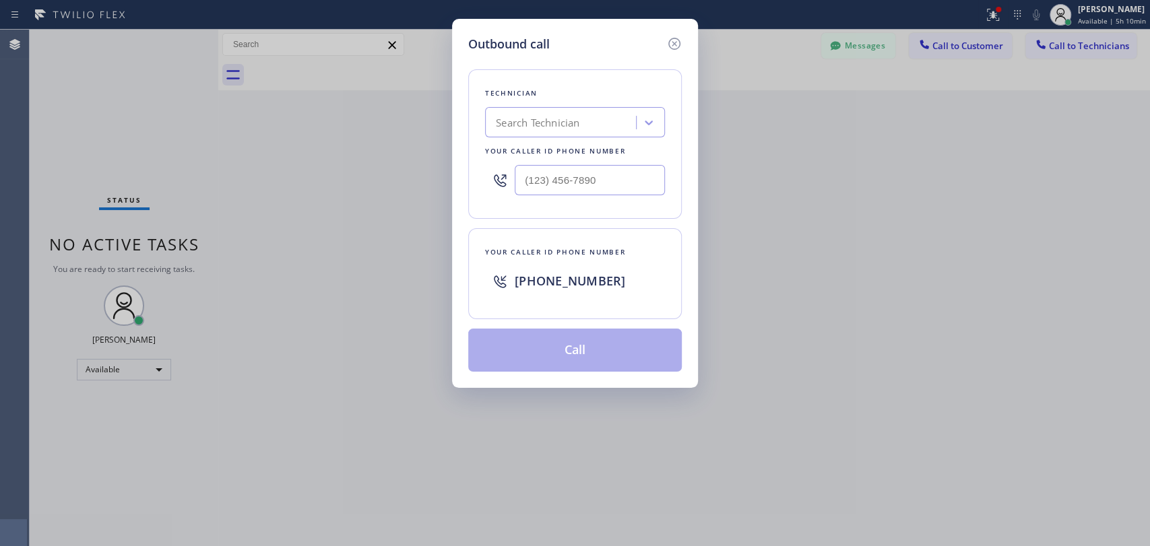
click at [538, 124] on div "Search Technician" at bounding box center [538, 122] width 84 height 15
type input "serg"
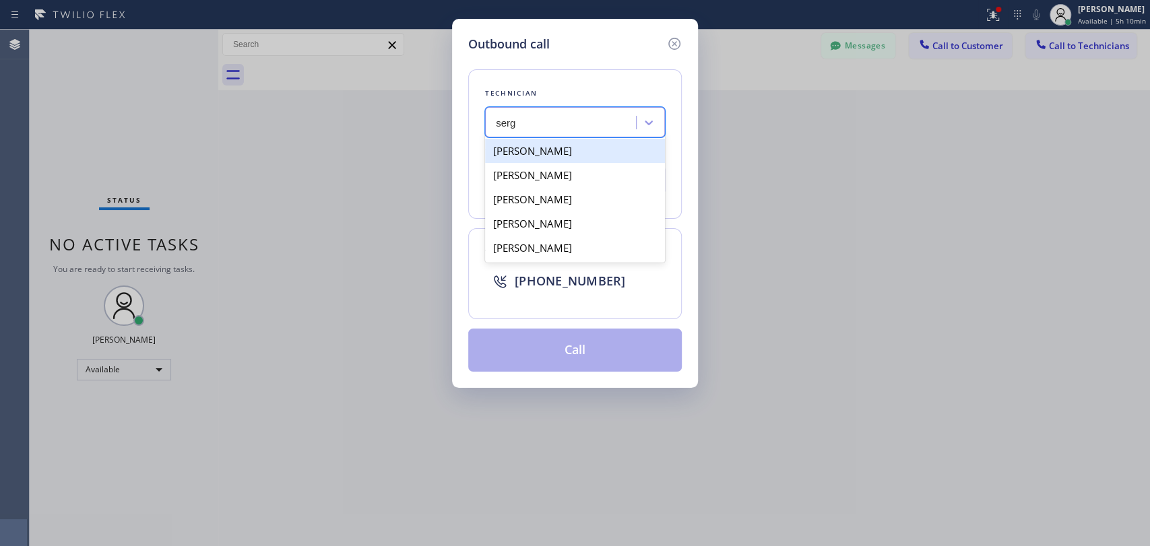
click at [593, 158] on div "[PERSON_NAME]" at bounding box center [575, 151] width 180 height 24
type input "(323) 304-1325"
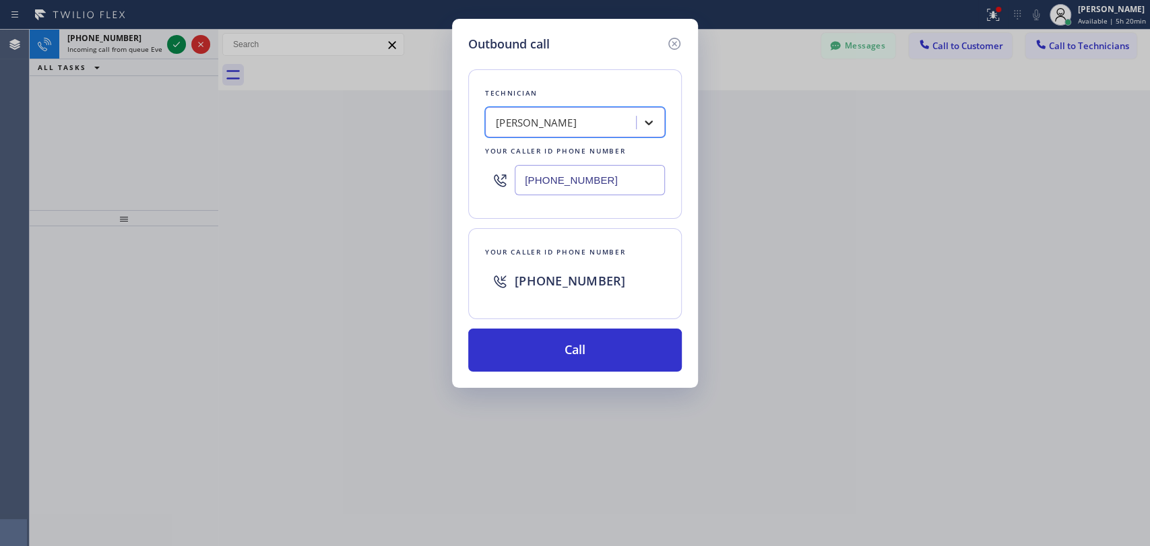
click at [645, 116] on icon at bounding box center [648, 122] width 13 height 13
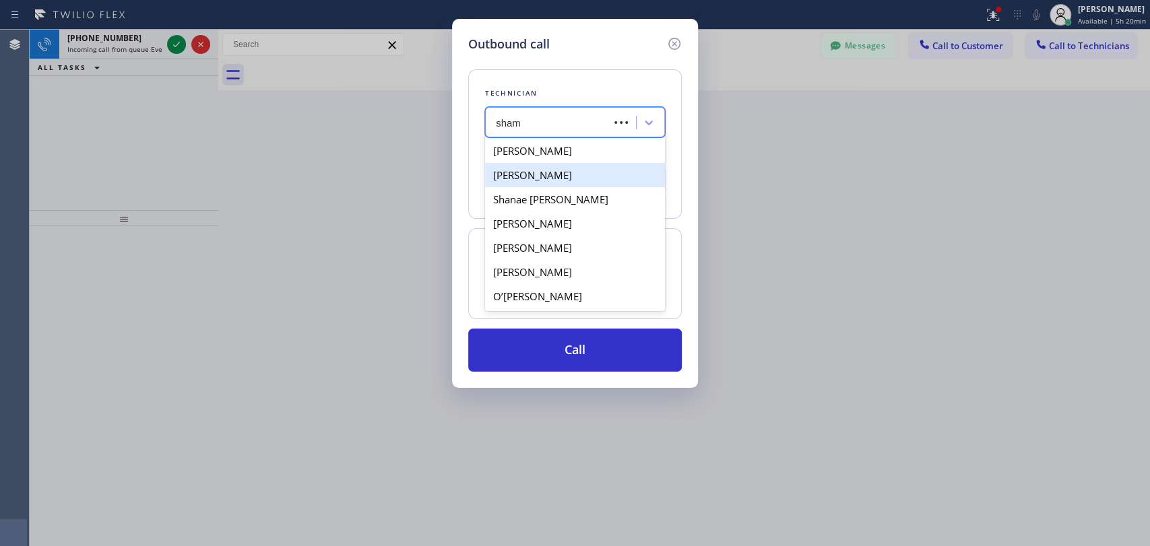
type input "shams"
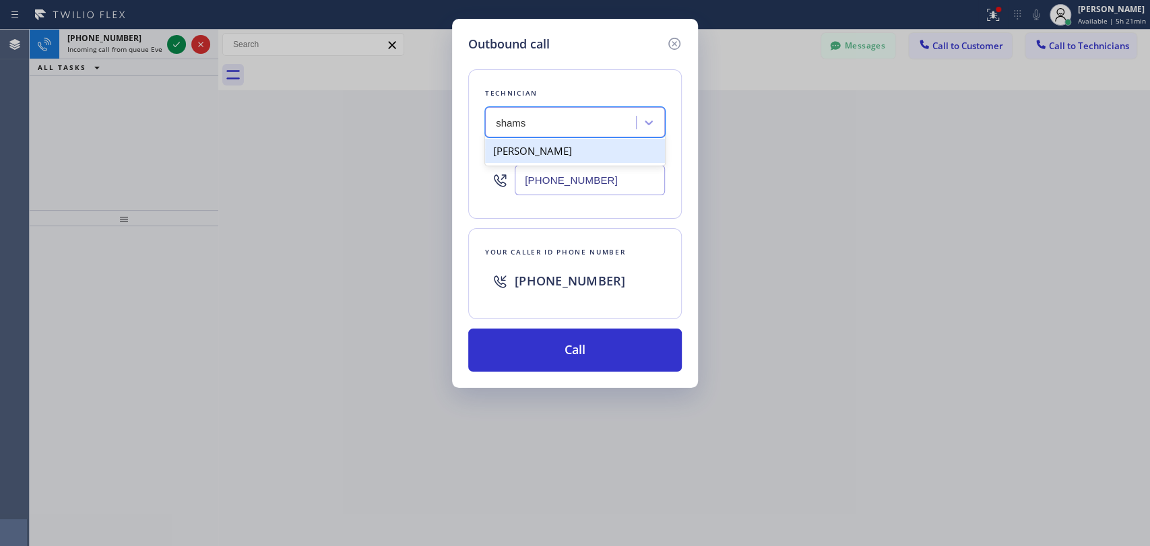
click at [534, 152] on div "Shamsuddin Esmati" at bounding box center [575, 151] width 180 height 24
type input "(916) 706-8130"
click at [675, 46] on icon at bounding box center [674, 44] width 16 height 16
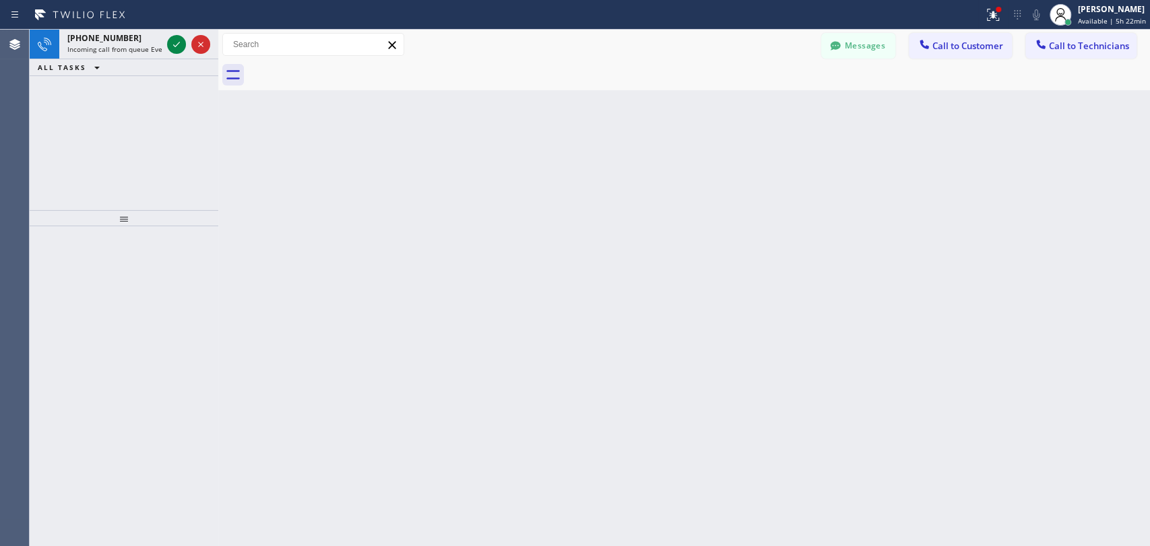
click at [971, 338] on div "Back to Dashboard Change Sender ID Customers Technicians MM [PERSON_NAME] [DATE…" at bounding box center [684, 288] width 932 height 517
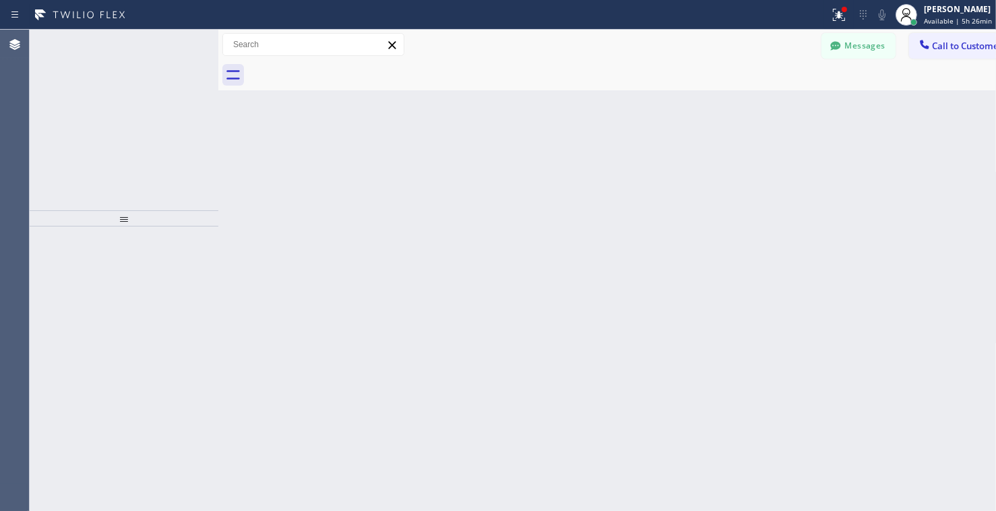
scroll to position [2631, 0]
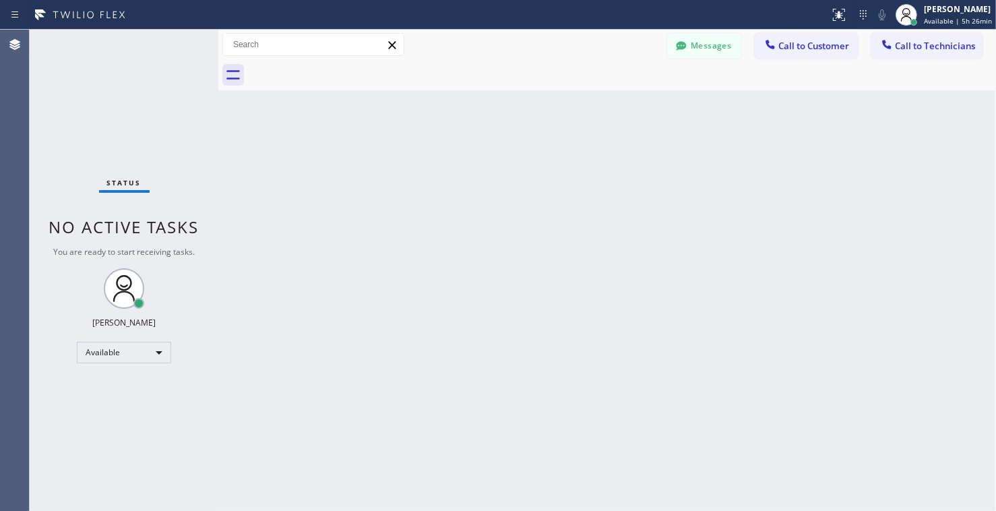
click at [757, 205] on div "Back to Dashboard Change Sender ID Customers Technicians MM [PERSON_NAME] [DATE…" at bounding box center [606, 270] width 777 height 481
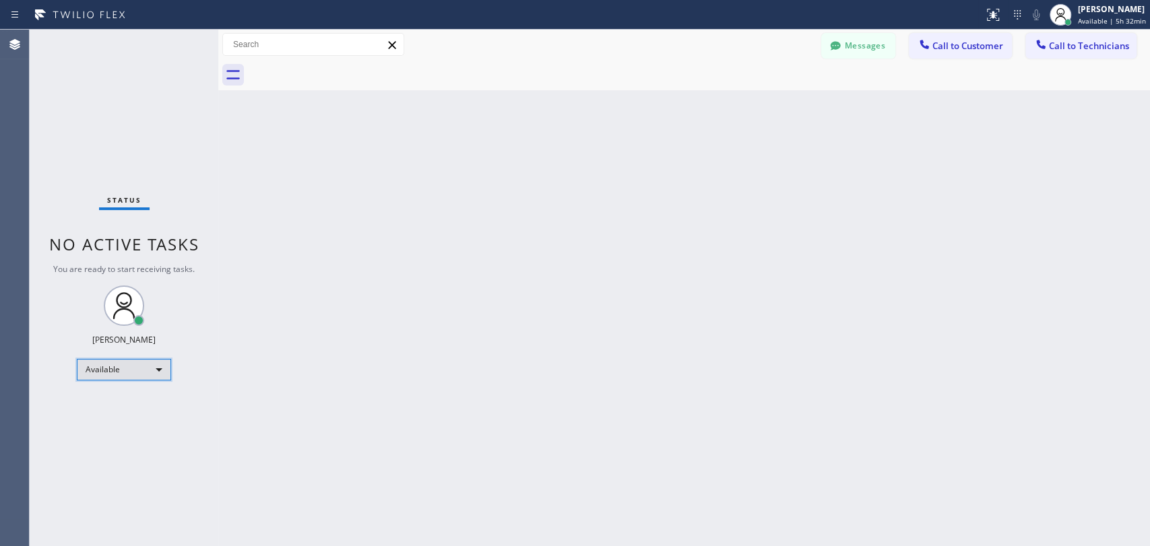
click at [127, 364] on div "Available" at bounding box center [124, 370] width 94 height 22
click at [119, 387] on li "Offline" at bounding box center [123, 387] width 92 height 16
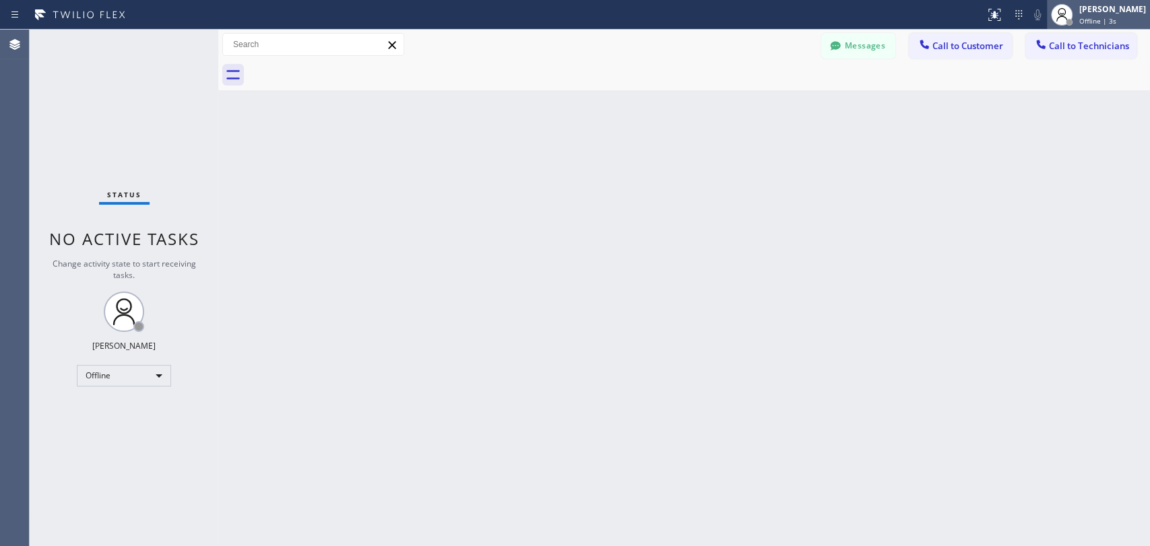
click at [995, 19] on div at bounding box center [1069, 22] width 7 height 7
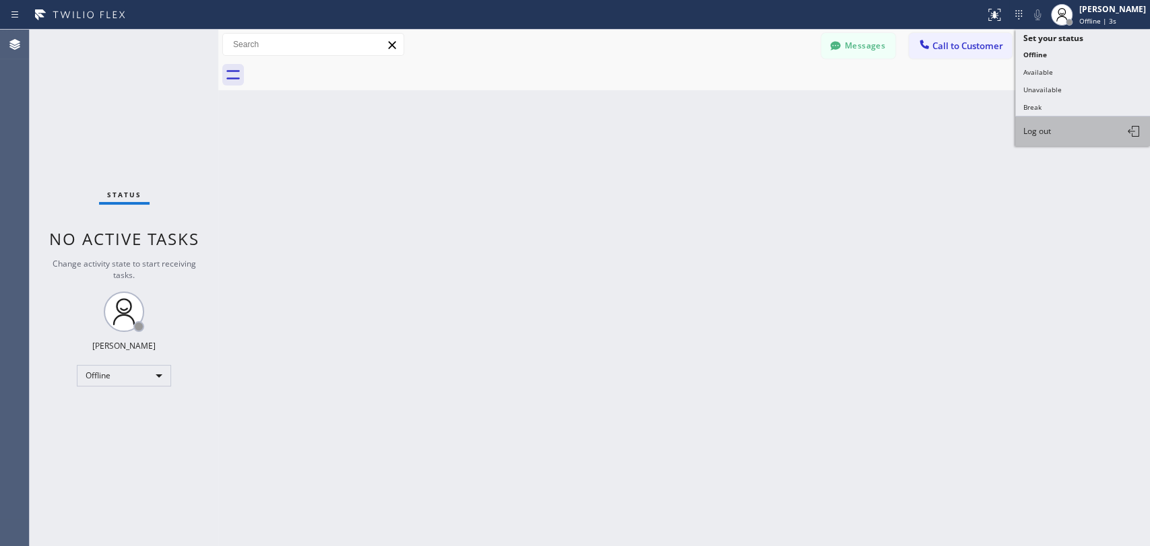
click at [995, 136] on button "Log out" at bounding box center [1082, 132] width 135 height 30
